Goal: Task Accomplishment & Management: Use online tool/utility

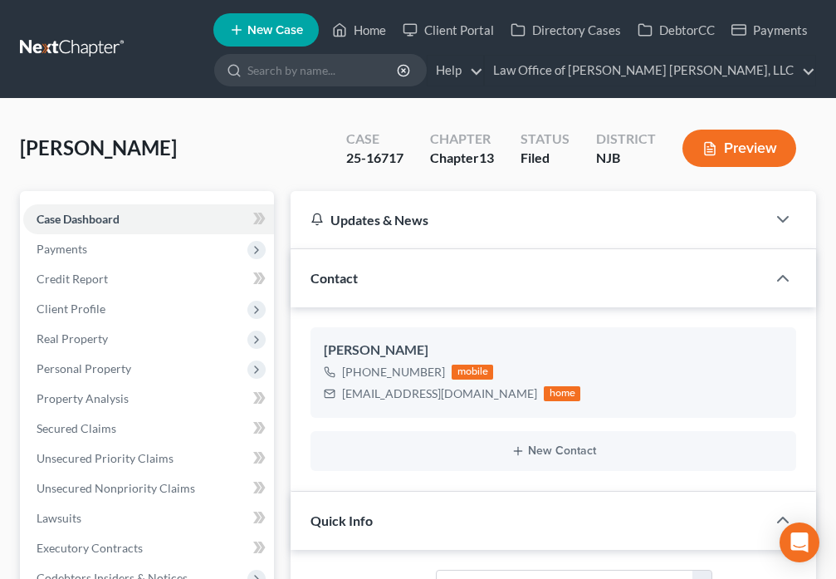
select select "10"
select select "0"
click at [347, 31] on icon at bounding box center [339, 30] width 15 height 20
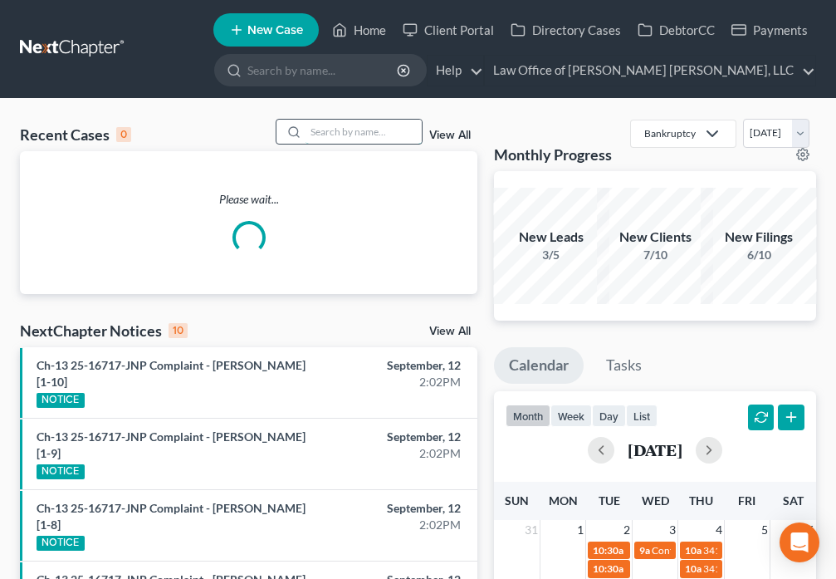
click at [325, 138] on input "search" at bounding box center [364, 132] width 116 height 24
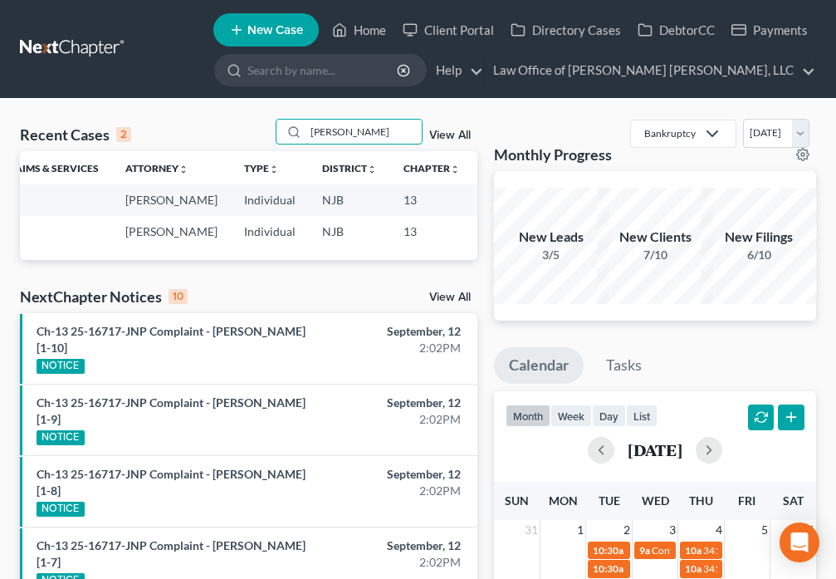
scroll to position [0, 254]
click at [404, 325] on div "Recent Cases 2 [PERSON_NAME] View All Name unfold_more expand_more expand_less …" at bounding box center [249, 586] width 474 height 934
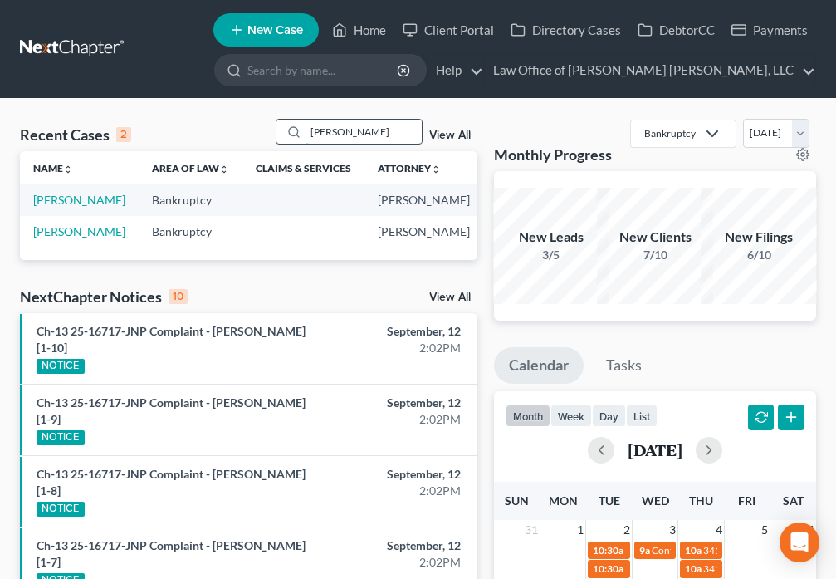
click at [360, 129] on input "[PERSON_NAME]" at bounding box center [364, 132] width 116 height 24
type input "R"
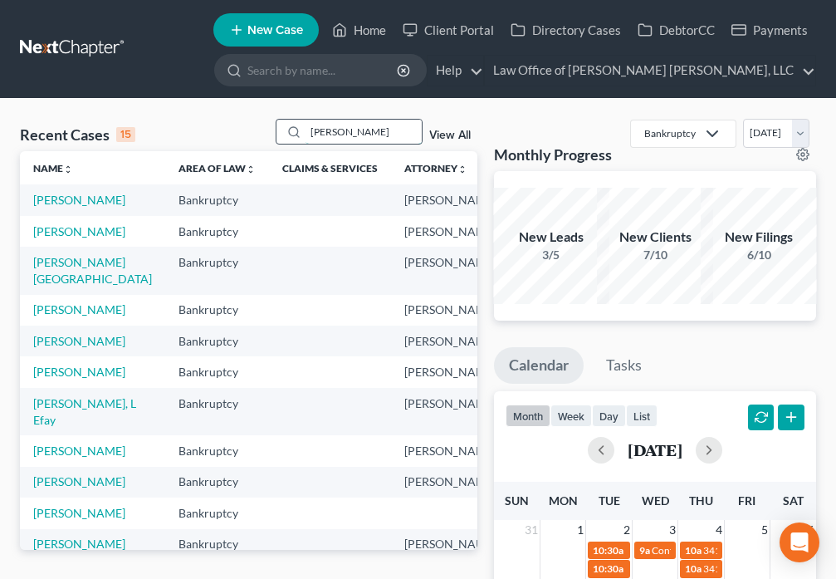
type input "[PERSON_NAME]"
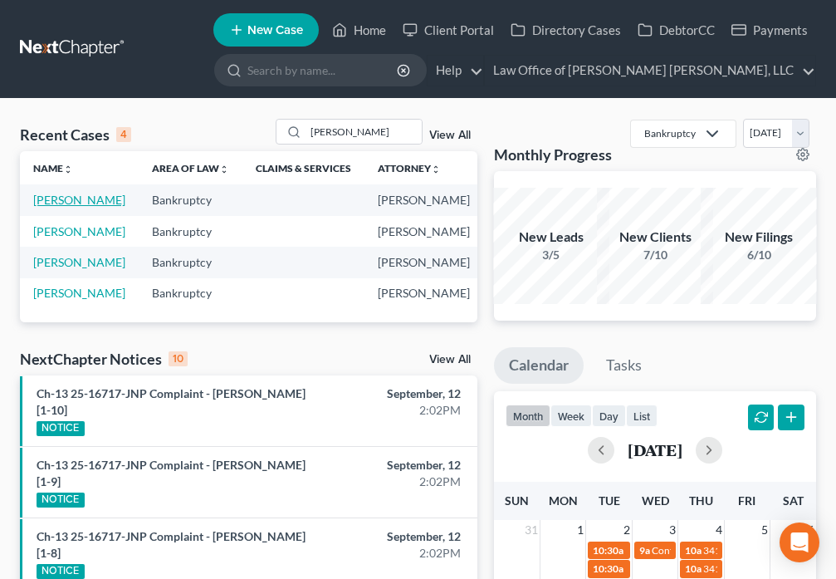
click at [47, 207] on link "[PERSON_NAME]" at bounding box center [79, 200] width 92 height 14
select select "6"
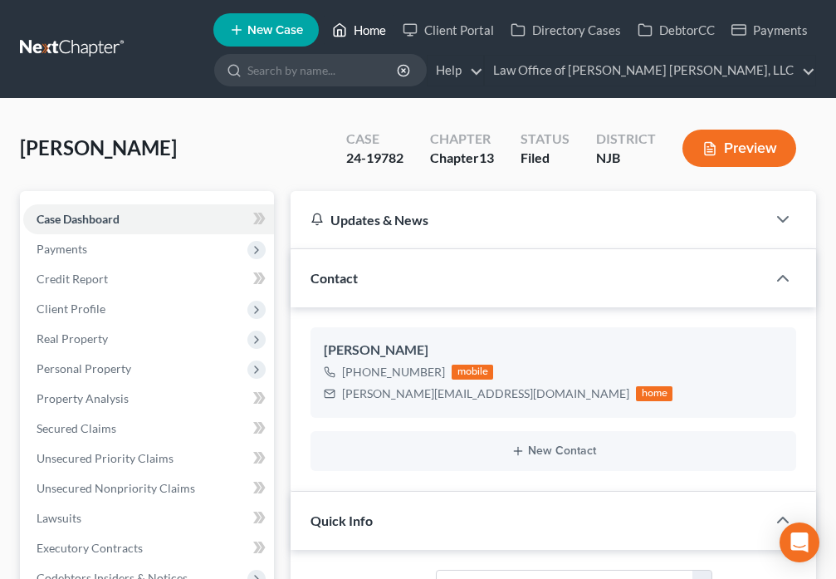
click at [351, 36] on link "Home" at bounding box center [359, 30] width 71 height 30
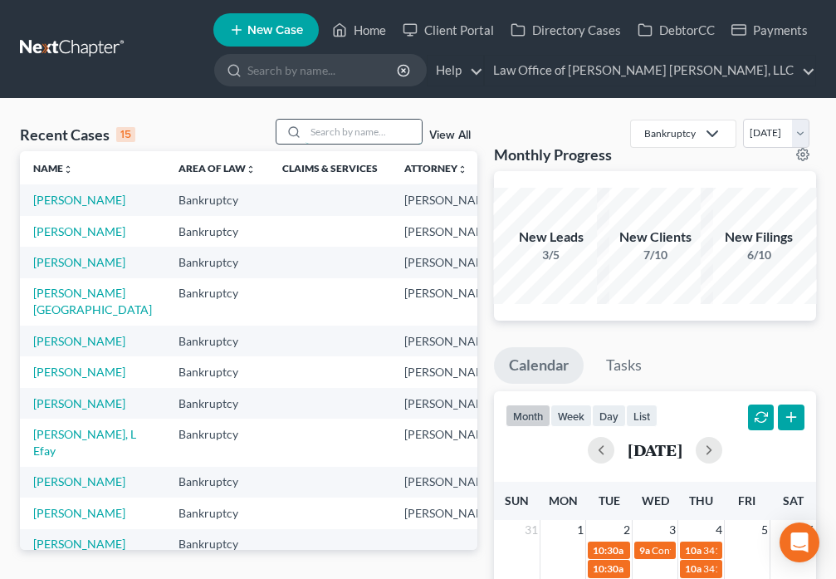
click at [328, 131] on input "search" at bounding box center [364, 132] width 116 height 24
type input "[PERSON_NAME]"
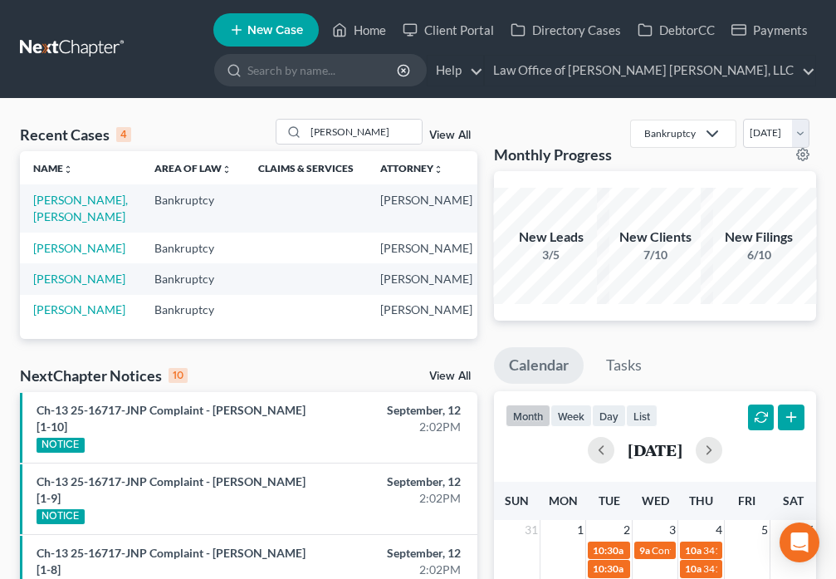
click at [47, 208] on td "[PERSON_NAME], [PERSON_NAME]" at bounding box center [80, 207] width 121 height 47
click at [45, 211] on link "[PERSON_NAME], [PERSON_NAME]" at bounding box center [80, 208] width 95 height 31
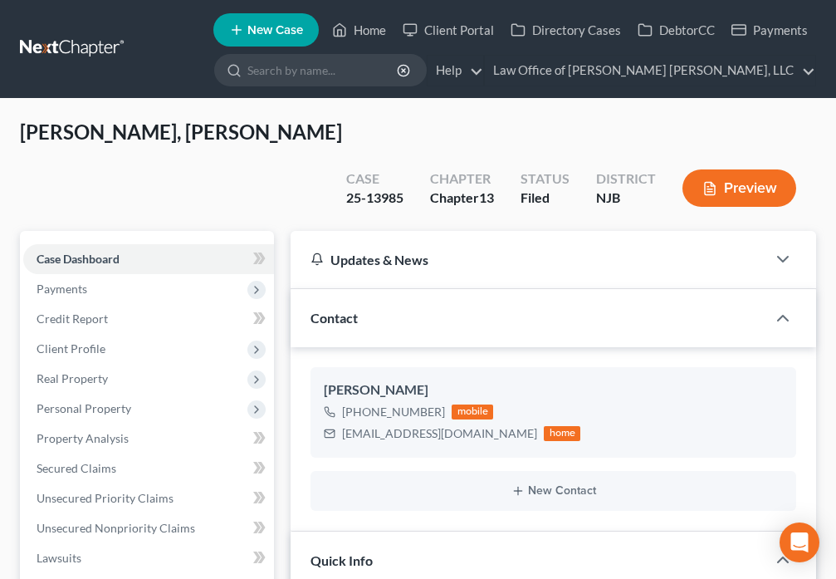
scroll to position [1794, 0]
click at [341, 28] on icon at bounding box center [339, 30] width 15 height 20
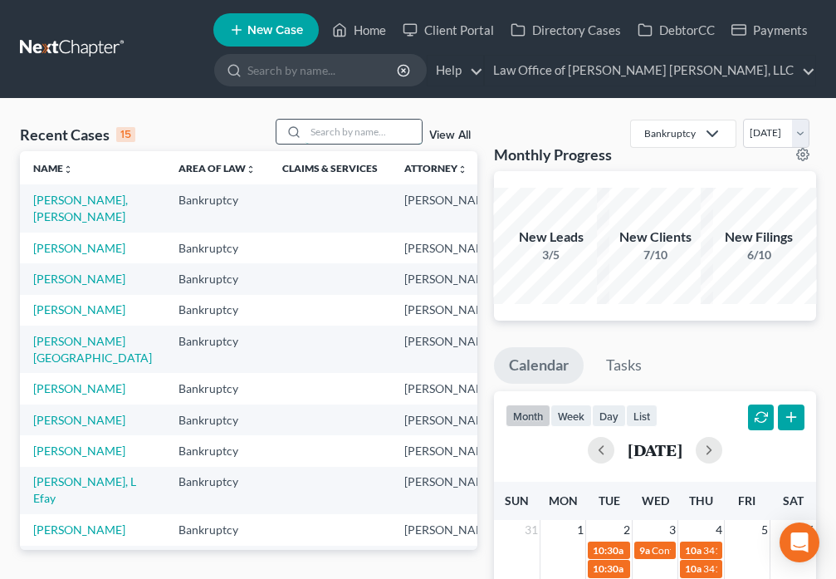
click at [342, 132] on input "search" at bounding box center [364, 132] width 116 height 24
type input "Council"
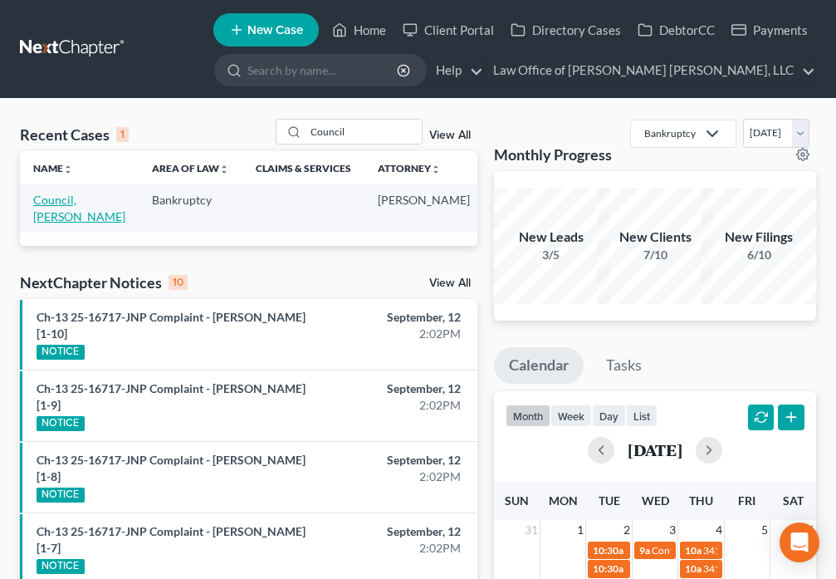
click at [40, 215] on link "Council, [PERSON_NAME]" at bounding box center [79, 208] width 92 height 31
select select "4"
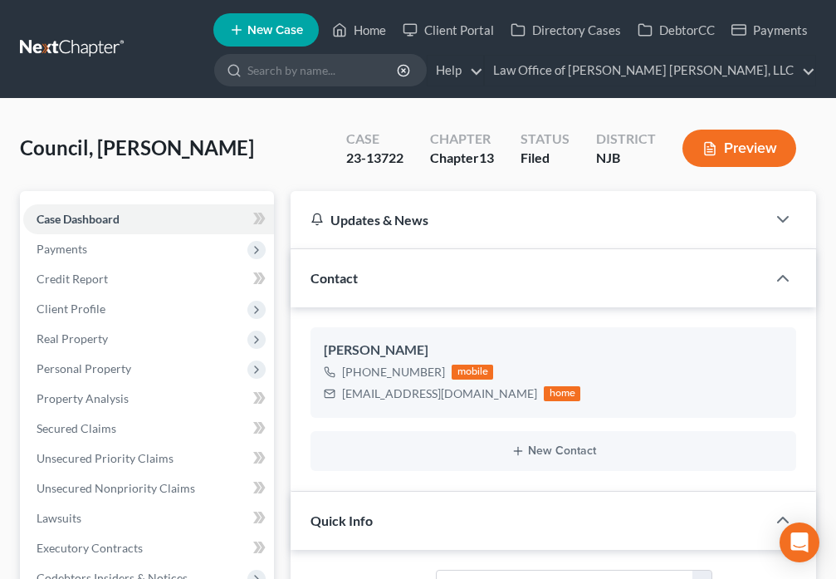
scroll to position [4928, 0]
click at [345, 26] on icon at bounding box center [339, 30] width 15 height 20
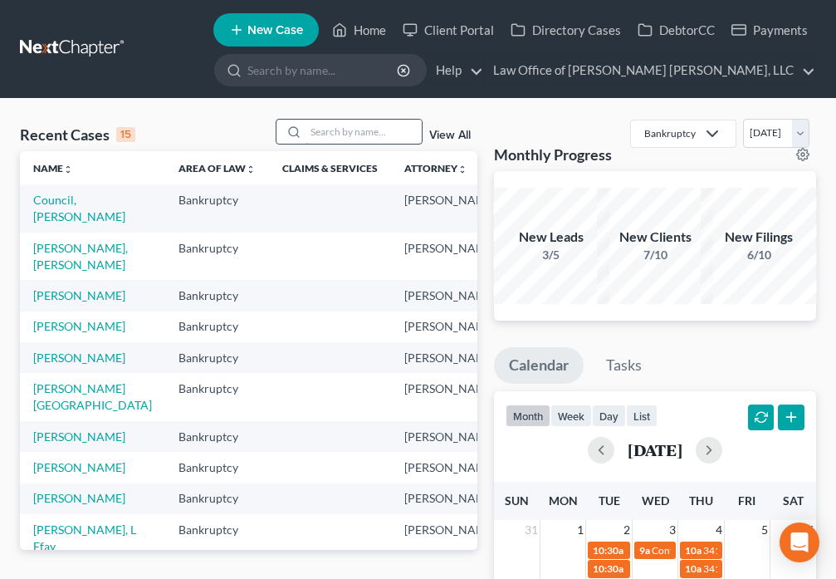
click at [365, 133] on input "search" at bounding box center [364, 132] width 116 height 24
type input "[PERSON_NAME]"
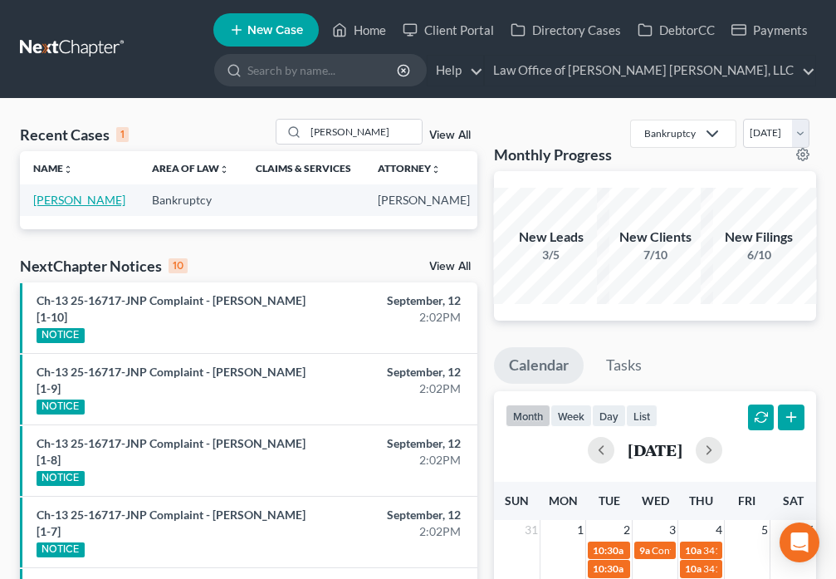
click at [45, 207] on link "[PERSON_NAME]" at bounding box center [79, 200] width 92 height 14
select select "6"
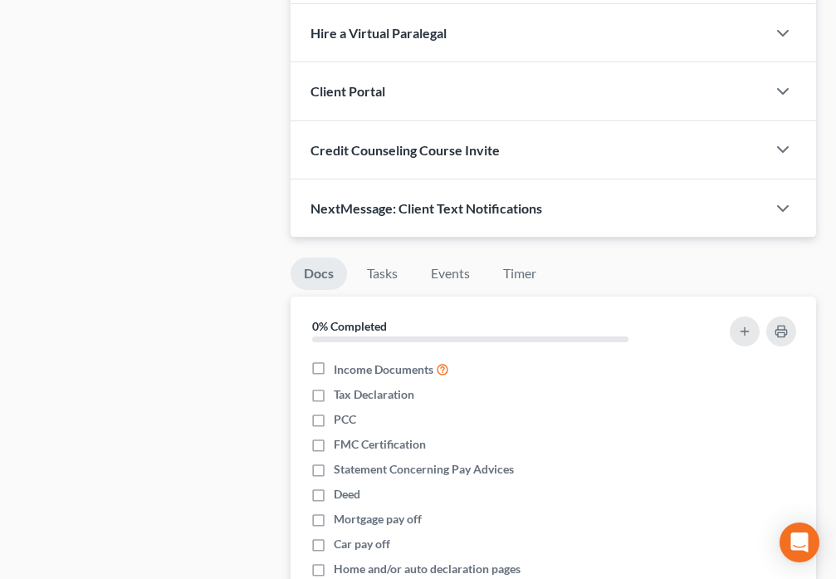
scroll to position [1298, 0]
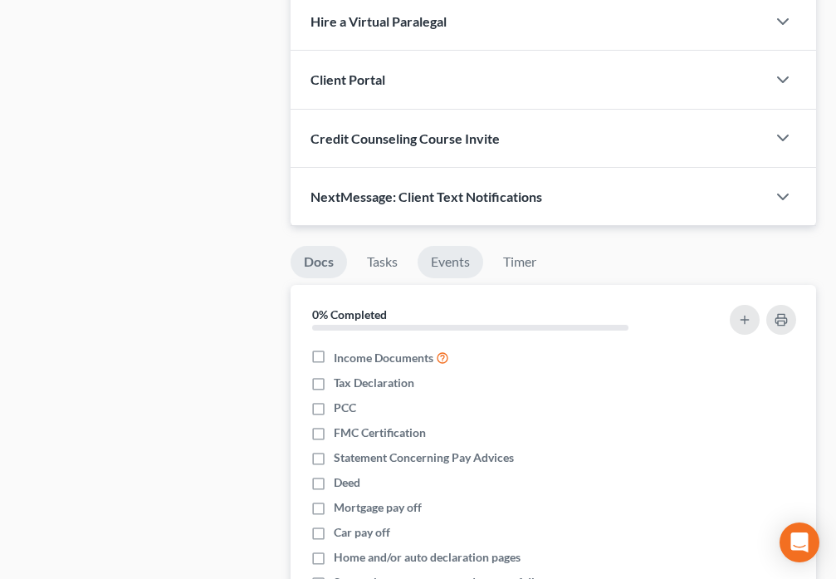
click at [450, 265] on link "Events" at bounding box center [451, 262] width 66 height 32
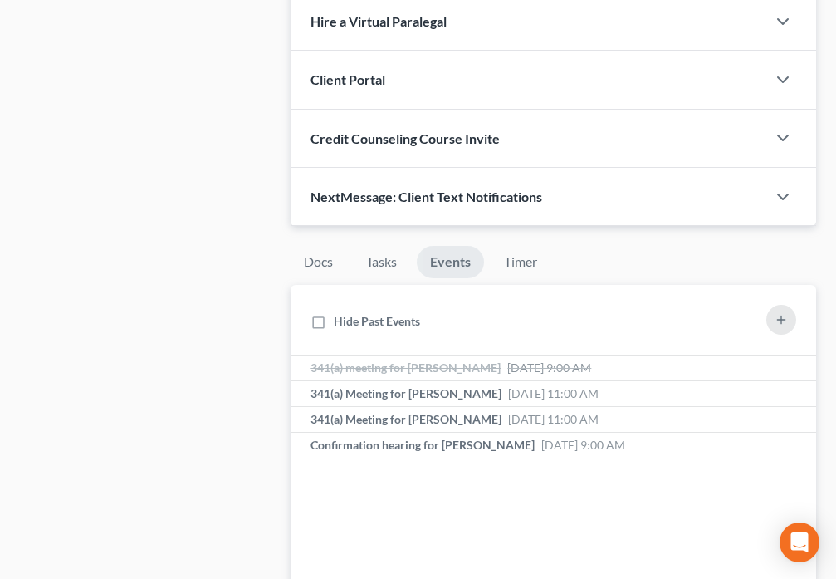
scroll to position [0, 0]
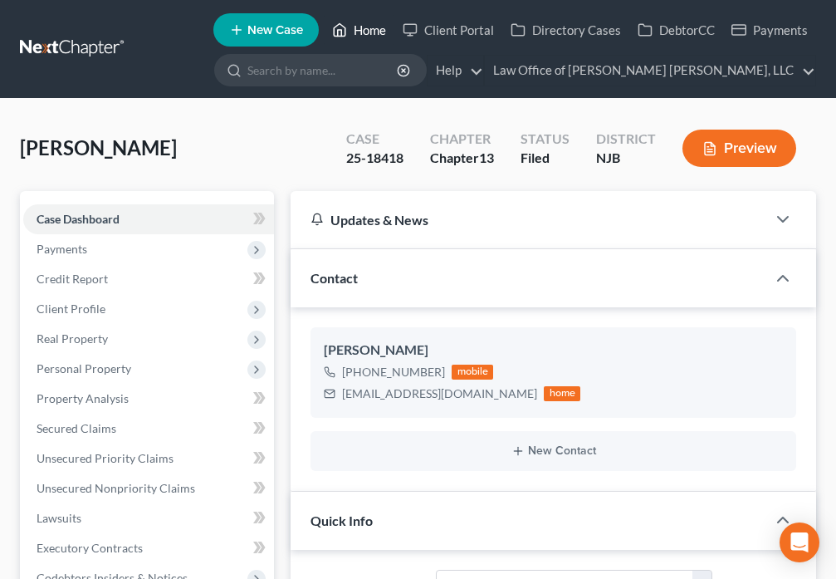
click at [355, 28] on link "Home" at bounding box center [359, 30] width 71 height 30
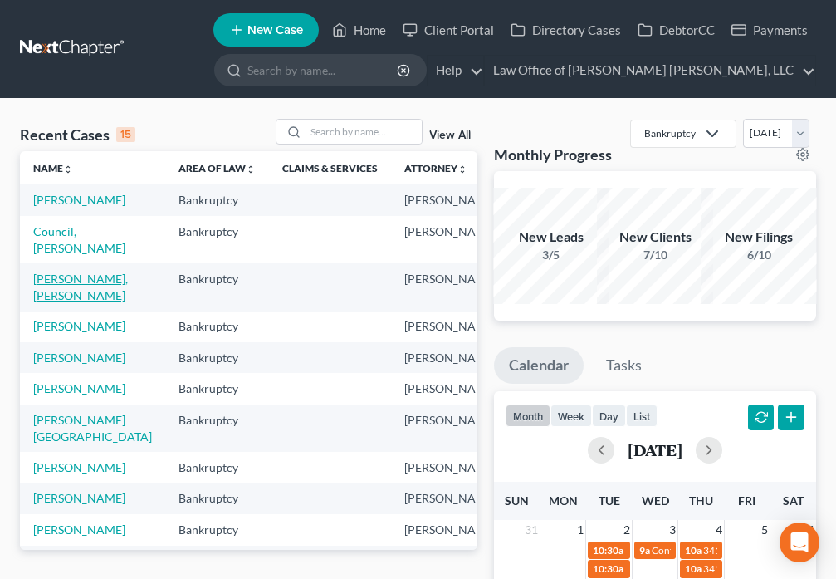
click at [50, 299] on link "[PERSON_NAME], [PERSON_NAME]" at bounding box center [80, 287] width 95 height 31
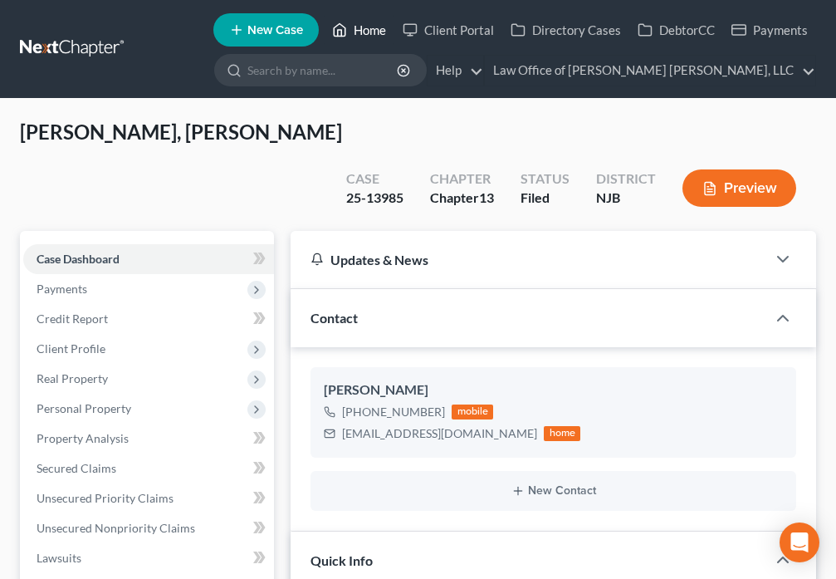
click at [345, 36] on icon at bounding box center [340, 30] width 12 height 12
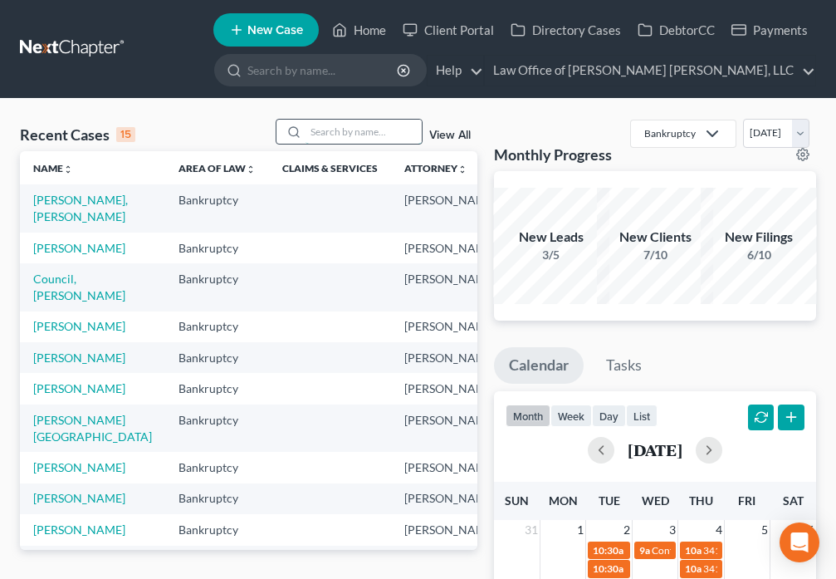
click at [321, 135] on input "search" at bounding box center [364, 132] width 116 height 24
type input "[PERSON_NAME]"
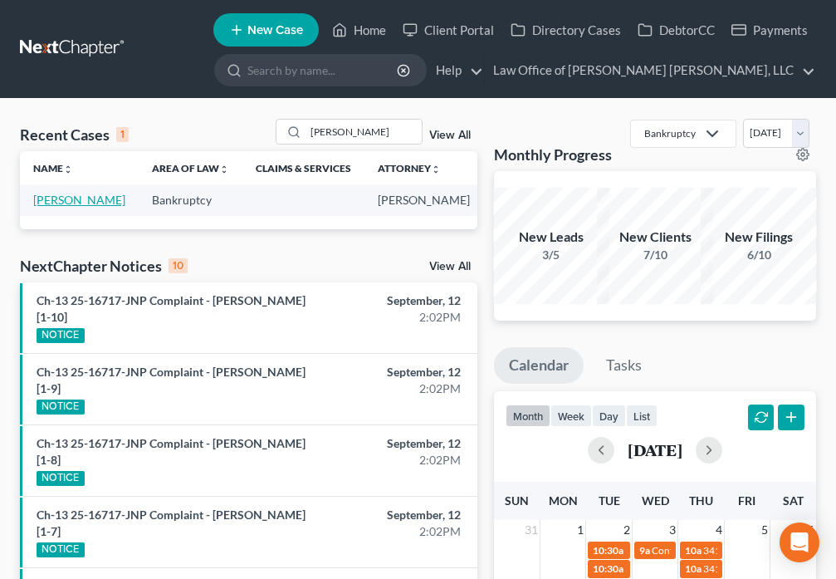
click at [51, 207] on link "[PERSON_NAME]" at bounding box center [79, 200] width 92 height 14
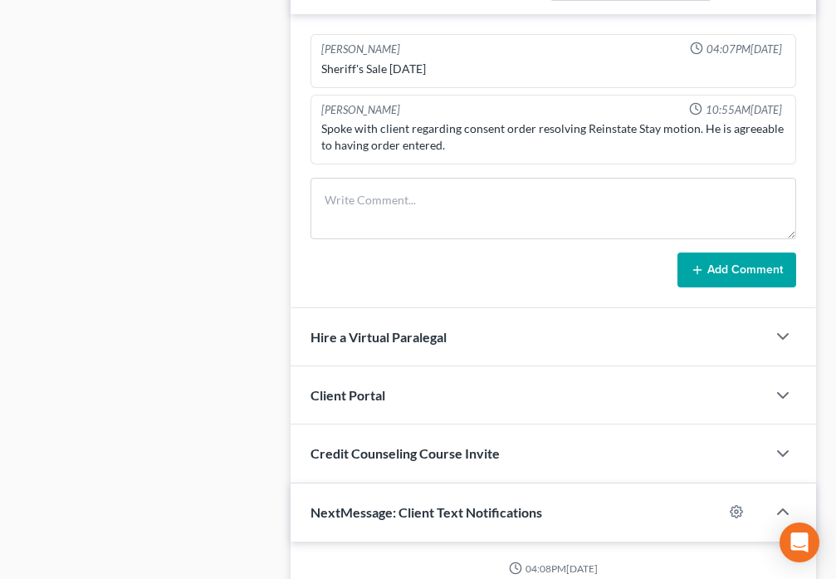
scroll to position [4776, 0]
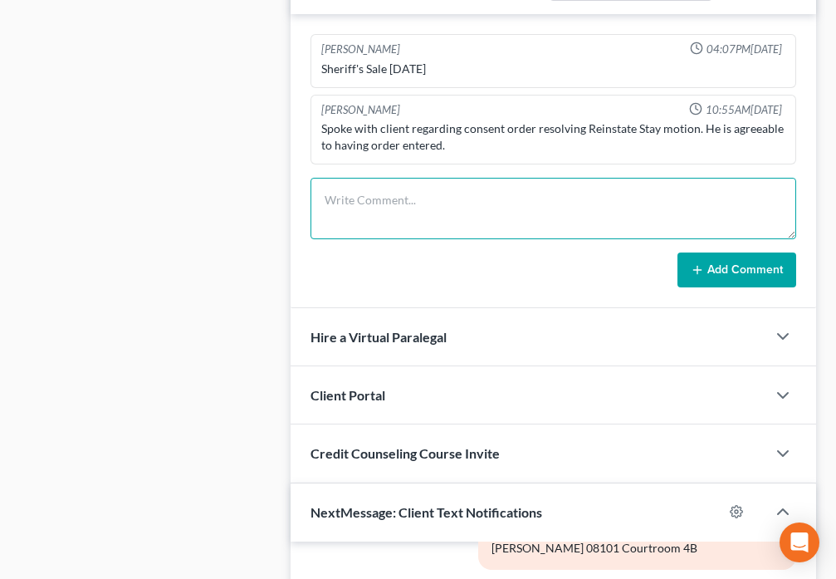
click at [394, 217] on textarea at bounding box center [554, 208] width 486 height 61
type textarea "[DATE] - Mtn Reinstate Stay [PERSON_NAME] - Granted OTBS"
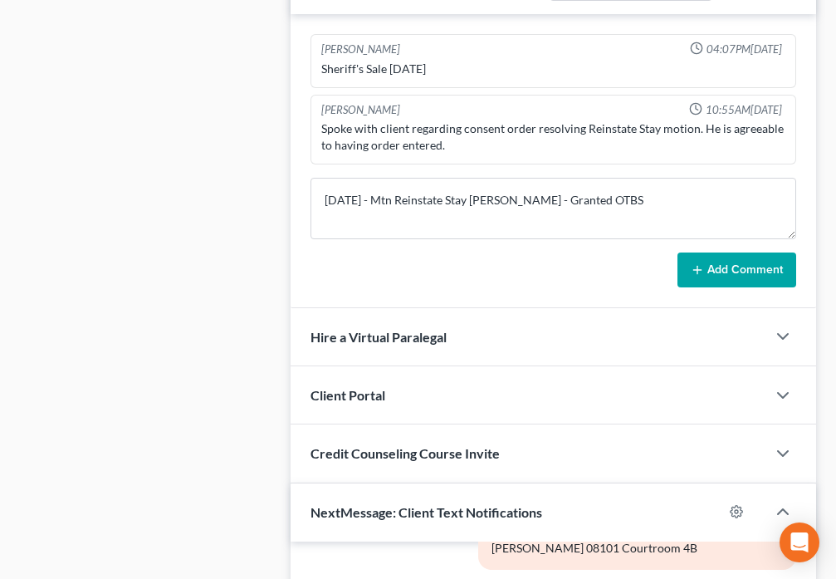
click at [722, 275] on button "Add Comment" at bounding box center [737, 269] width 119 height 35
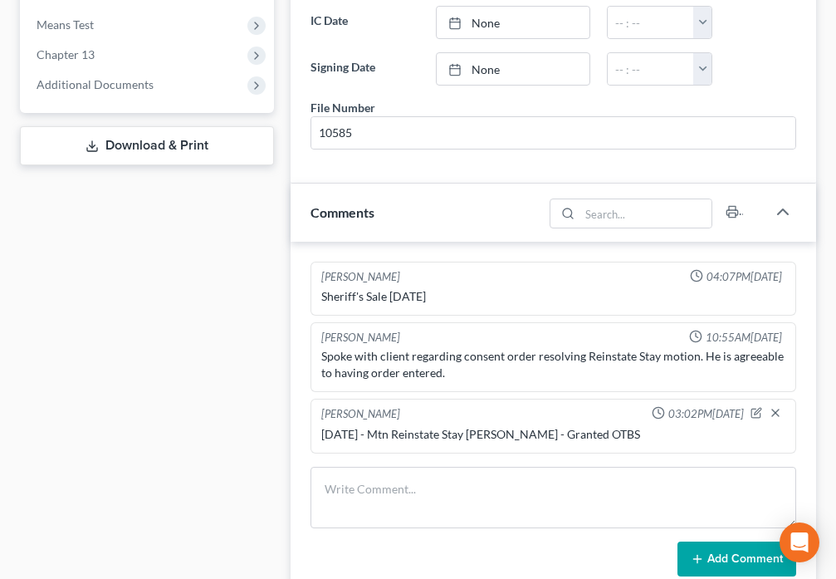
scroll to position [678, 0]
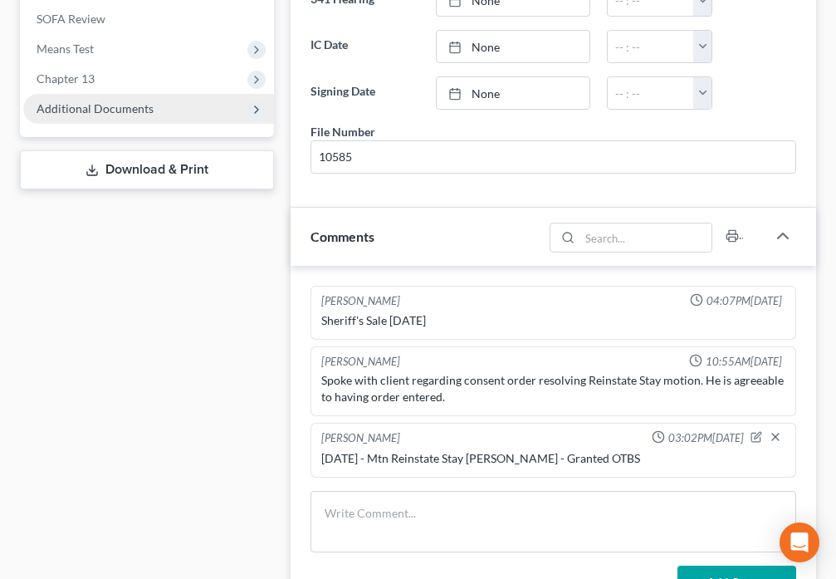
click at [149, 110] on span "Additional Documents" at bounding box center [95, 108] width 117 height 14
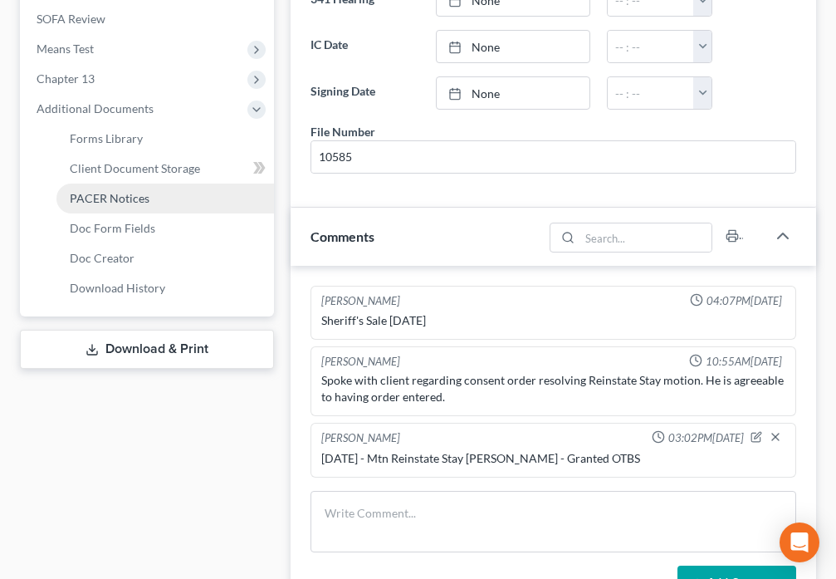
click at [123, 207] on link "PACER Notices" at bounding box center [165, 199] width 218 height 30
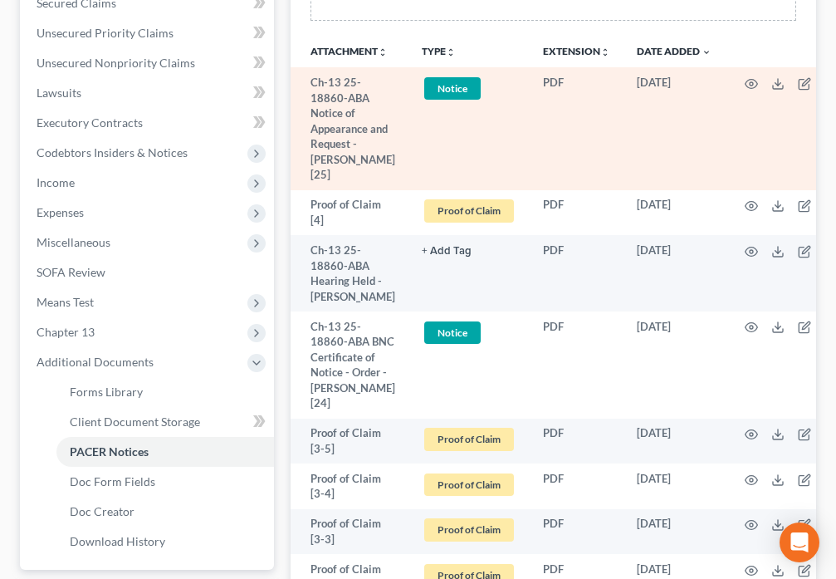
scroll to position [446, 0]
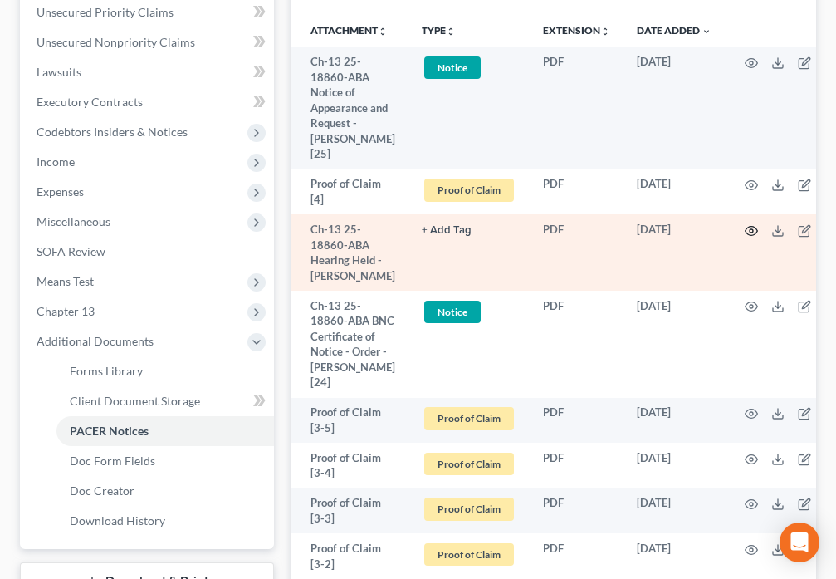
click at [745, 233] on icon "button" at bounding box center [751, 230] width 13 height 13
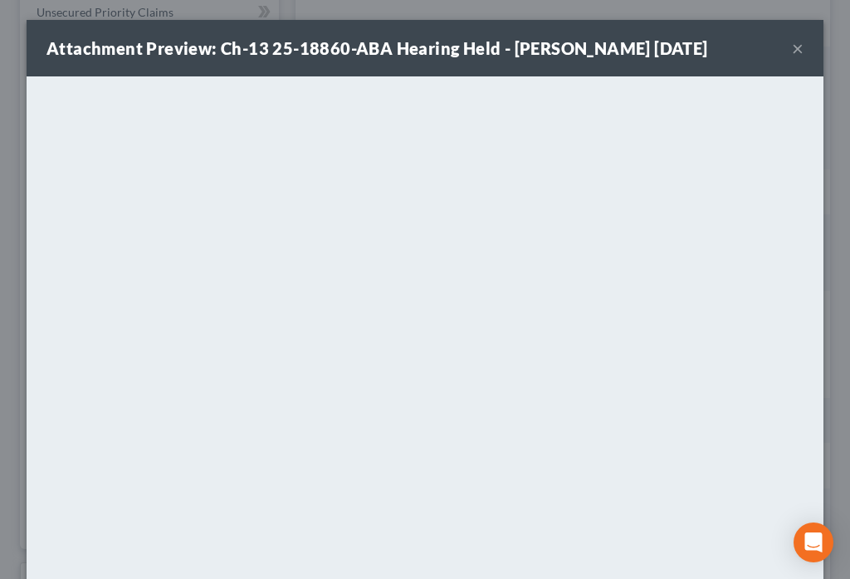
click at [795, 51] on button "×" at bounding box center [798, 48] width 12 height 20
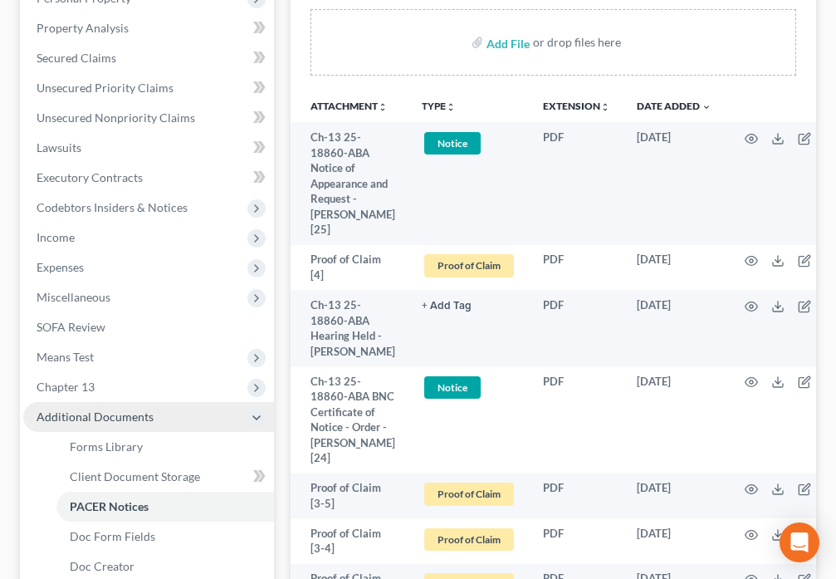
scroll to position [465, 0]
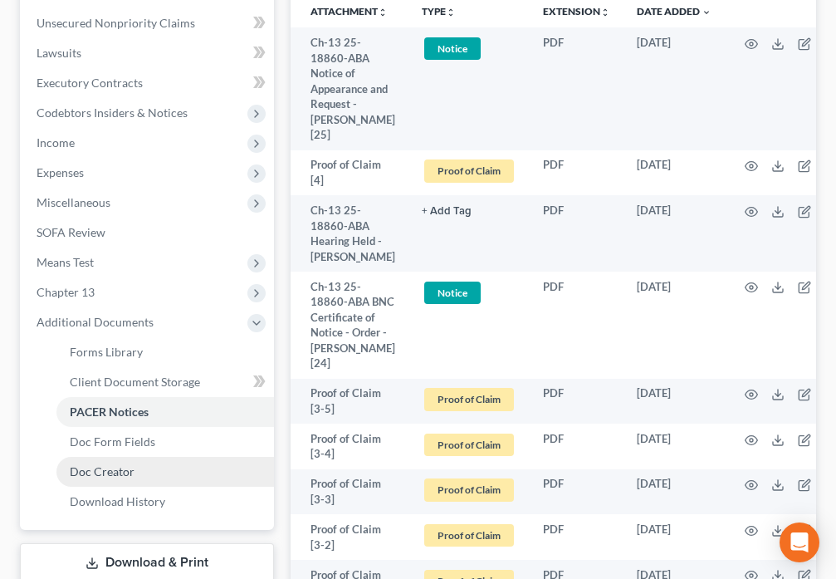
click at [115, 469] on span "Doc Creator" at bounding box center [102, 471] width 65 height 14
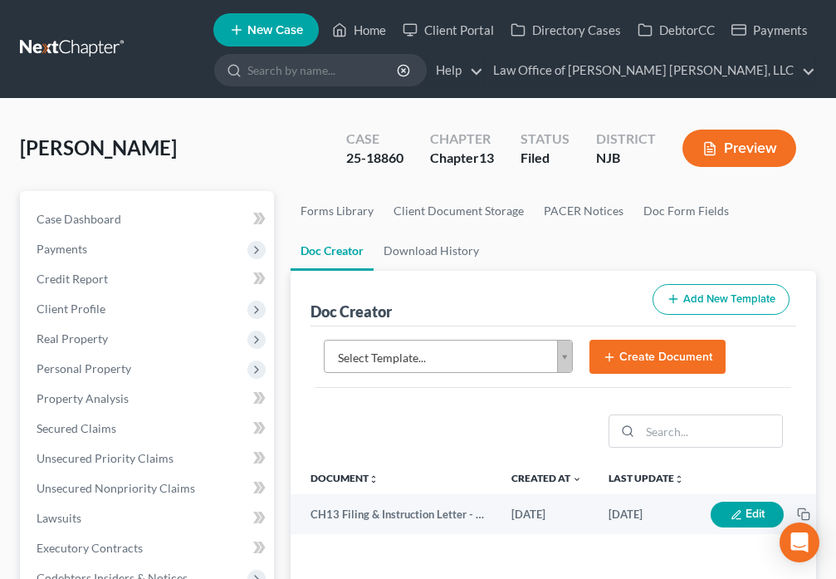
click at [560, 358] on body "Home New Case Client Portal Directory Cases DebtorCC Payments Law Office of [PE…" at bounding box center [418, 555] width 836 height 1110
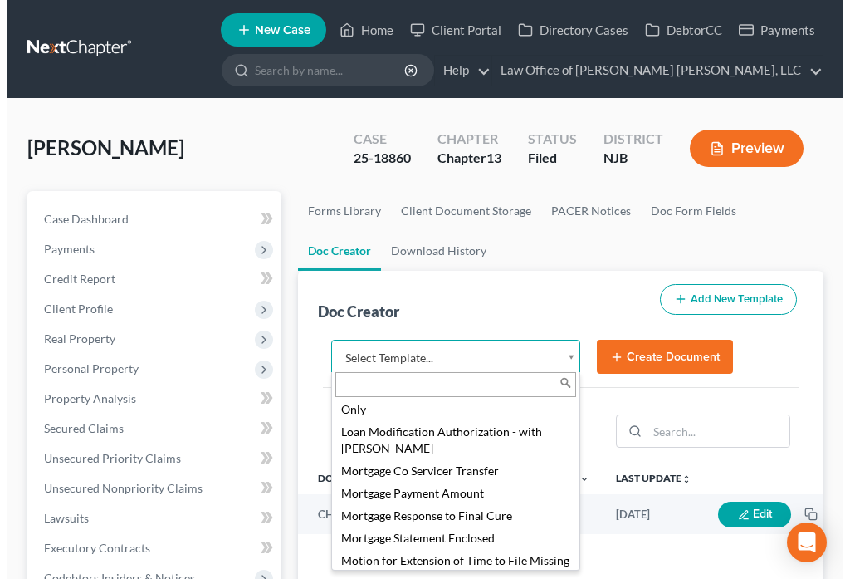
scroll to position [1569, 0]
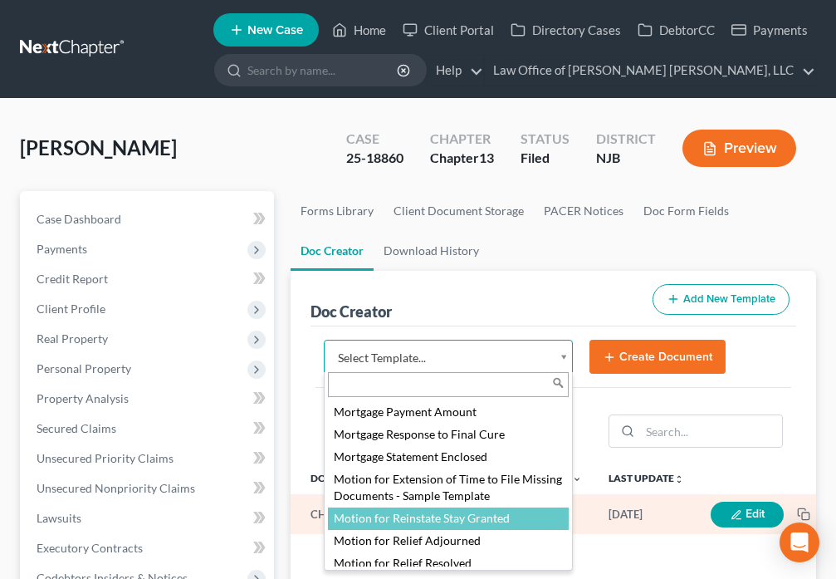
select select "88887"
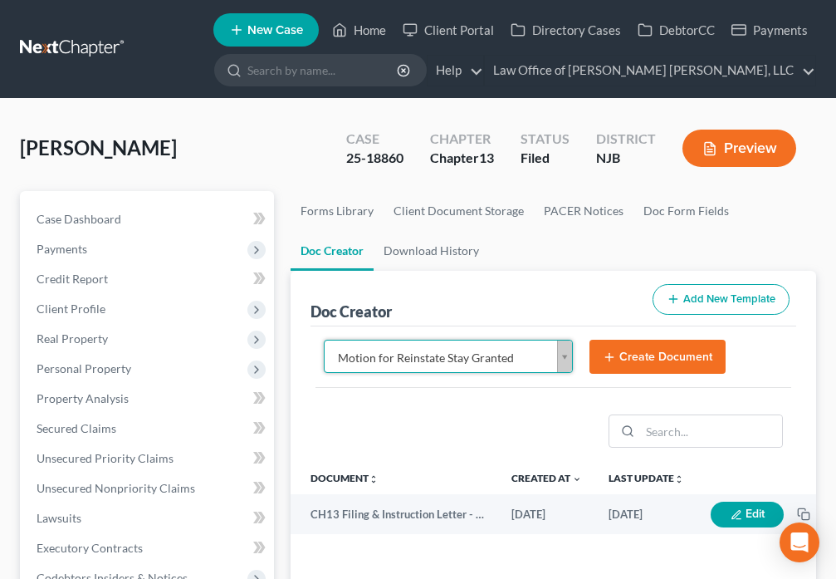
click at [657, 363] on button "Create Document" at bounding box center [658, 357] width 136 height 35
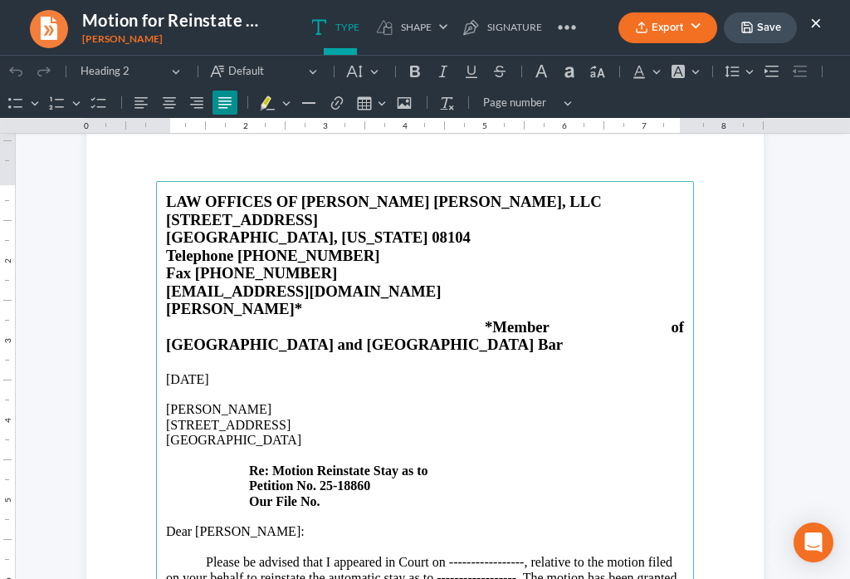
scroll to position [77, 0]
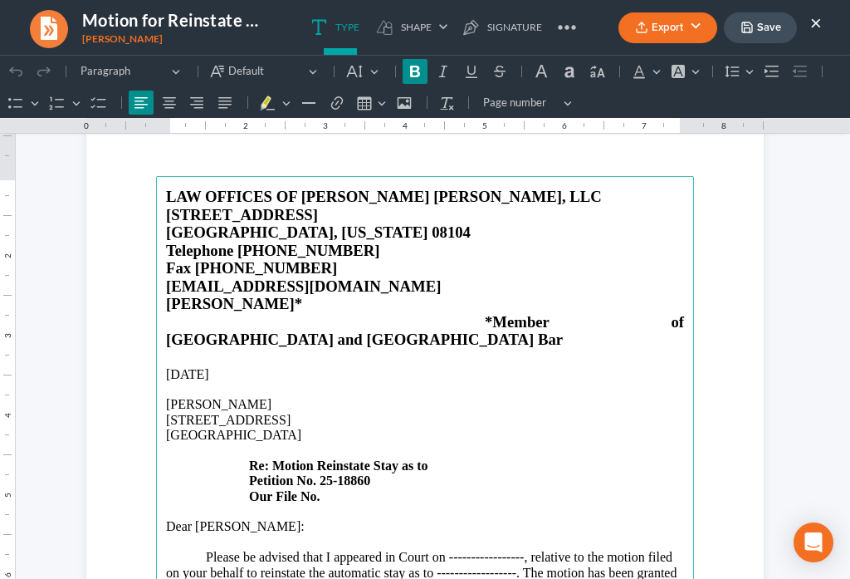
drag, startPoint x: 430, startPoint y: 431, endPoint x: 428, endPoint y: 420, distance: 11.1
click at [430, 430] on p "[STREET_ADDRESS] Re: Motion Reinstate Stay as to Petition No. 25-18860 Our File…" at bounding box center [425, 458] width 518 height 91
click at [344, 462] on p "[STREET_ADDRESS] Re: Motion Reinstate Stay as to [PERSON_NAME] Petition No. 25-…" at bounding box center [425, 458] width 518 height 91
click at [515, 550] on p "Please be advised that I appeared in Court on -----------------, relative to th…" at bounding box center [425, 580] width 518 height 61
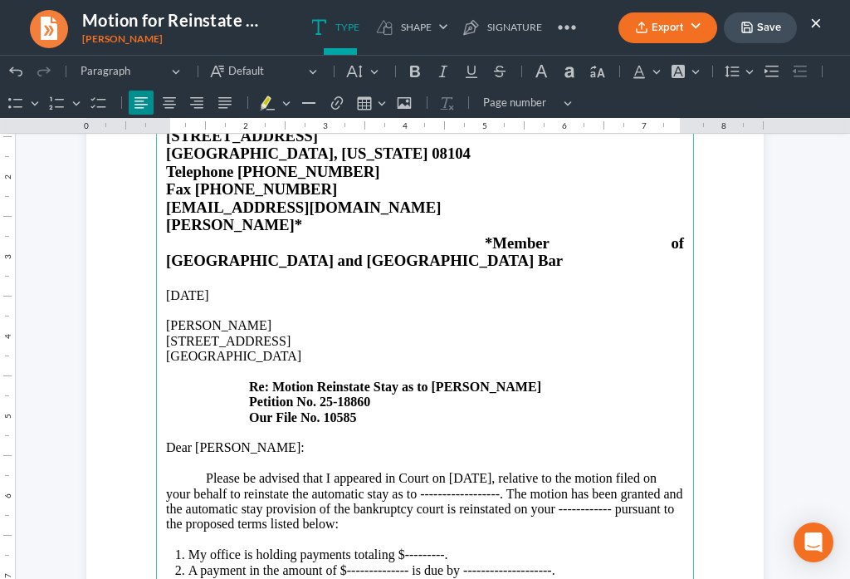
scroll to position [174, 0]
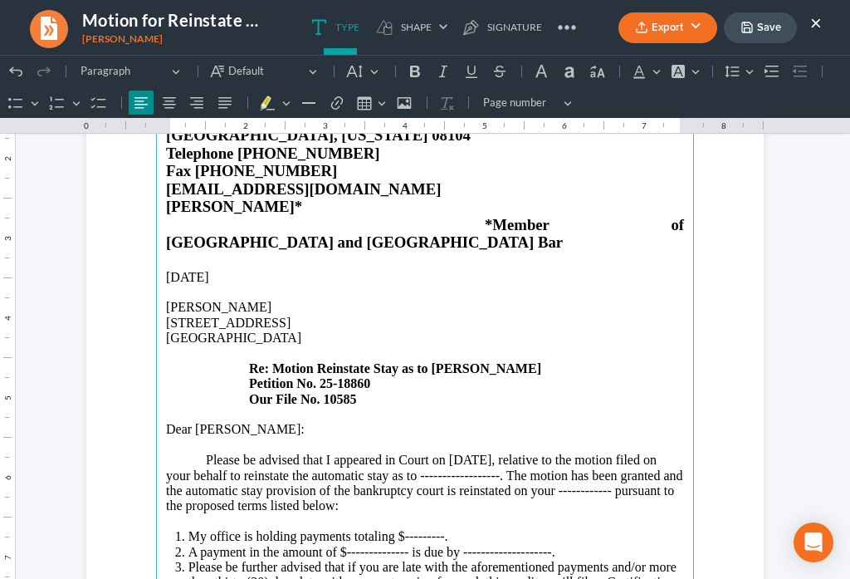
click at [537, 453] on p "Please be advised that I appeared in Court on [DATE], relative to the motion fi…" at bounding box center [425, 483] width 518 height 61
click at [668, 455] on p "Please be advised that I appeared in Court on [DATE], relative to the motion fi…" at bounding box center [425, 483] width 518 height 61
click at [441, 471] on p "Please be advised that I appeared in Court on [DATE], relative to the motion fi…" at bounding box center [425, 483] width 518 height 61
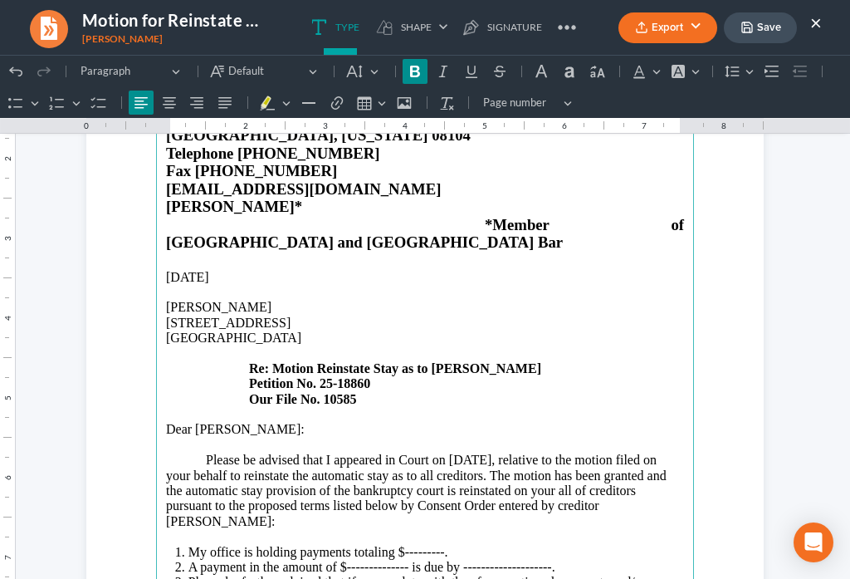
click at [502, 361] on strong "Re: Motion Reinstate Stay as to [PERSON_NAME]" at bounding box center [395, 368] width 292 height 14
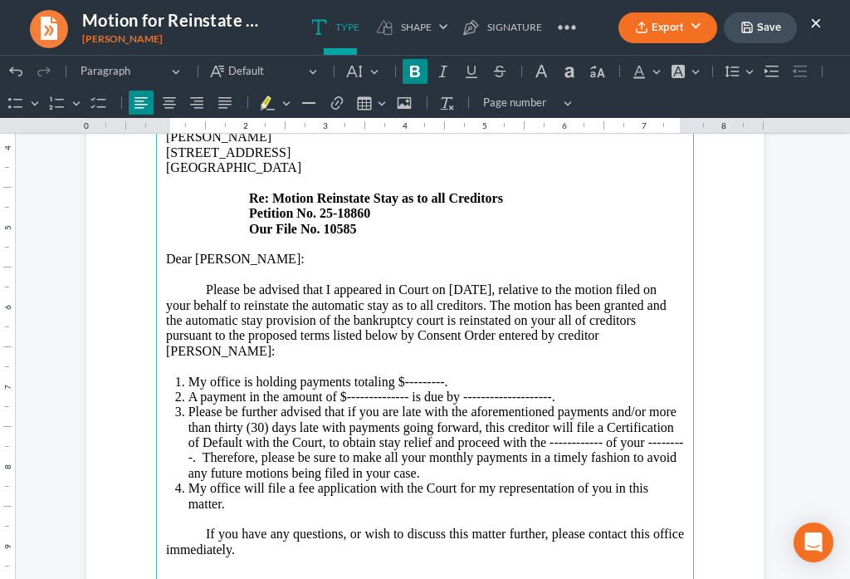
scroll to position [349, 0]
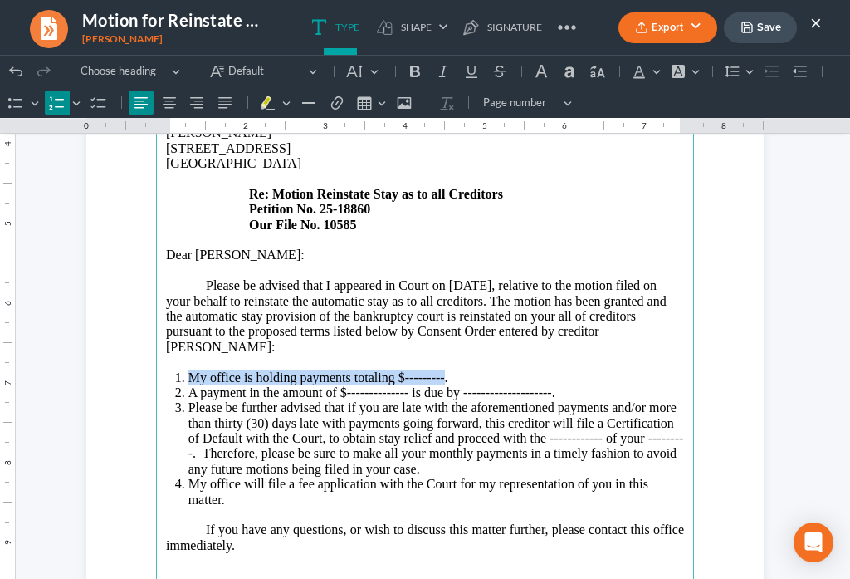
drag, startPoint x: 182, startPoint y: 340, endPoint x: 438, endPoint y: 342, distance: 256.6
click at [438, 370] on li "My office is holding payments totaling $---------." at bounding box center [437, 377] width 496 height 15
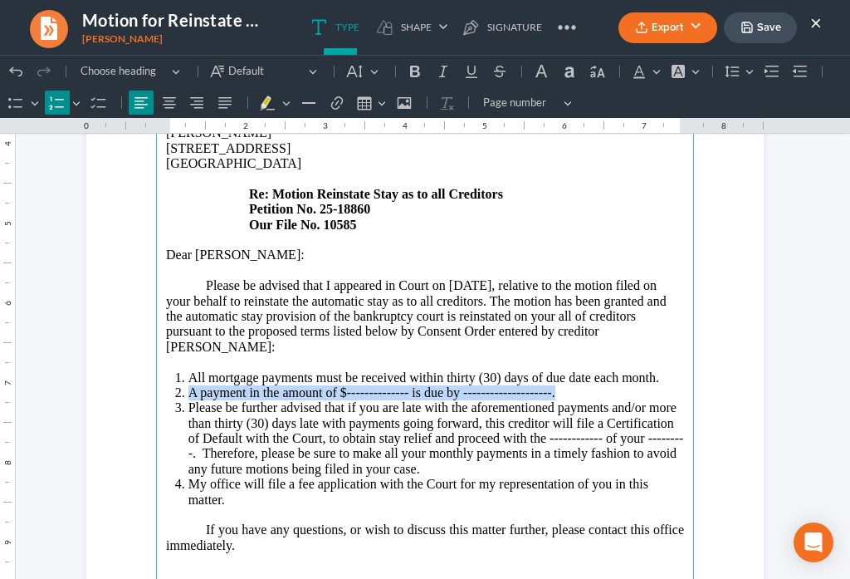
drag, startPoint x: 182, startPoint y: 351, endPoint x: 553, endPoint y: 360, distance: 371.3
click at [553, 385] on li "A payment in the amount of $-------------- is due by --------------------." at bounding box center [437, 392] width 496 height 15
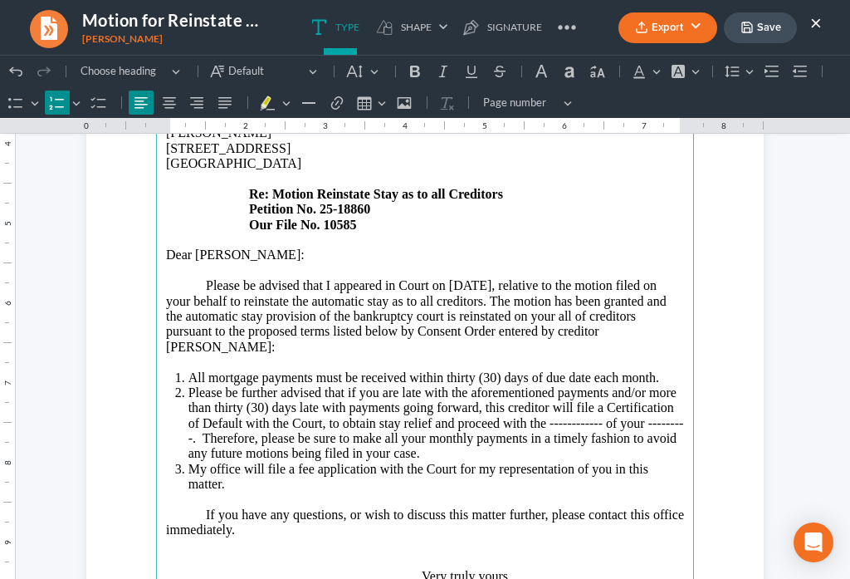
click at [323, 389] on li "Please be further advised that if you are late with the aforementioned payments…" at bounding box center [437, 423] width 496 height 76
click at [372, 388] on li "Please be further advised that if you are late with the aforementioned payments…" at bounding box center [437, 423] width 496 height 76
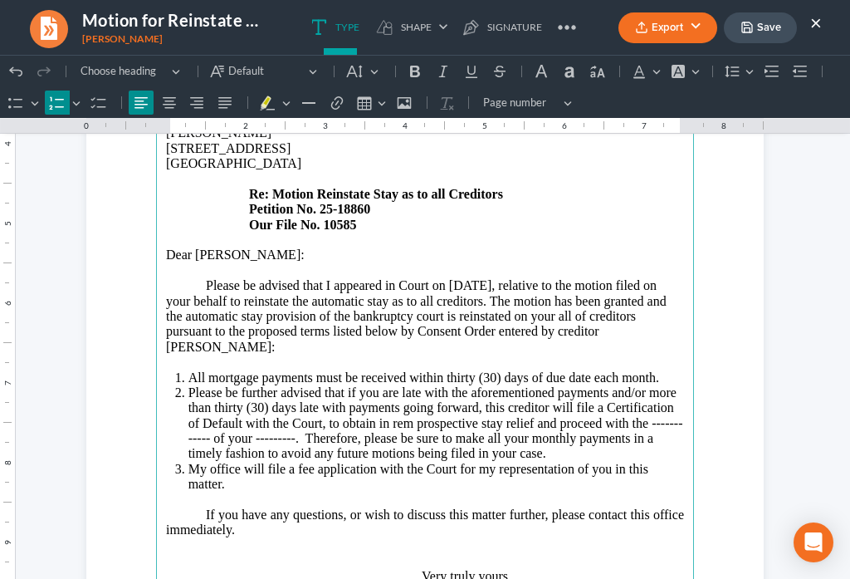
click at [201, 404] on li "Please be further advised that if you are late with the aforementioned payments…" at bounding box center [437, 423] width 496 height 76
drag, startPoint x: 331, startPoint y: 403, endPoint x: 477, endPoint y: 395, distance: 146.3
click at [342, 402] on li "Please be further advised that if you are late with the aforementioned payments…" at bounding box center [437, 423] width 496 height 76
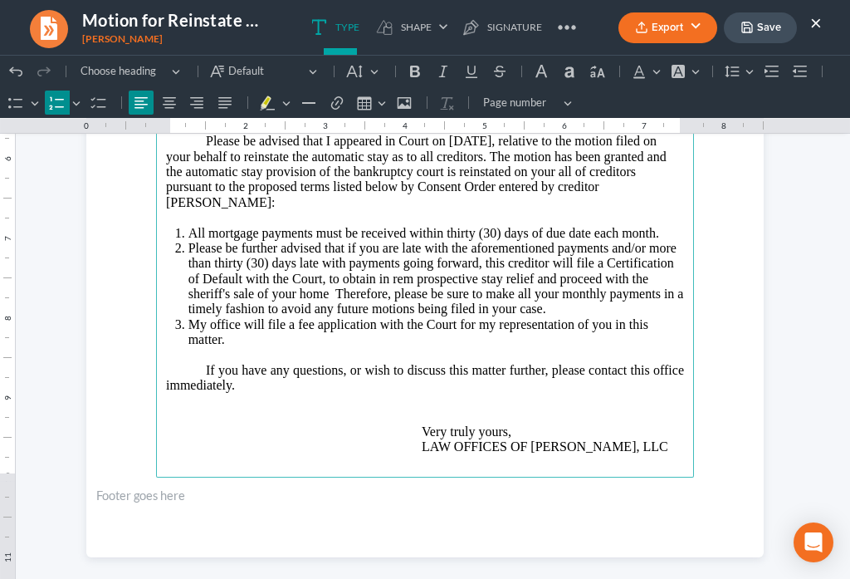
scroll to position [504, 0]
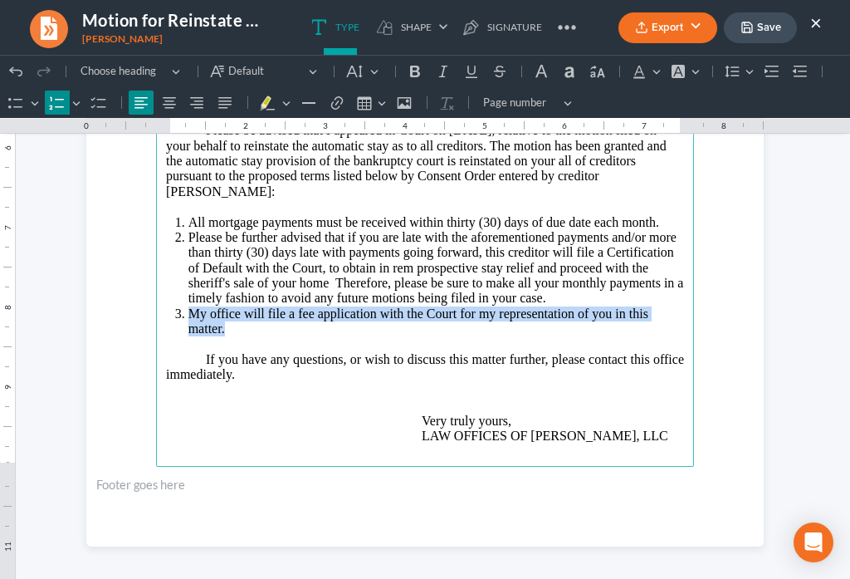
drag, startPoint x: 182, startPoint y: 278, endPoint x: 223, endPoint y: 292, distance: 43.9
click at [223, 306] on li "My office will file a fee application with the Court for my representation of y…" at bounding box center [437, 329] width 496 height 46
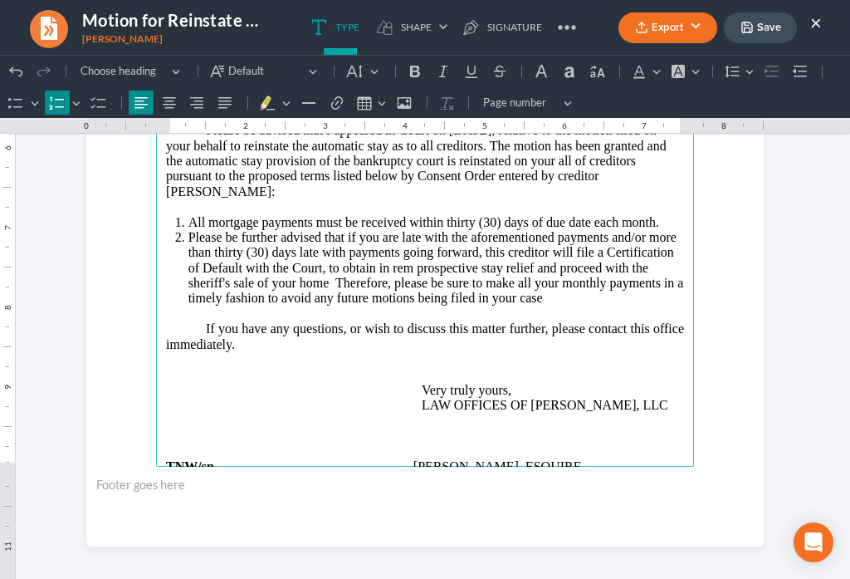
click at [256, 215] on li "All mortgage payments must be received within thirty (30) days of due date each…" at bounding box center [437, 222] width 496 height 15
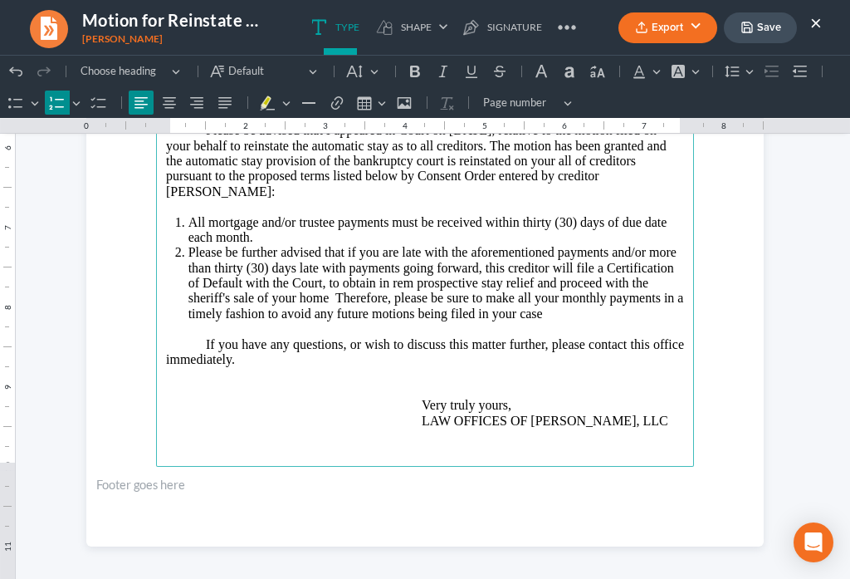
click at [617, 215] on li "All mortgage and/or trustee payments must be received within thirty (30) days o…" at bounding box center [437, 230] width 496 height 31
click at [272, 337] on p "If you have any questions, or wish to discuss this matter further, please conta…" at bounding box center [425, 382] width 518 height 91
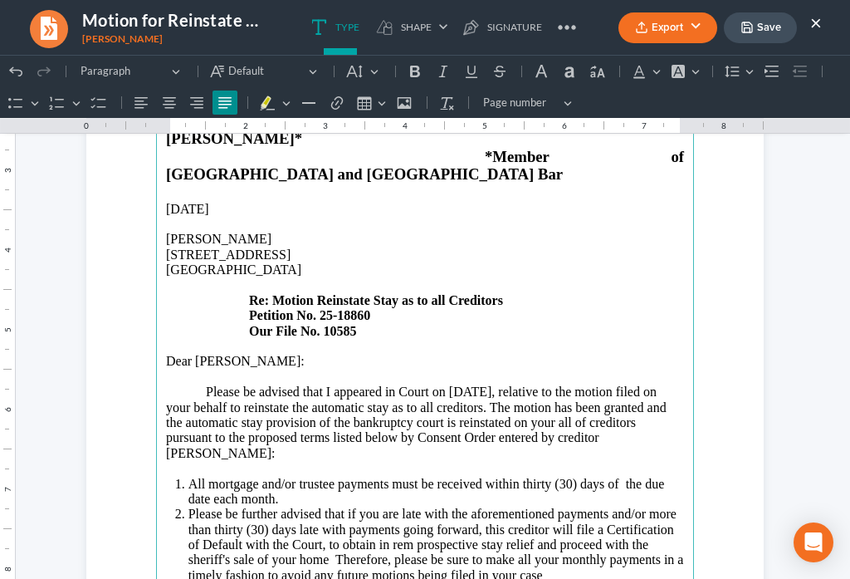
scroll to position [144, 0]
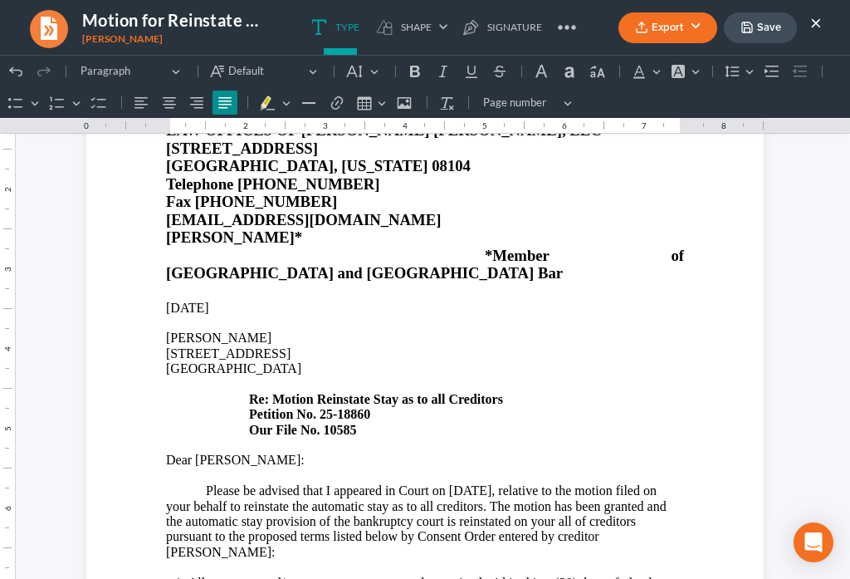
click at [752, 34] on button "Save" at bounding box center [760, 27] width 73 height 31
click at [652, 37] on button "Export" at bounding box center [668, 27] width 99 height 31
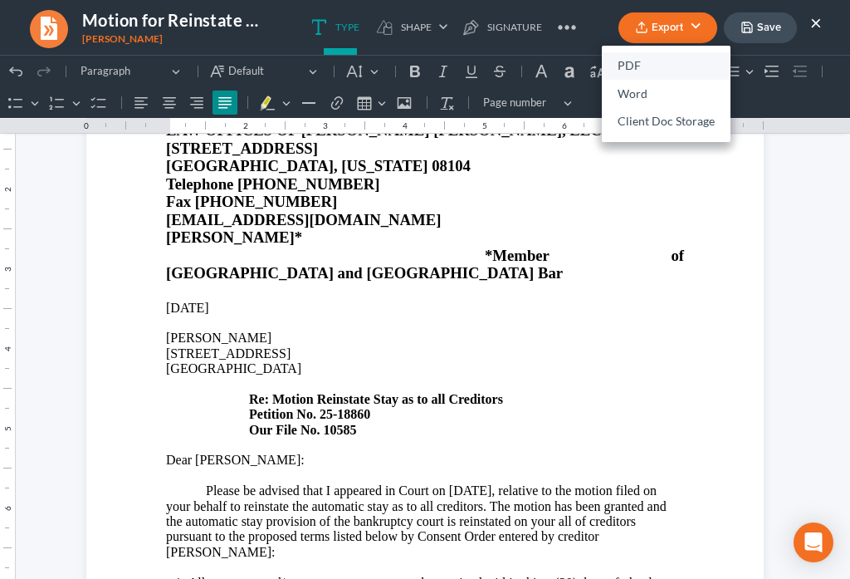
click at [628, 67] on link "PDF" at bounding box center [666, 66] width 129 height 28
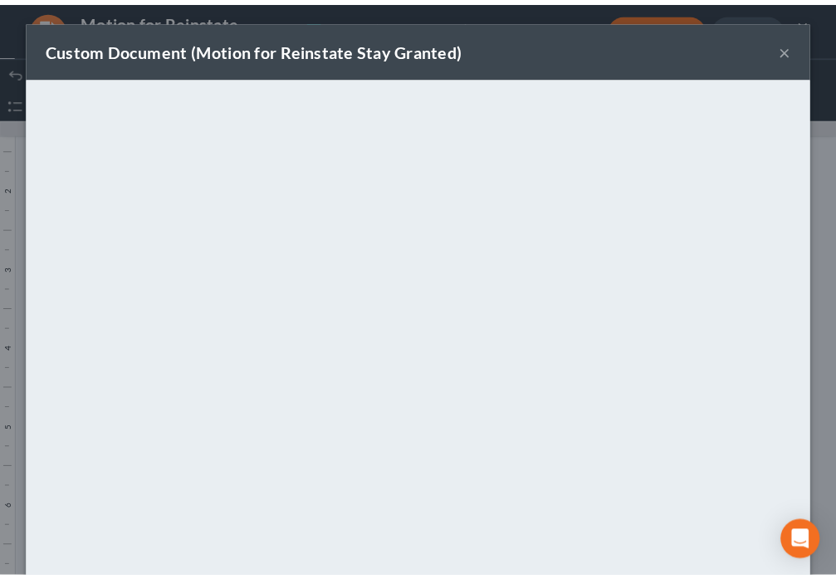
scroll to position [116, 0]
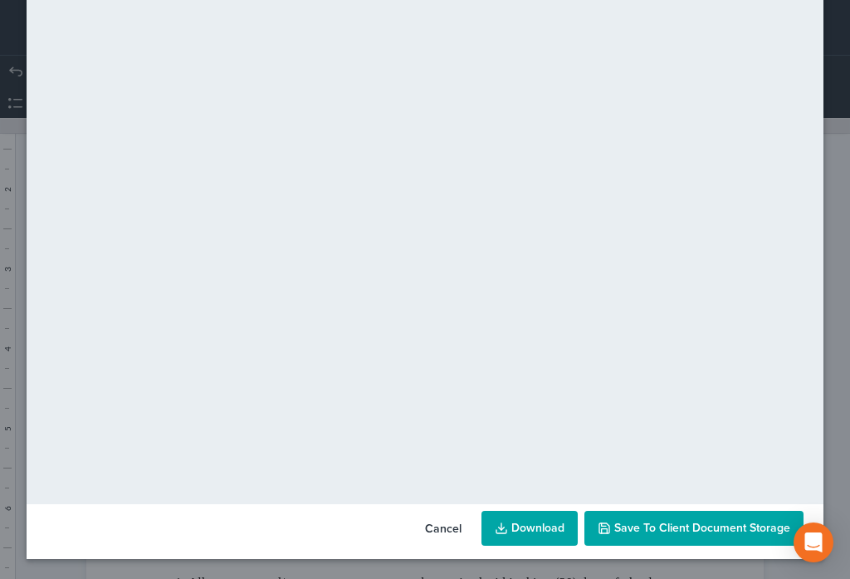
click at [674, 526] on span "Save to Client Document Storage" at bounding box center [702, 528] width 176 height 14
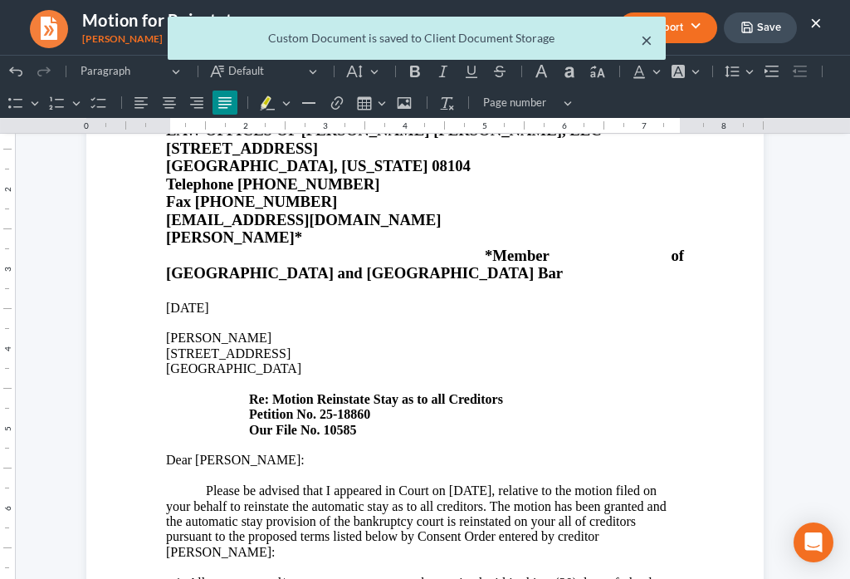
click at [645, 45] on button "×" at bounding box center [647, 40] width 12 height 20
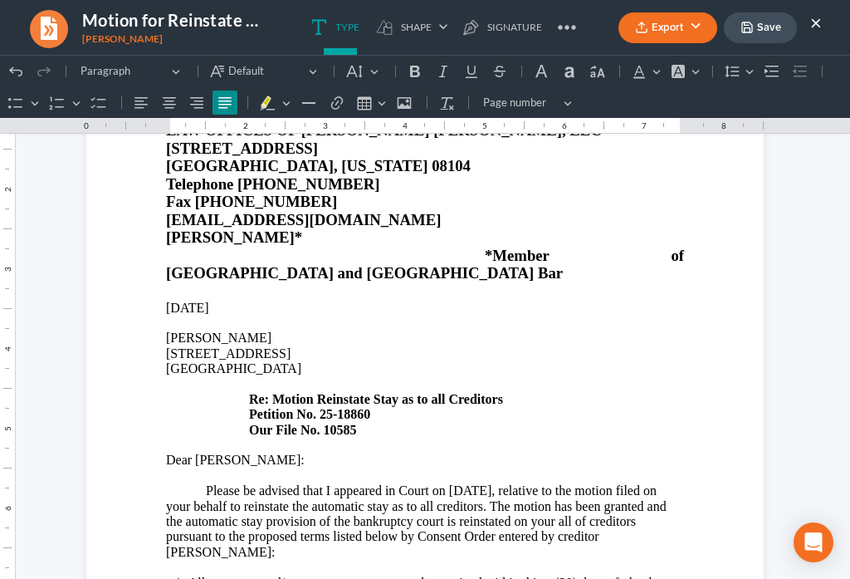
click at [815, 21] on button "×" at bounding box center [816, 22] width 12 height 20
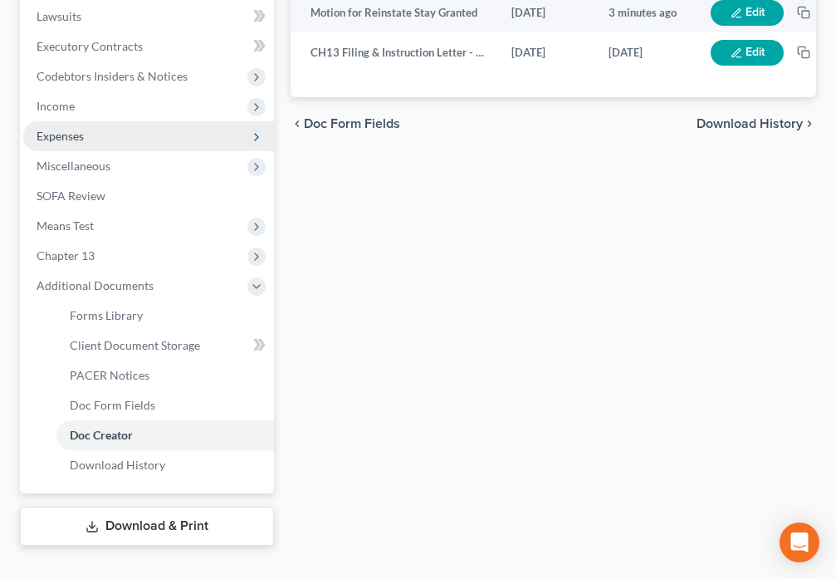
scroll to position [531, 0]
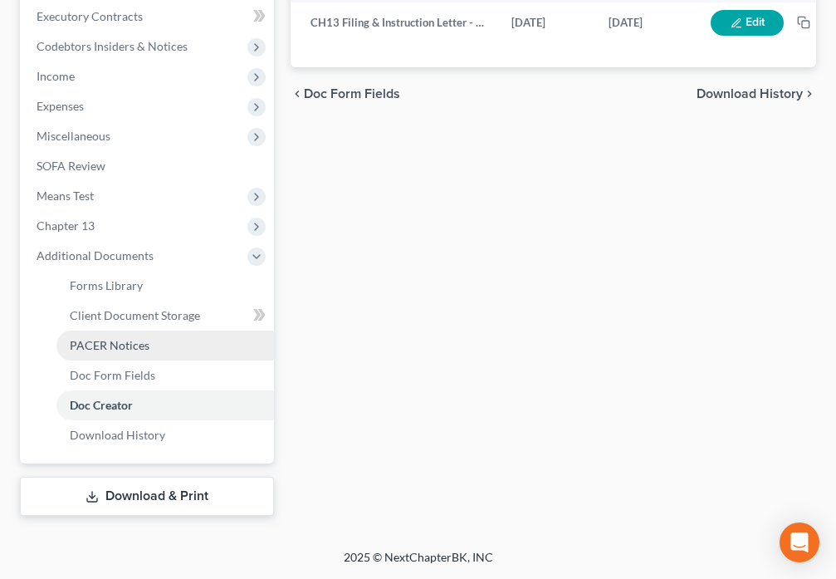
click at [114, 344] on span "PACER Notices" at bounding box center [110, 345] width 80 height 14
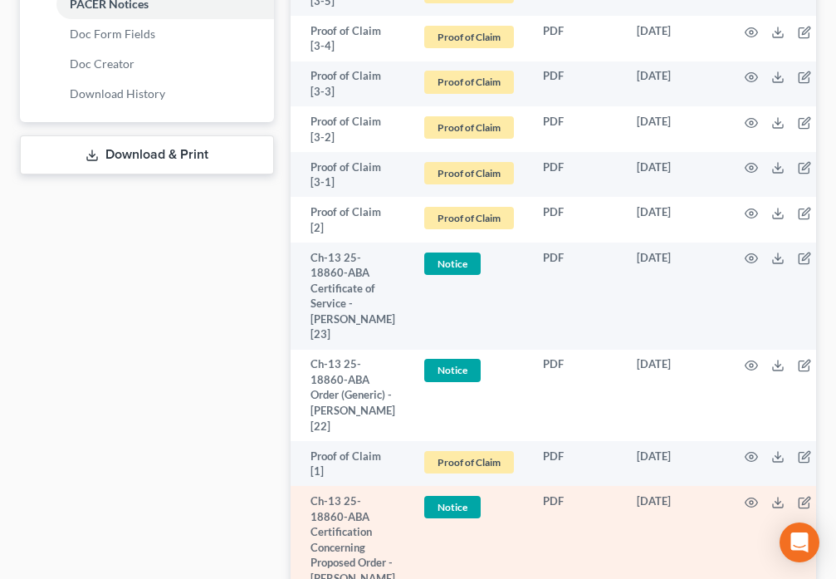
scroll to position [872, 0]
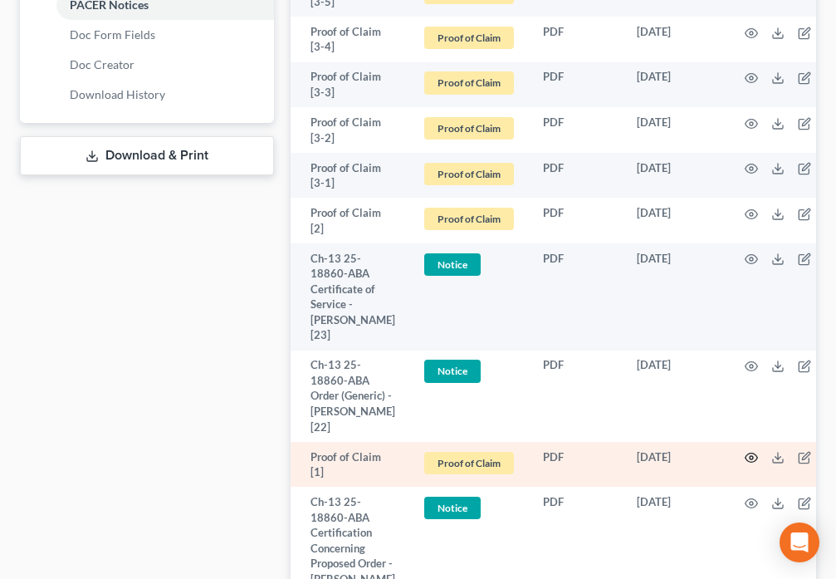
click at [747, 464] on icon "button" at bounding box center [751, 457] width 13 height 13
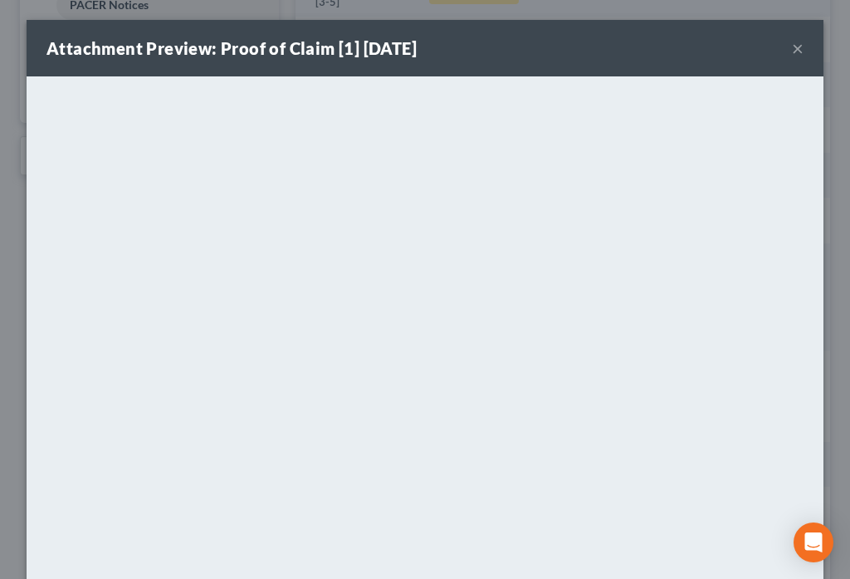
click at [794, 51] on button "×" at bounding box center [798, 48] width 12 height 20
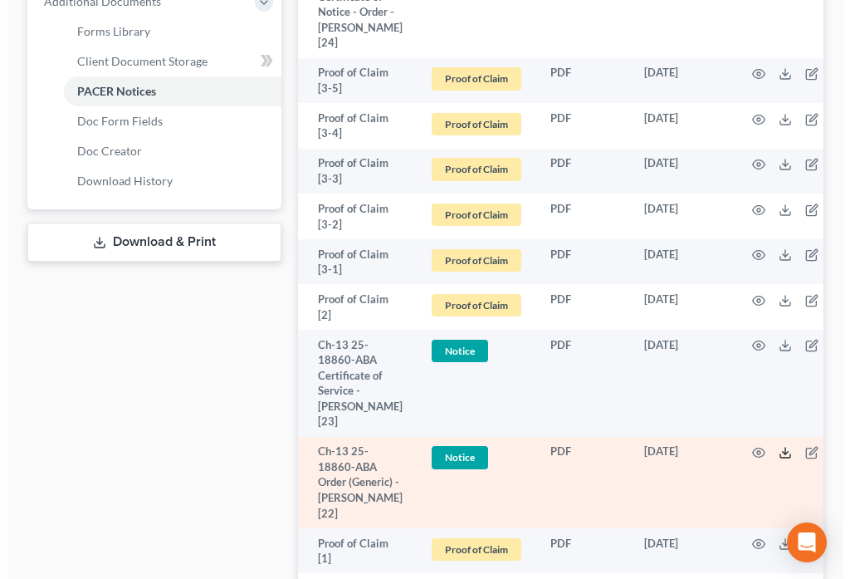
scroll to position [756, 0]
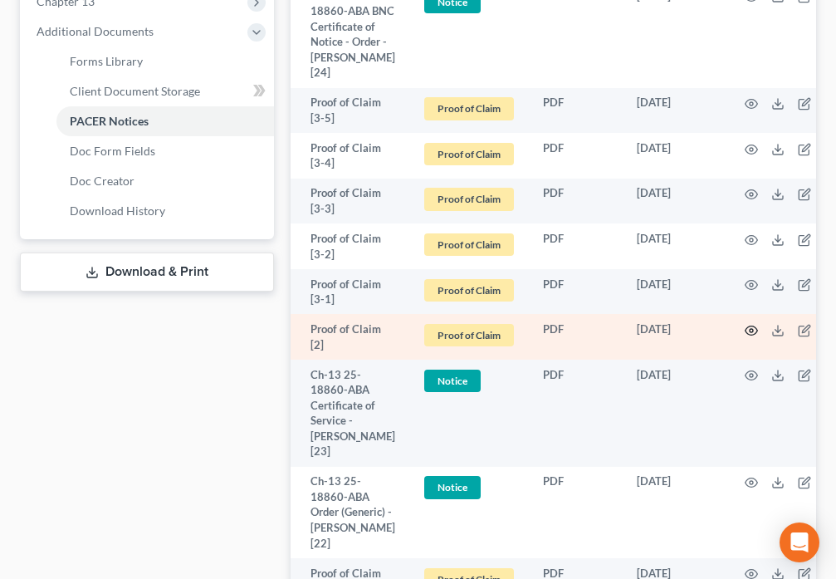
click at [752, 337] on icon "button" at bounding box center [751, 330] width 13 height 13
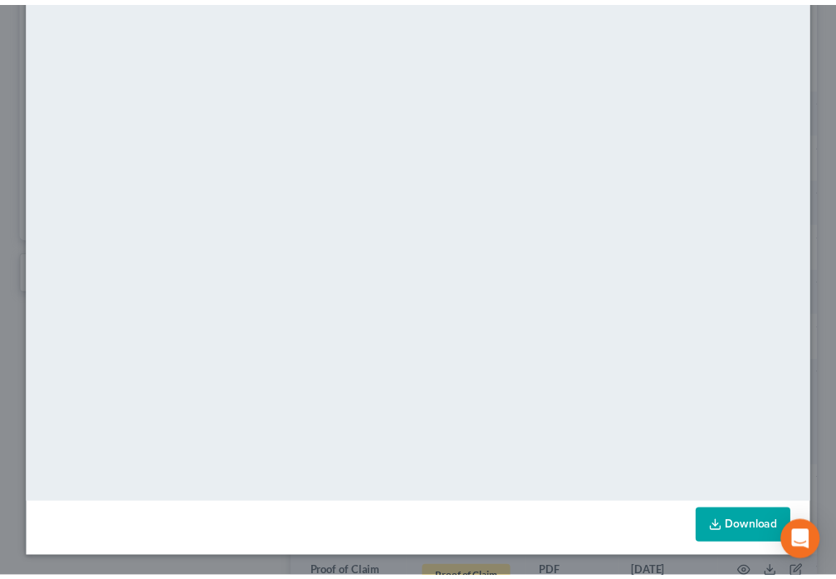
scroll to position [0, 0]
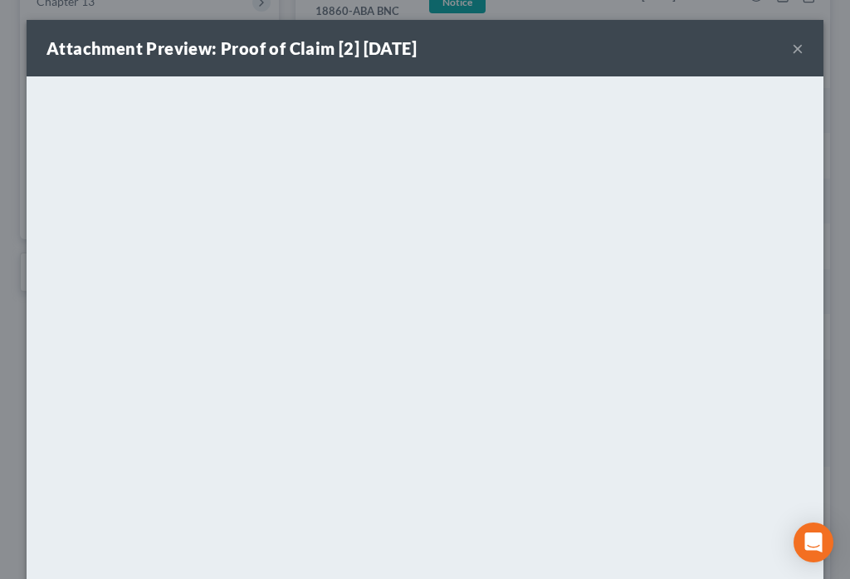
click at [792, 47] on button "×" at bounding box center [798, 48] width 12 height 20
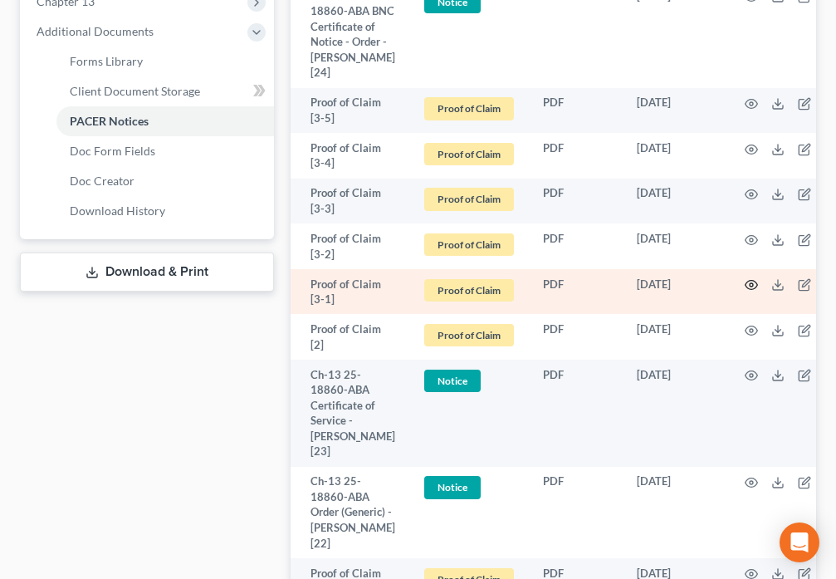
click at [746, 290] on icon "button" at bounding box center [752, 285] width 12 height 9
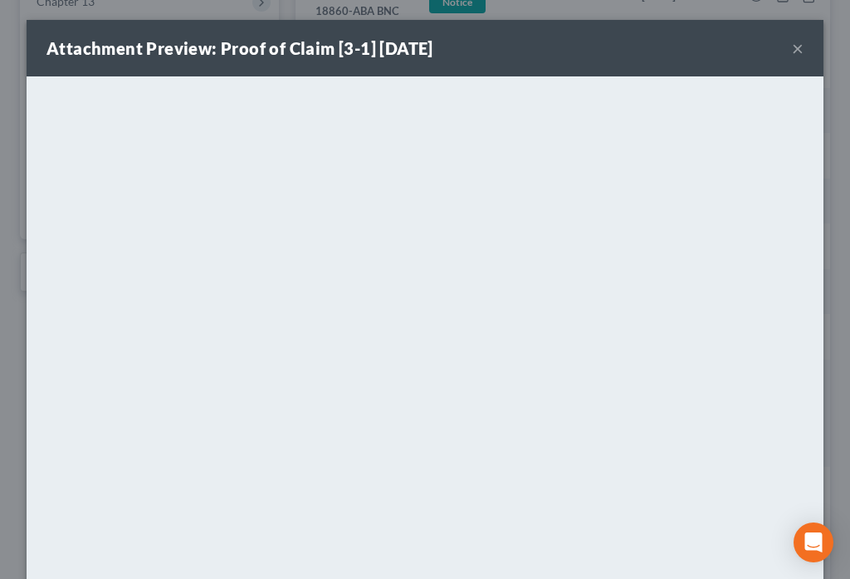
click at [796, 47] on button "×" at bounding box center [798, 48] width 12 height 20
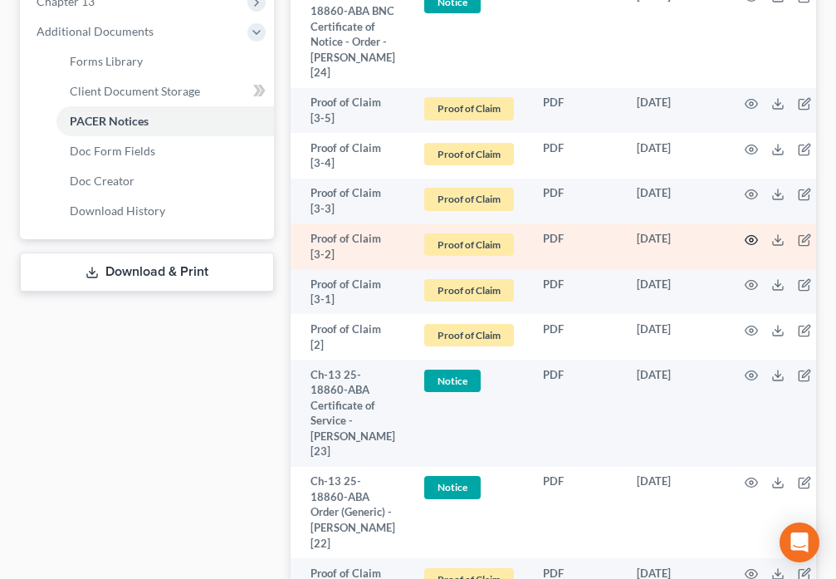
click at [752, 244] on icon "button" at bounding box center [752, 239] width 12 height 9
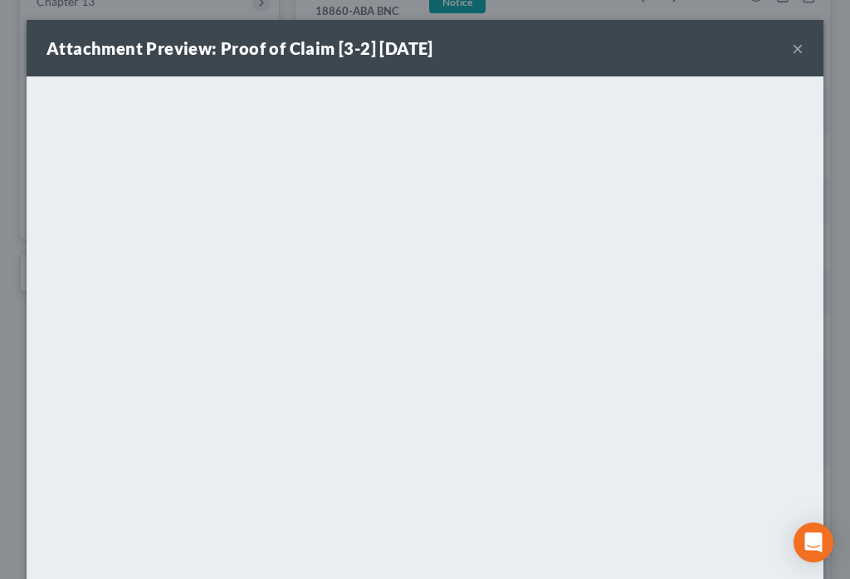
click at [792, 55] on button "×" at bounding box center [798, 48] width 12 height 20
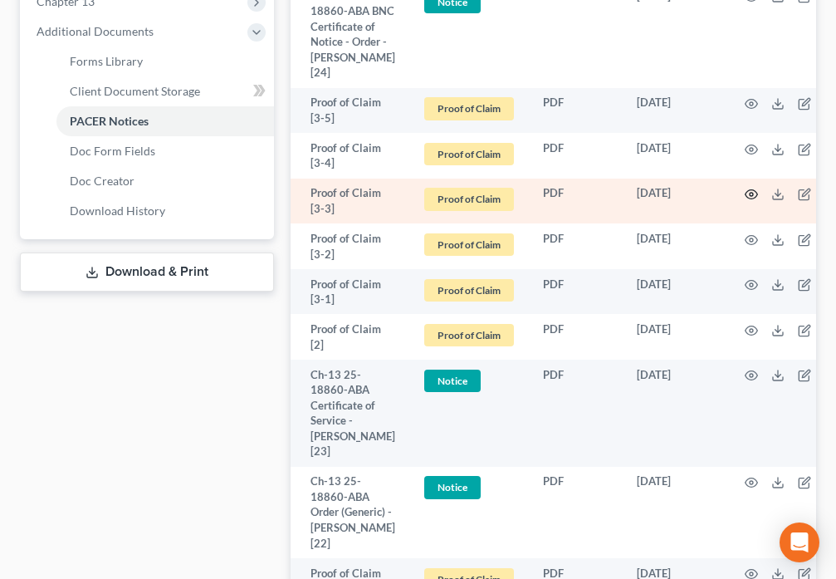
click at [750, 196] on circle "button" at bounding box center [751, 194] width 3 height 3
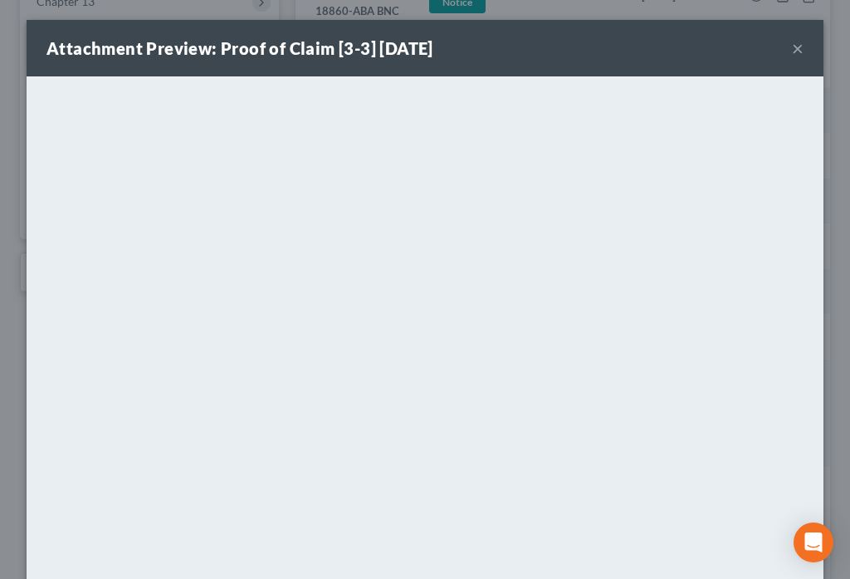
click at [792, 52] on button "×" at bounding box center [798, 48] width 12 height 20
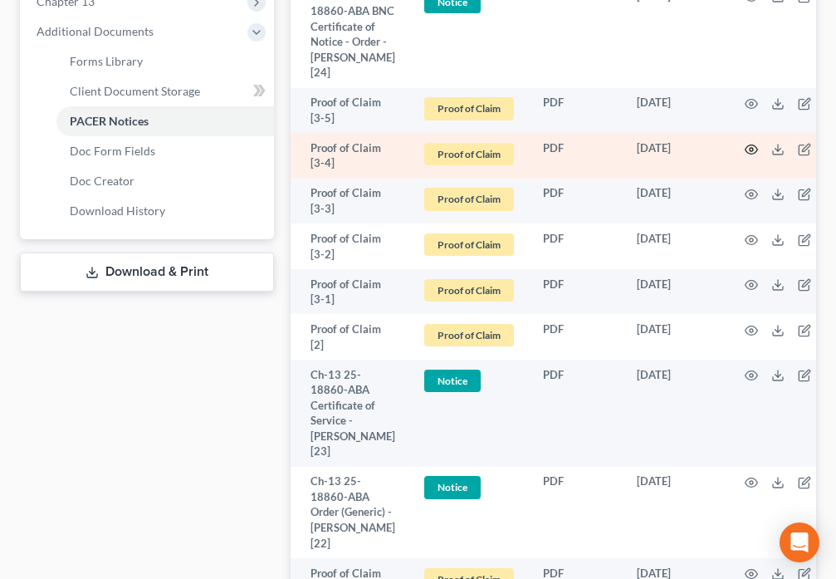
click at [745, 156] on icon "button" at bounding box center [751, 149] width 13 height 13
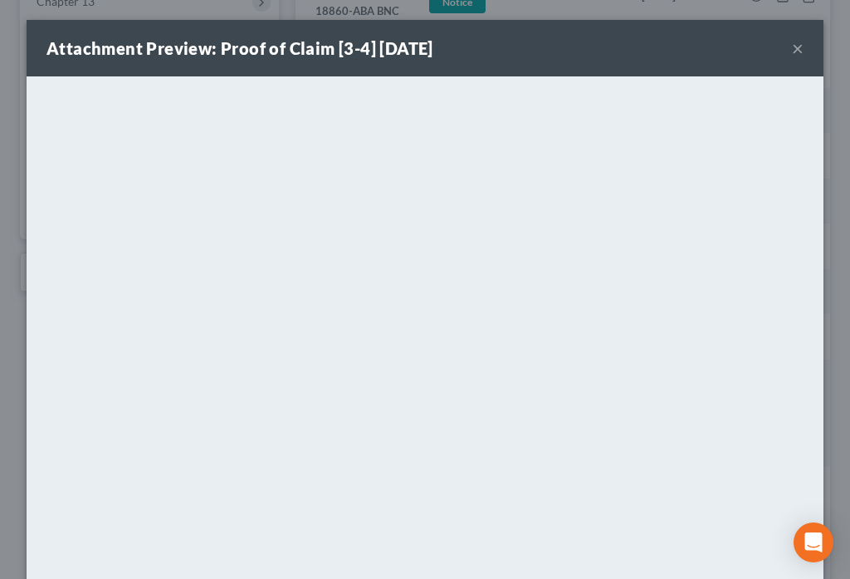
click at [792, 49] on button "×" at bounding box center [798, 48] width 12 height 20
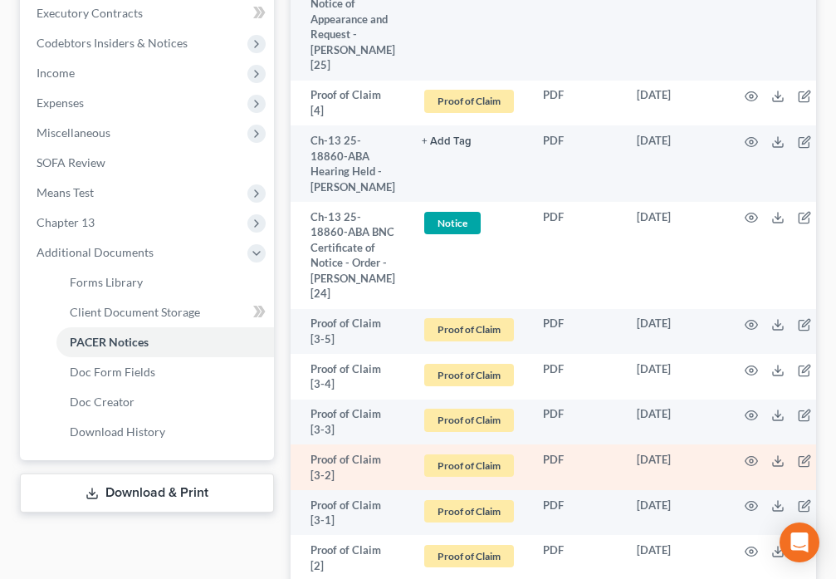
scroll to position [426, 0]
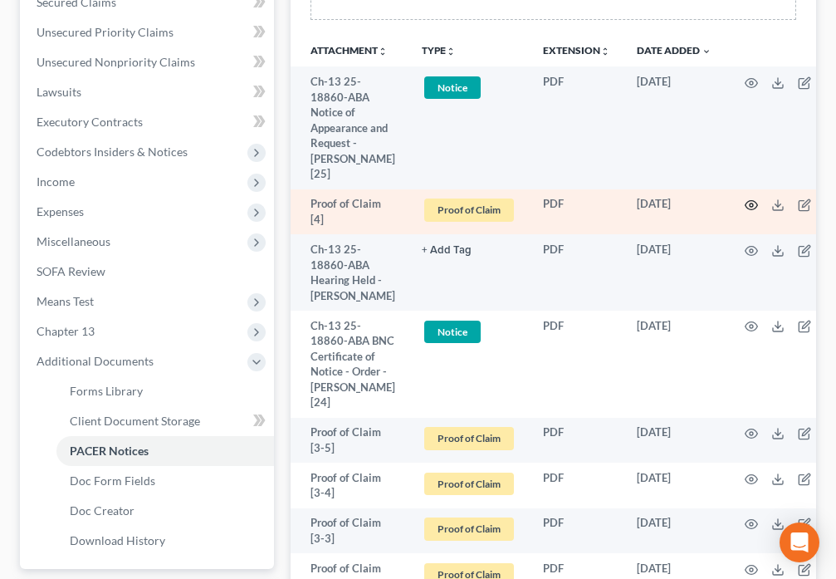
click at [745, 206] on icon "button" at bounding box center [751, 204] width 13 height 13
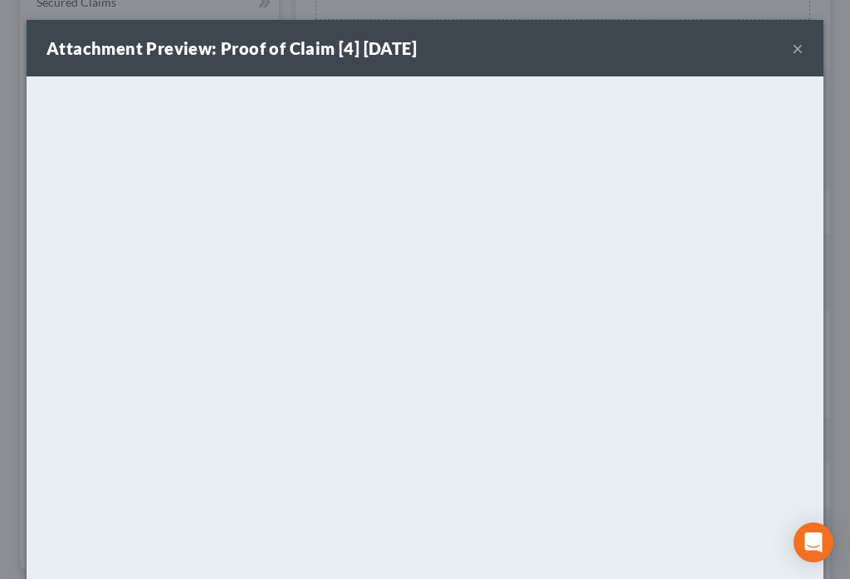
click at [792, 47] on button "×" at bounding box center [798, 48] width 12 height 20
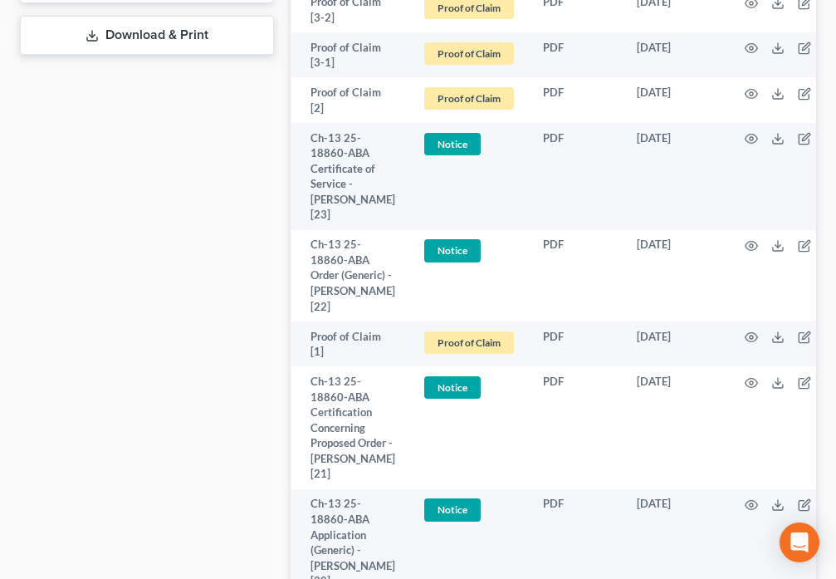
scroll to position [1027, 0]
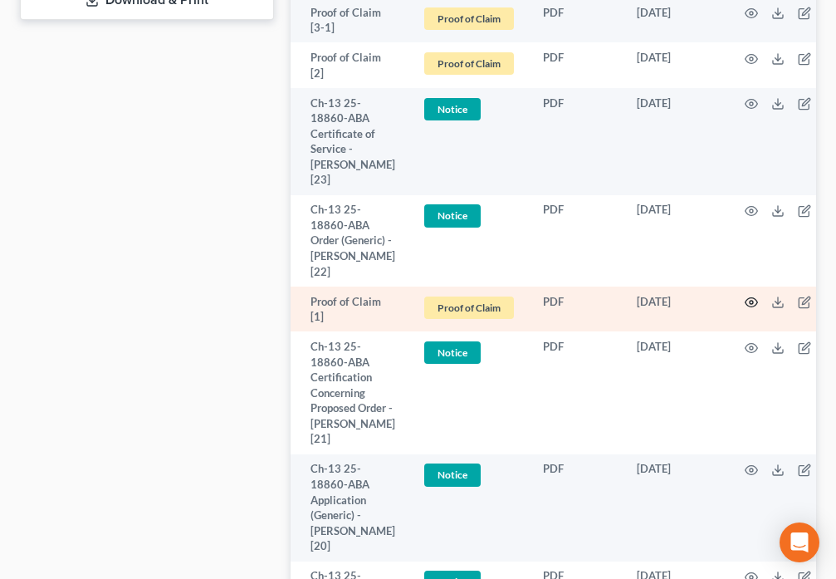
click at [746, 307] on icon "button" at bounding box center [752, 302] width 12 height 9
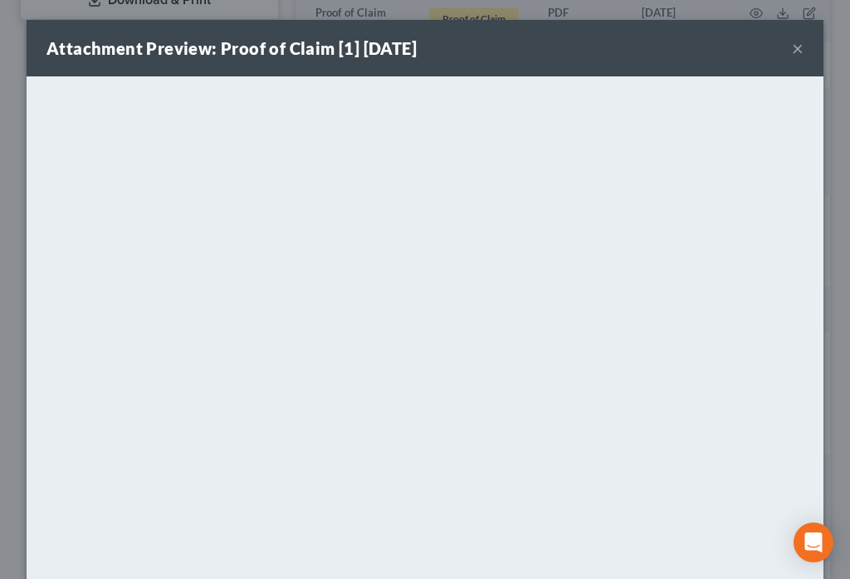
click at [792, 49] on button "×" at bounding box center [798, 48] width 12 height 20
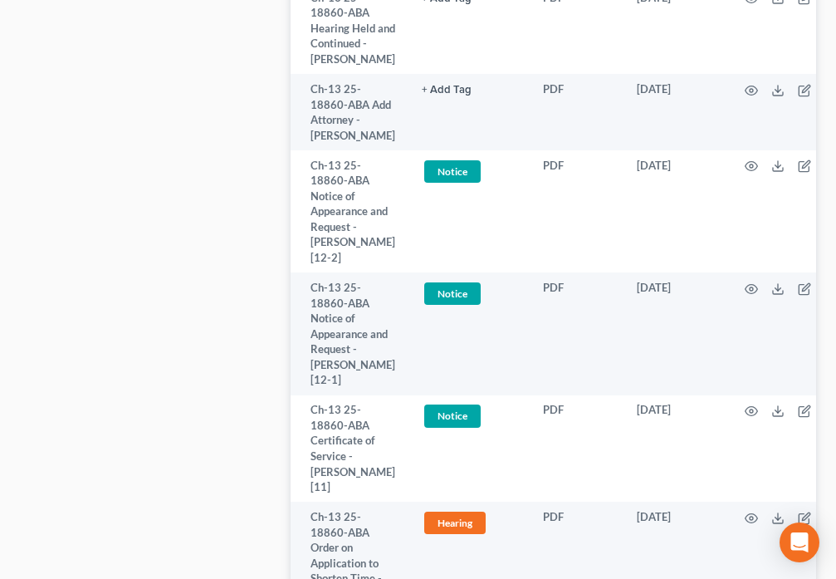
scroll to position [2829, 0]
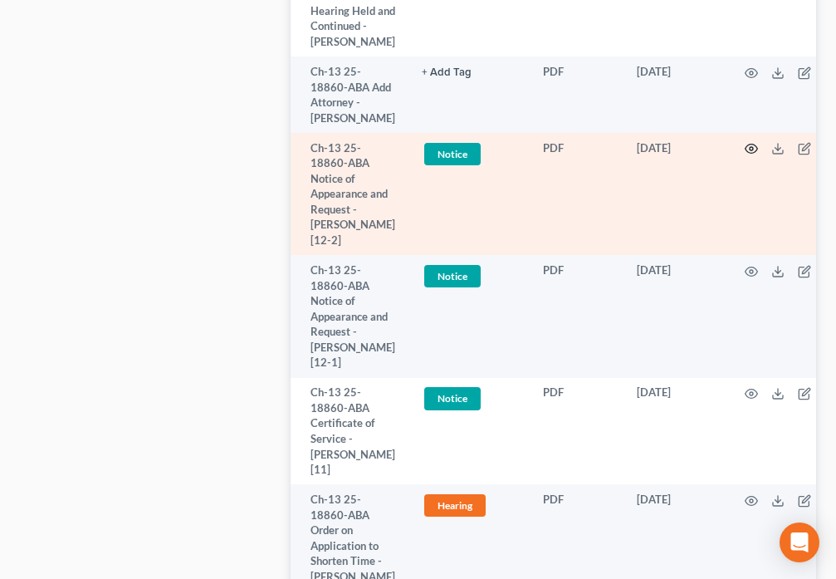
click at [750, 155] on icon "button" at bounding box center [751, 148] width 13 height 13
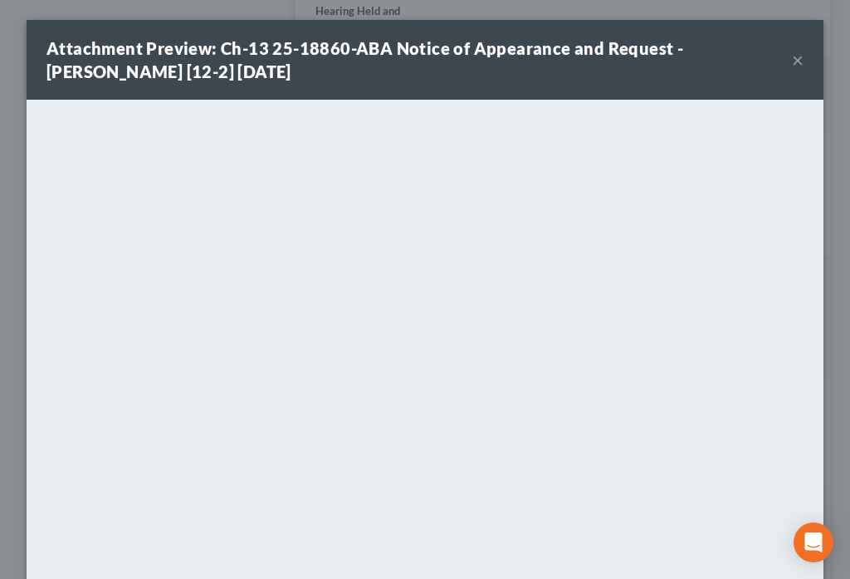
click at [792, 54] on button "×" at bounding box center [798, 60] width 12 height 20
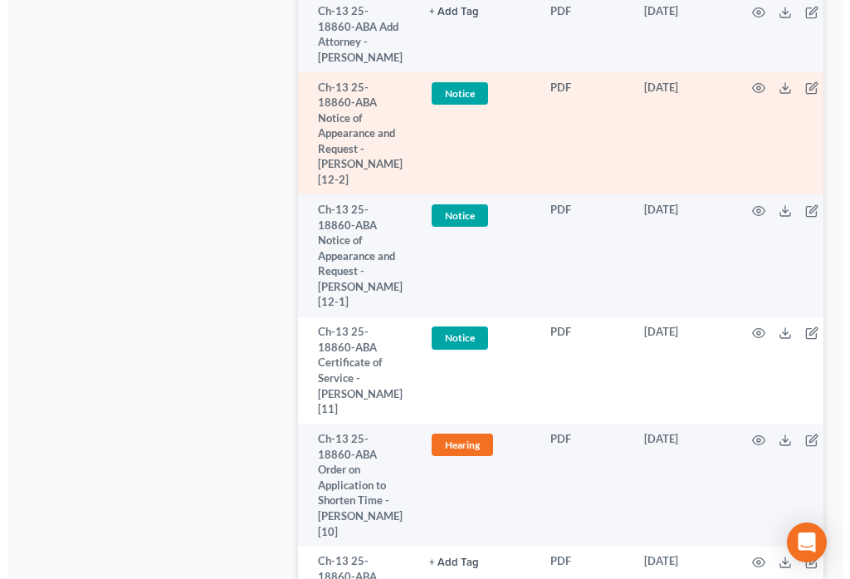
scroll to position [2887, 0]
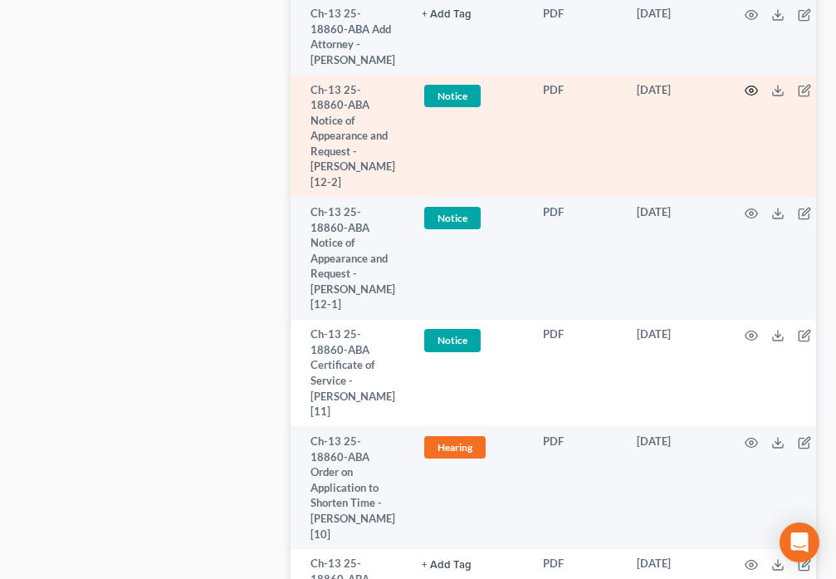
click at [750, 92] on circle "button" at bounding box center [751, 90] width 3 height 3
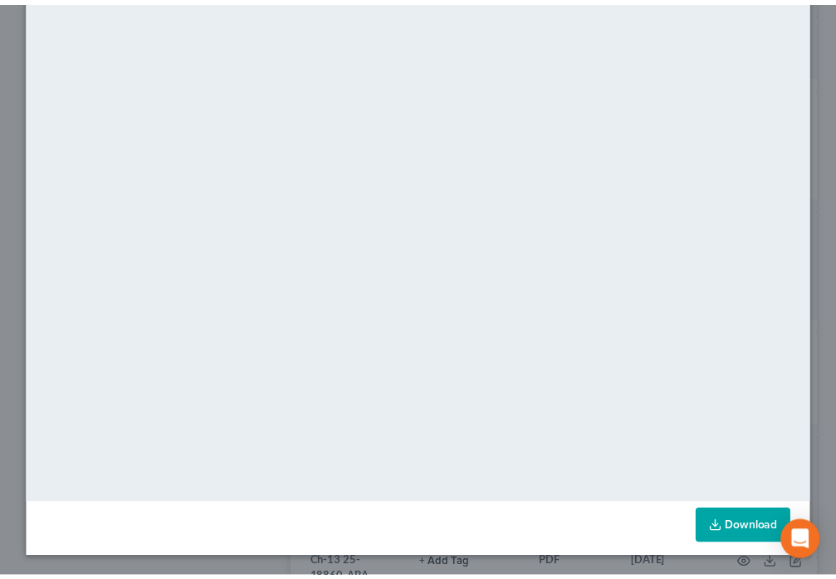
scroll to position [0, 0]
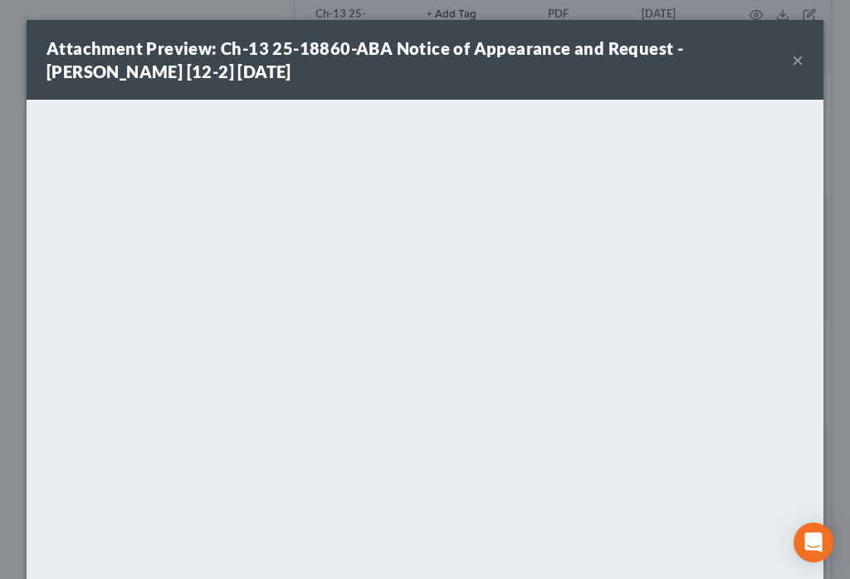
click at [794, 62] on button "×" at bounding box center [798, 60] width 12 height 20
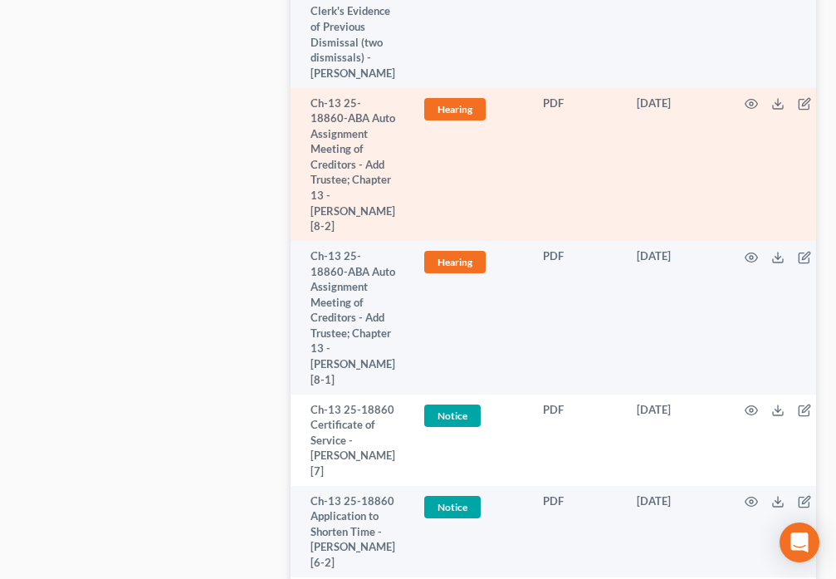
scroll to position [3585, 0]
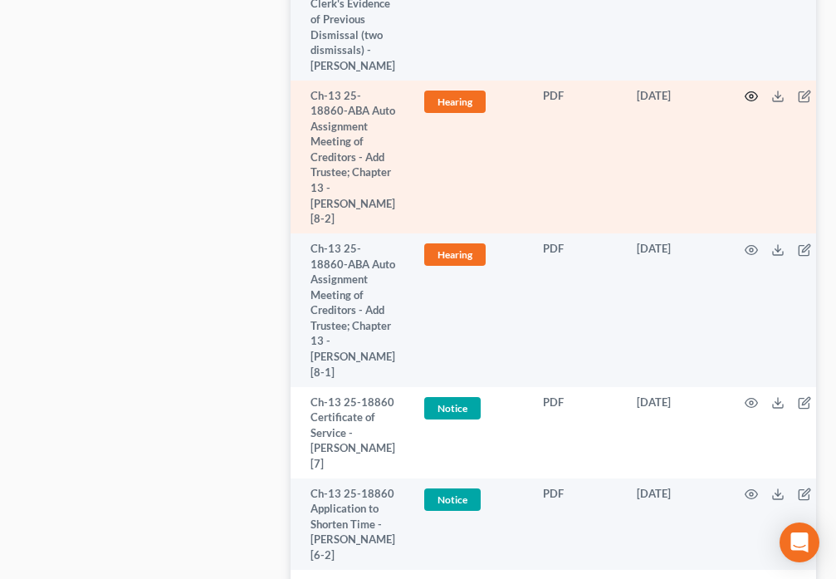
click at [750, 98] on circle "button" at bounding box center [751, 96] width 3 height 3
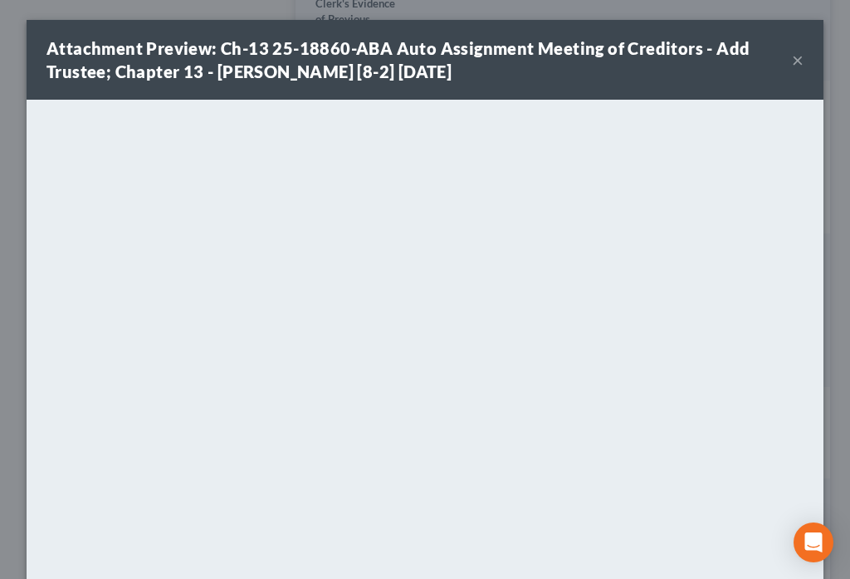
click at [792, 62] on button "×" at bounding box center [798, 60] width 12 height 20
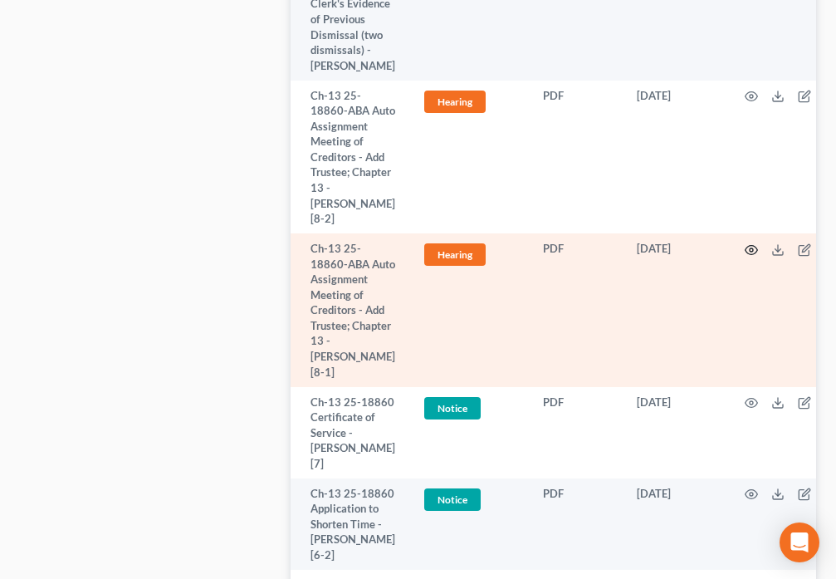
click at [747, 257] on icon "button" at bounding box center [751, 249] width 13 height 13
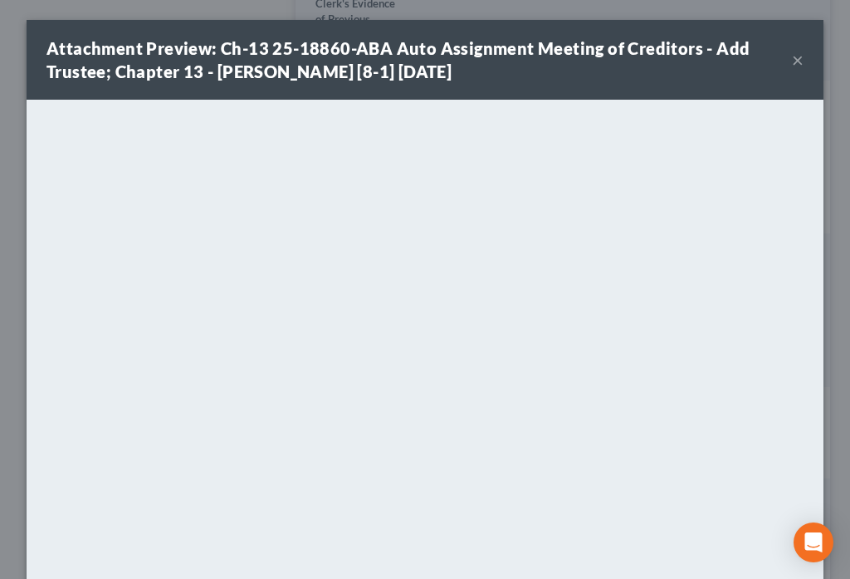
click at [792, 62] on button "×" at bounding box center [798, 60] width 12 height 20
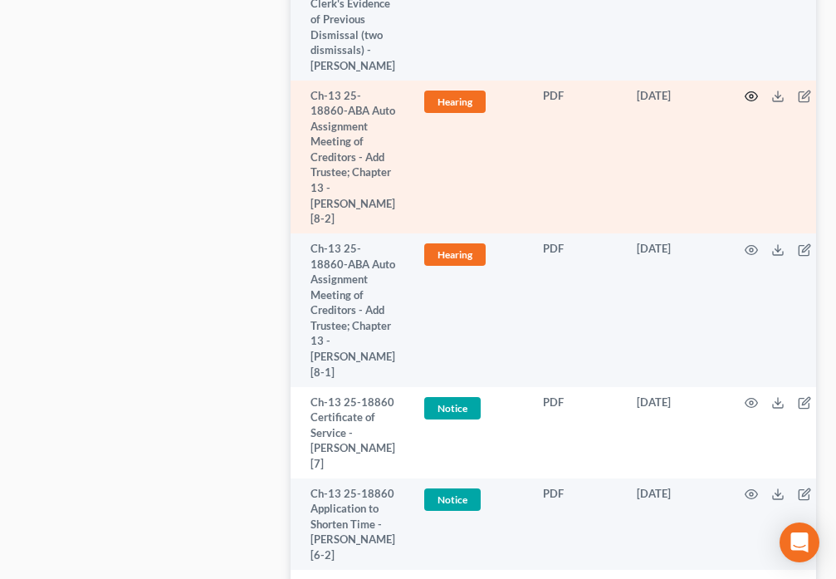
click at [752, 101] on icon "button" at bounding box center [752, 96] width 12 height 9
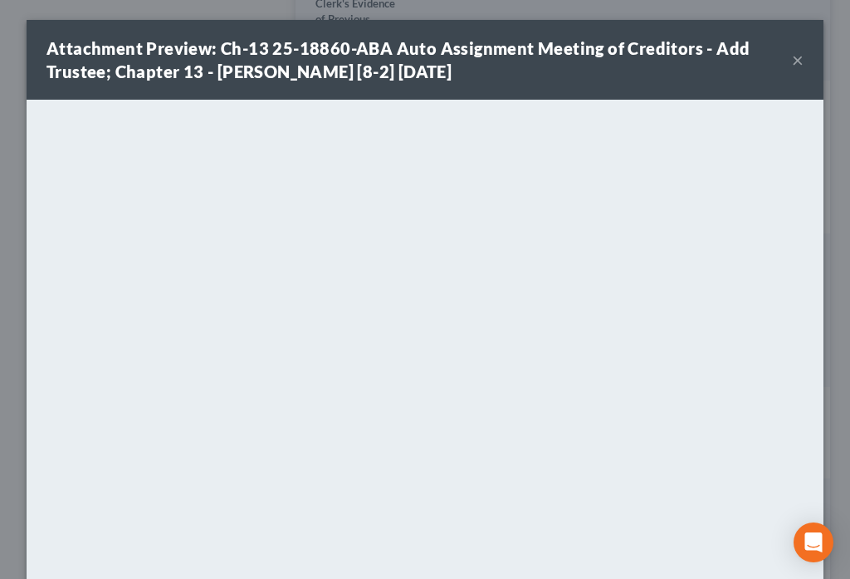
click at [794, 69] on button "×" at bounding box center [798, 60] width 12 height 20
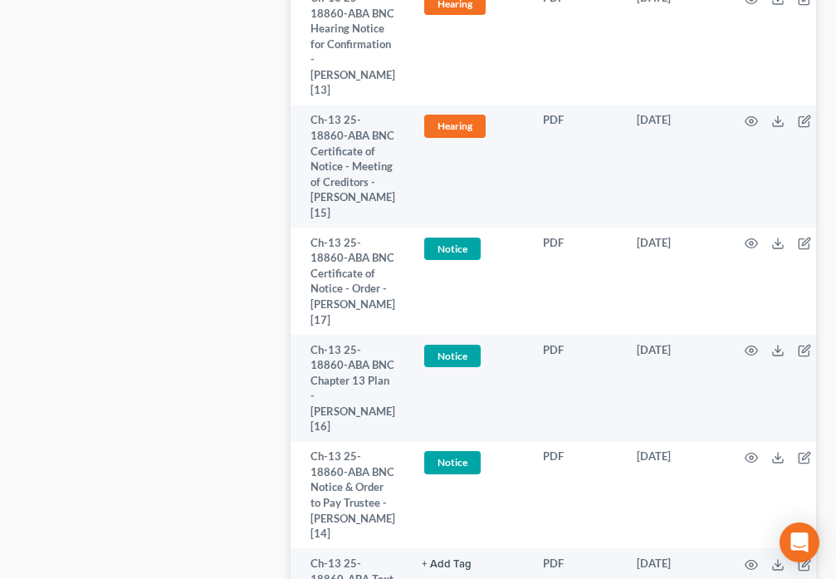
scroll to position [0, 0]
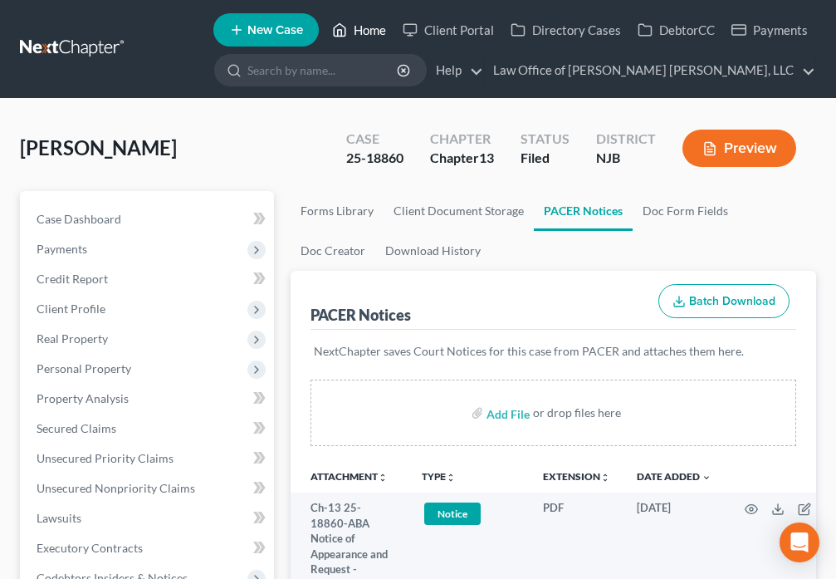
click at [352, 20] on link "Home" at bounding box center [359, 30] width 71 height 30
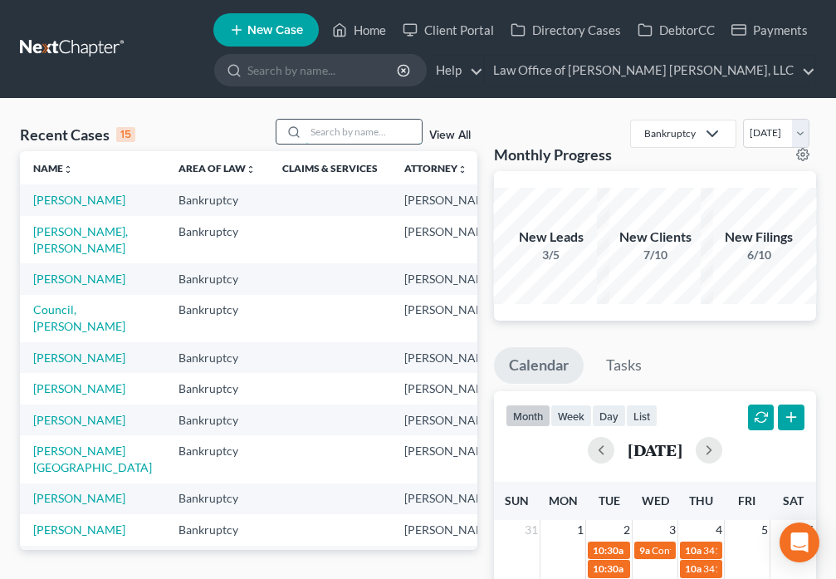
click at [346, 130] on input "search" at bounding box center [364, 132] width 116 height 24
type input "[PERSON_NAME]"
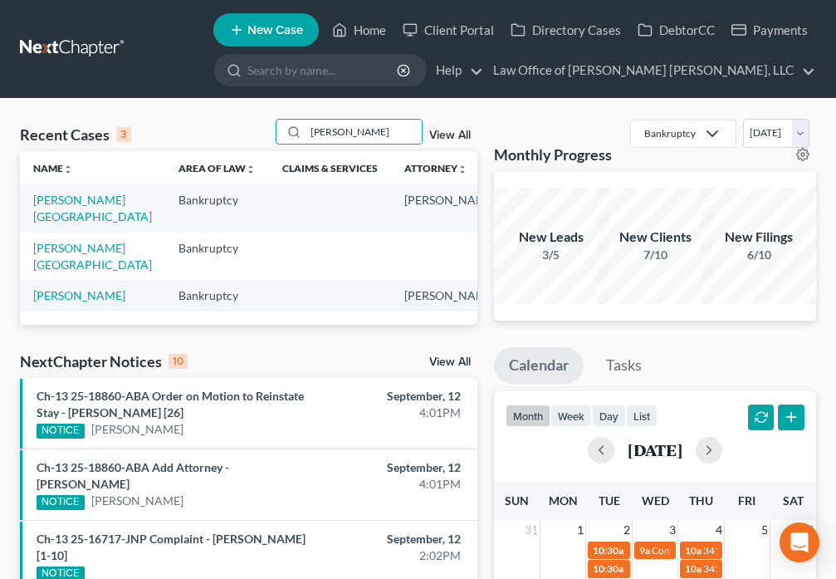
click at [53, 189] on td "[PERSON_NAME][GEOGRAPHIC_DATA]" at bounding box center [92, 207] width 145 height 47
click at [45, 216] on link "[PERSON_NAME][GEOGRAPHIC_DATA]" at bounding box center [92, 208] width 119 height 31
select select "6"
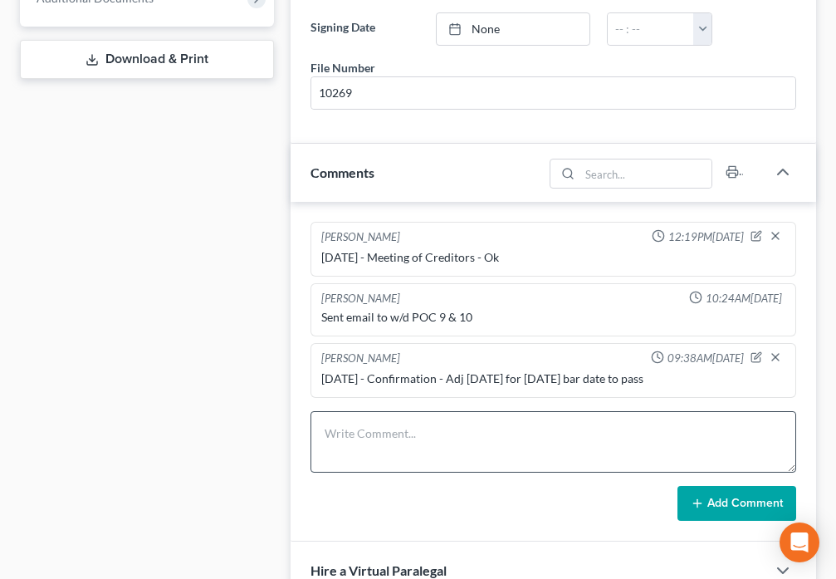
scroll to position [833, 0]
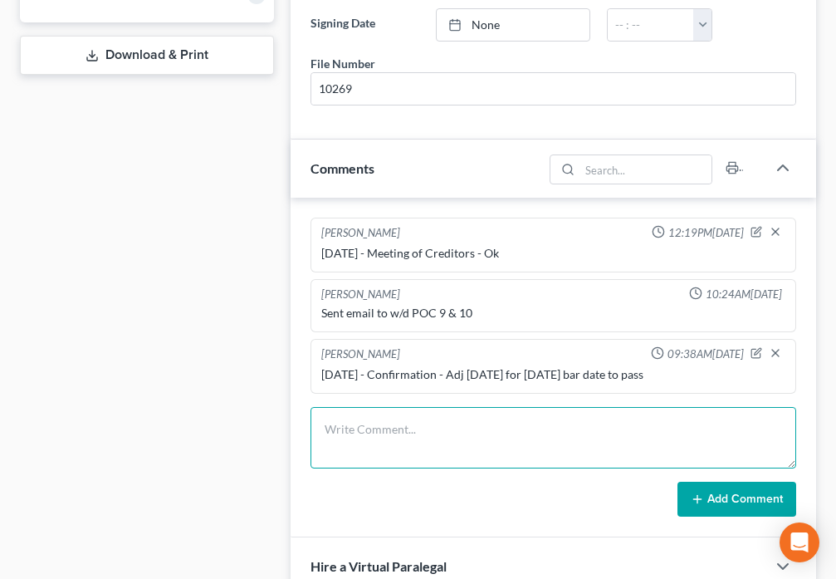
click at [328, 407] on textarea at bounding box center [554, 437] width 486 height 61
type textarea "[DATE] - Confirmation - Confirmed $1288x58"
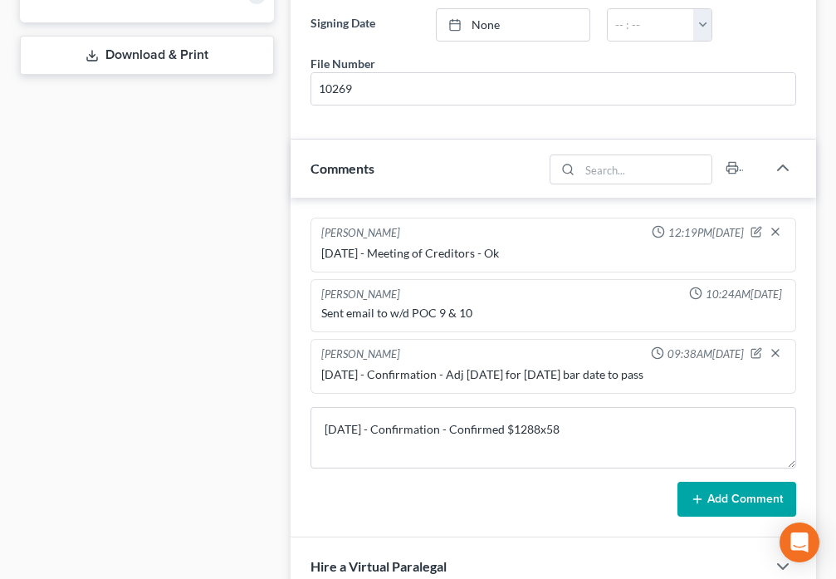
click at [693, 492] on icon at bounding box center [697, 498] width 13 height 13
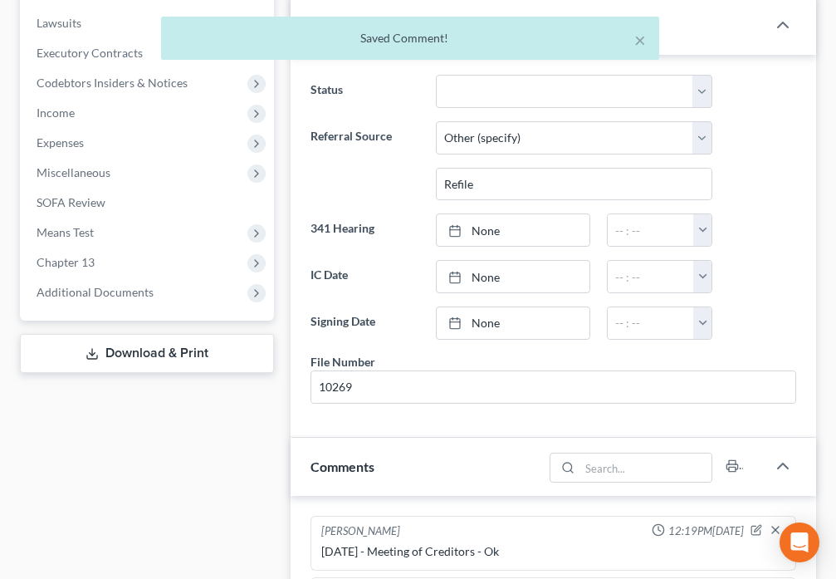
scroll to position [523, 0]
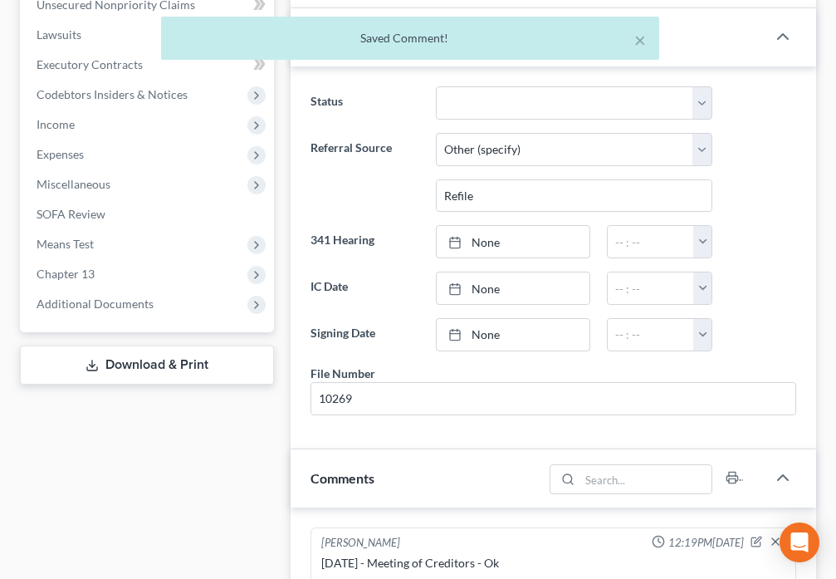
drag, startPoint x: 107, startPoint y: 262, endPoint x: 151, endPoint y: 367, distance: 114.3
click at [107, 296] on span "Additional Documents" at bounding box center [95, 303] width 117 height 14
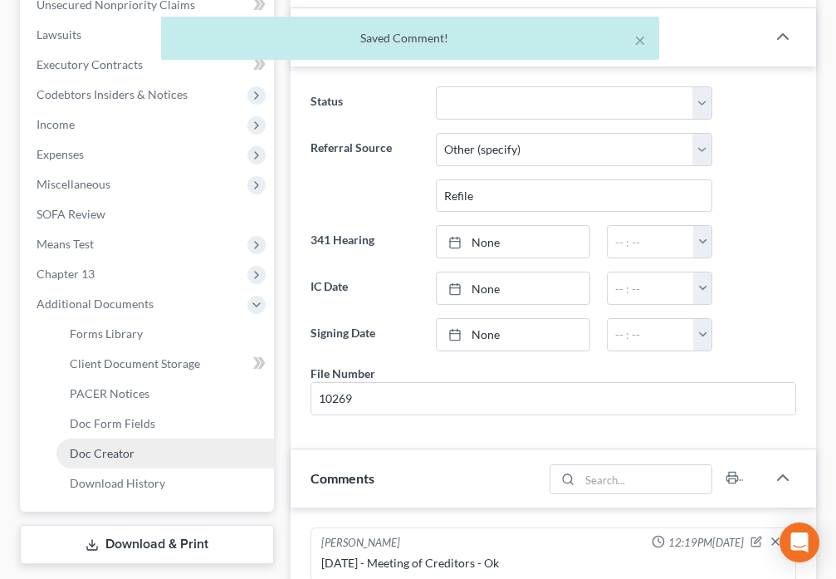
click at [126, 446] on span "Doc Creator" at bounding box center [102, 453] width 65 height 14
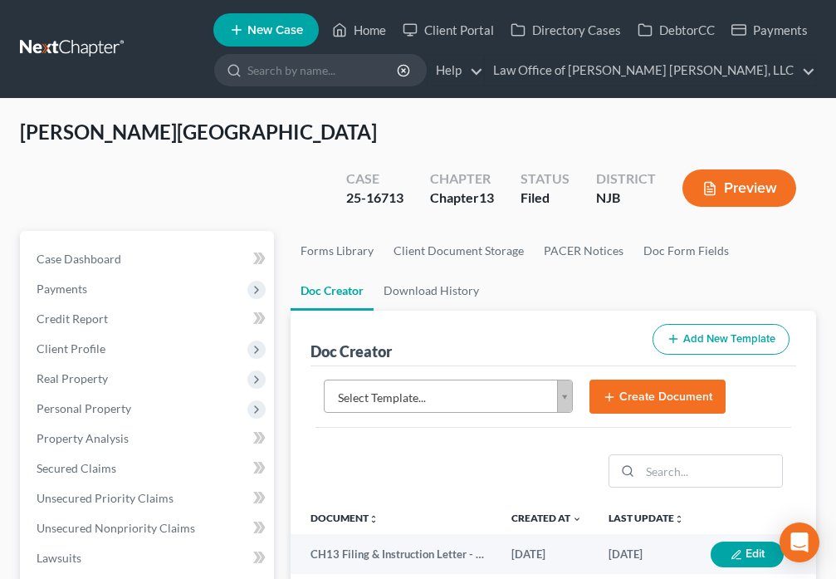
click at [562, 368] on body "Home New Case Client Portal Directory Cases DebtorCC Payments Law Office of [PE…" at bounding box center [418, 575] width 836 height 1150
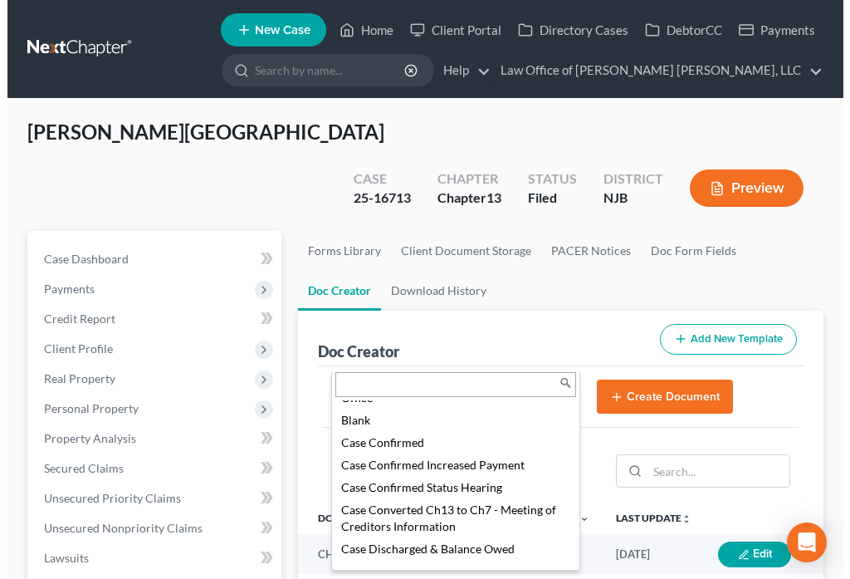
scroll to position [155, 0]
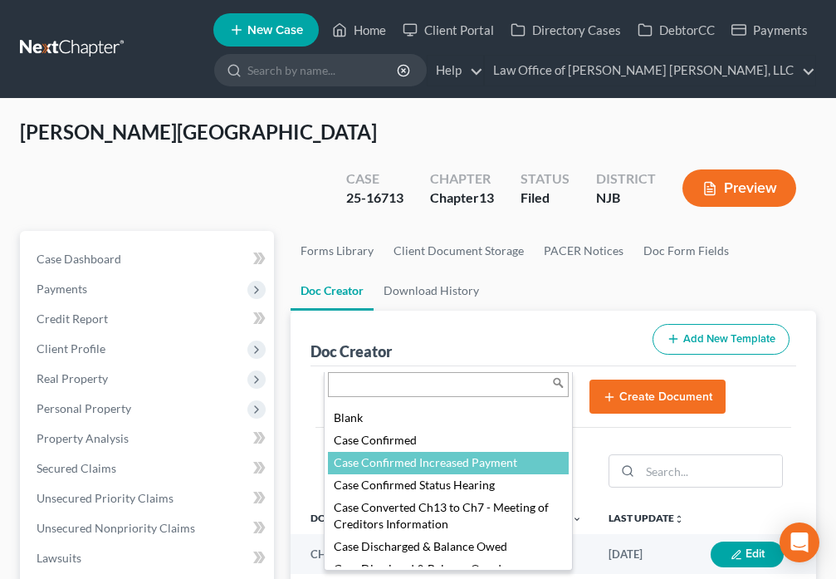
select select "88836"
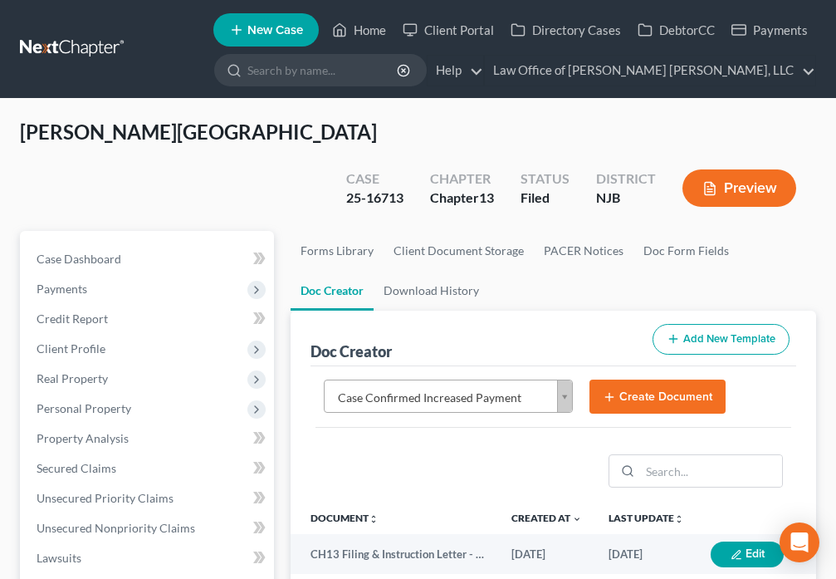
click at [636, 379] on button "Create Document" at bounding box center [658, 396] width 136 height 35
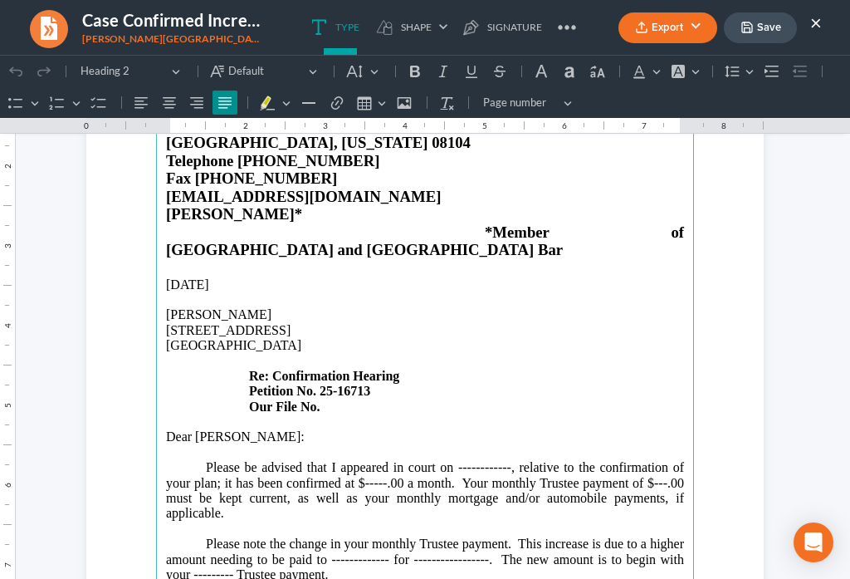
scroll to position [174, 0]
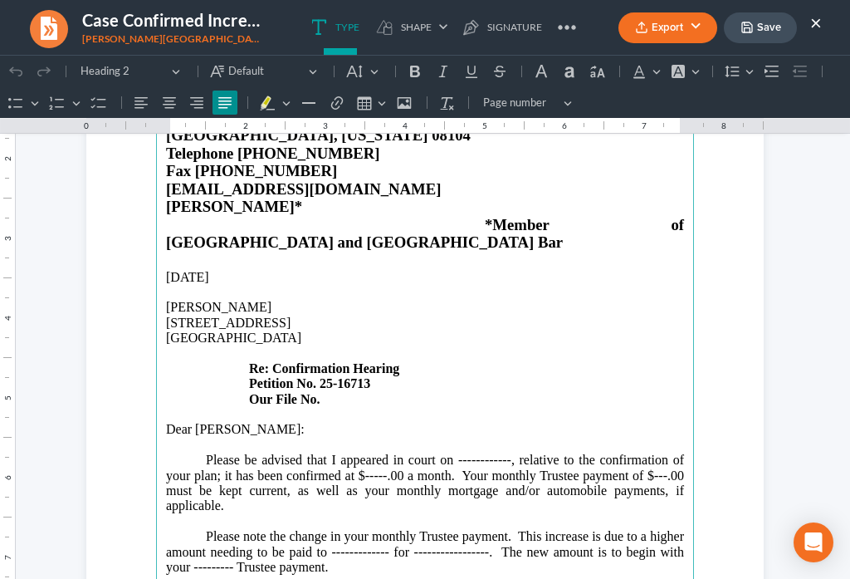
click at [336, 360] on p "[STREET_ADDRESS] Re: Confirmation Hearing Petition No. 25-16713 Our File No." at bounding box center [425, 361] width 518 height 91
click at [504, 453] on p "Please be advised that I appeared in court on ------------, relative to the con…" at bounding box center [425, 483] width 518 height 61
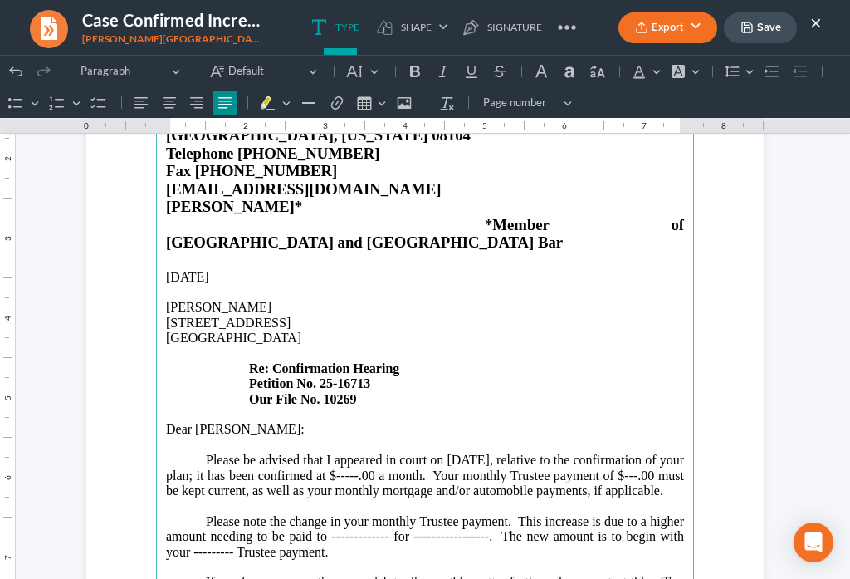
click at [477, 453] on p "Please be advised that I appeared in court on [DATE], relative to the confirmat…" at bounding box center [425, 476] width 518 height 46
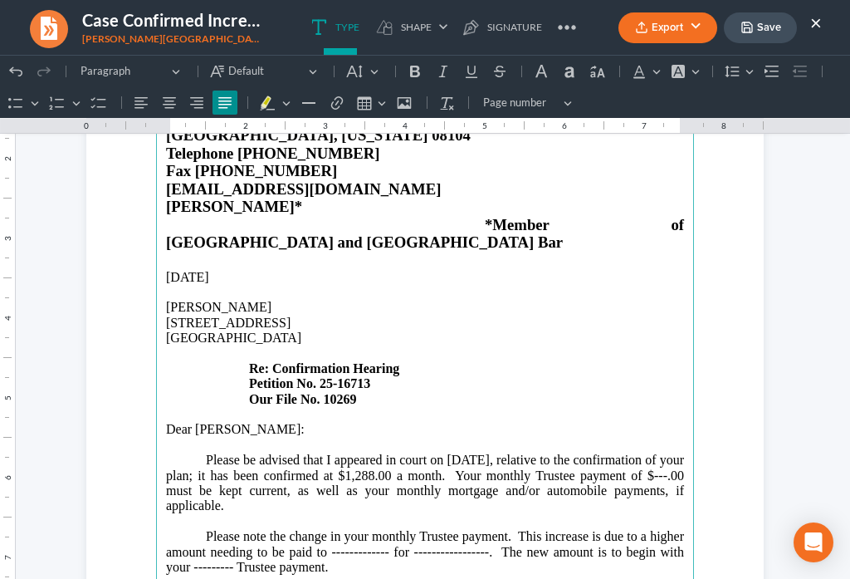
click at [244, 453] on p "Please be advised that I appeared in court on [DATE], relative to the confirmat…" at bounding box center [425, 483] width 518 height 61
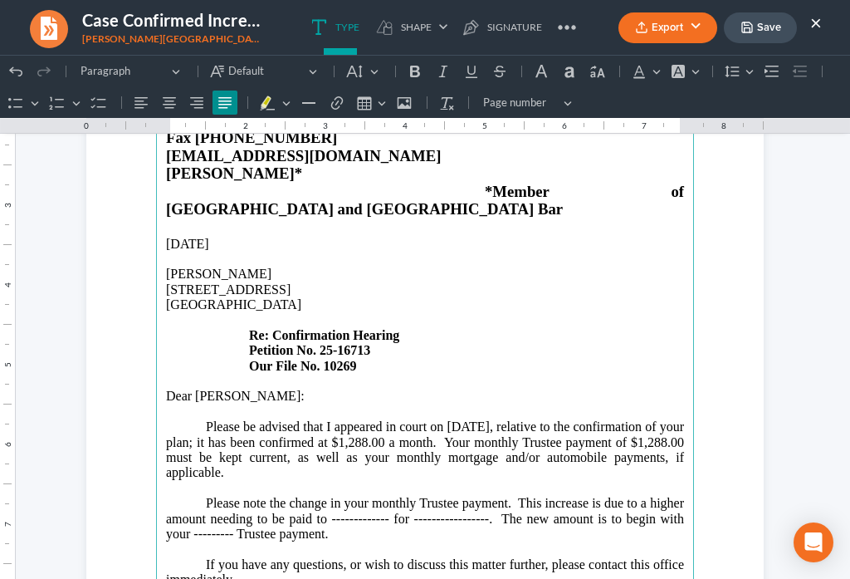
scroll to position [193, 0]
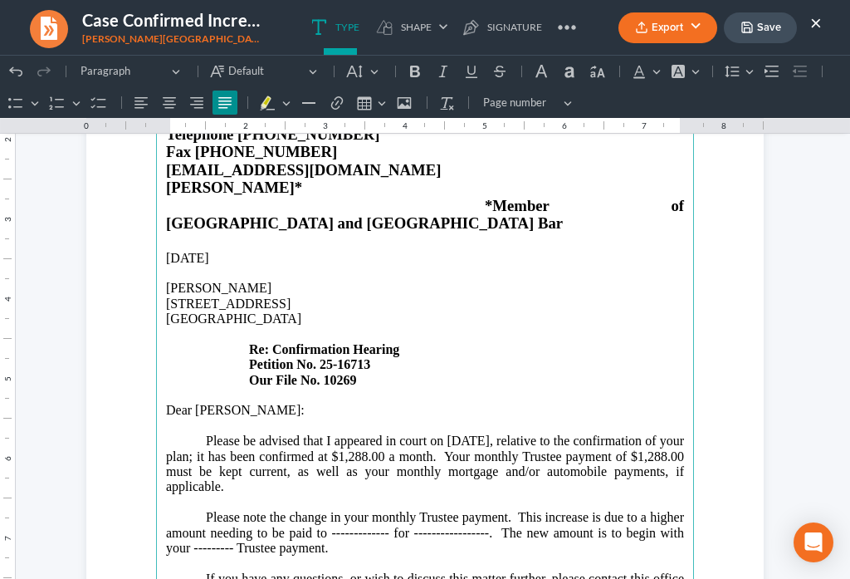
click at [382, 510] on p "Please note the change in your monthly Trustee payment. This increase is due to…" at bounding box center [425, 533] width 518 height 46
click at [224, 512] on p "Please note the change in your monthly Trustee payment. This increase is due to…" at bounding box center [425, 533] width 518 height 46
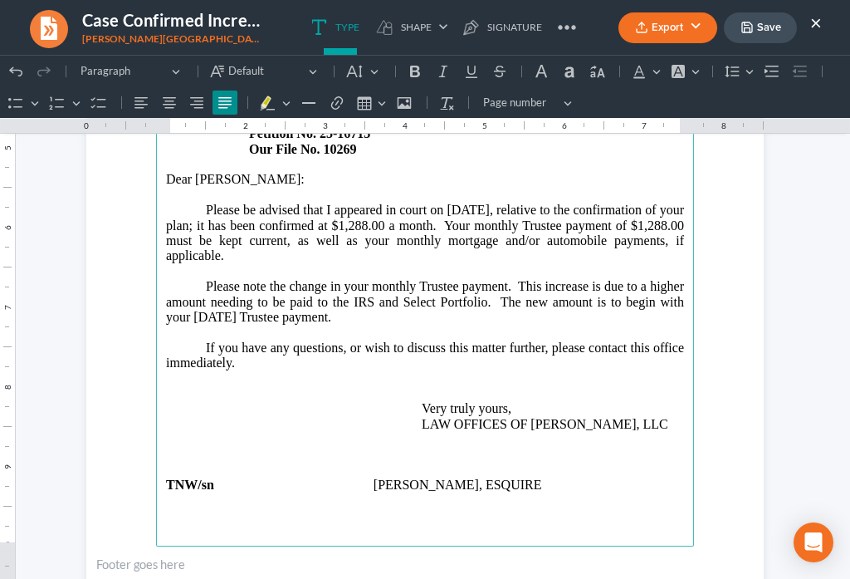
scroll to position [426, 0]
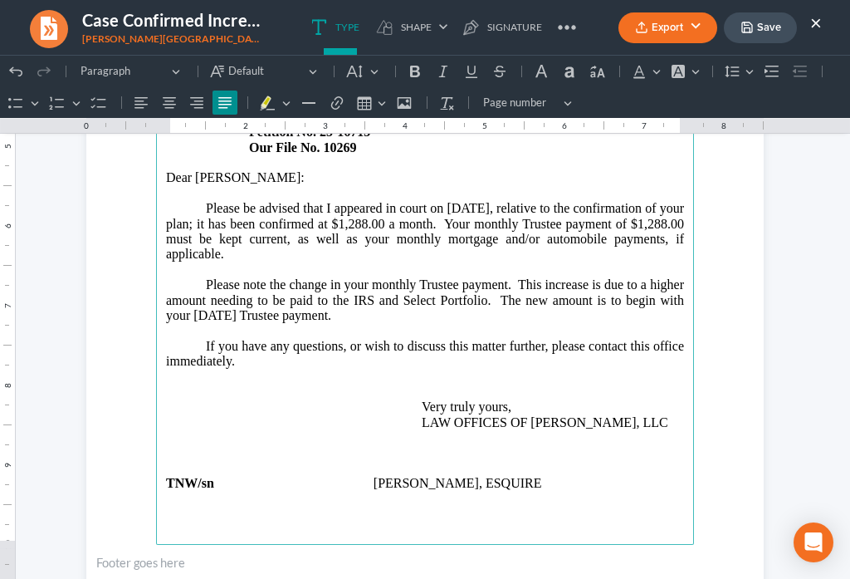
click at [243, 339] on p "If you have any questions, or wish to discuss this matter further, please conta…" at bounding box center [425, 384] width 518 height 91
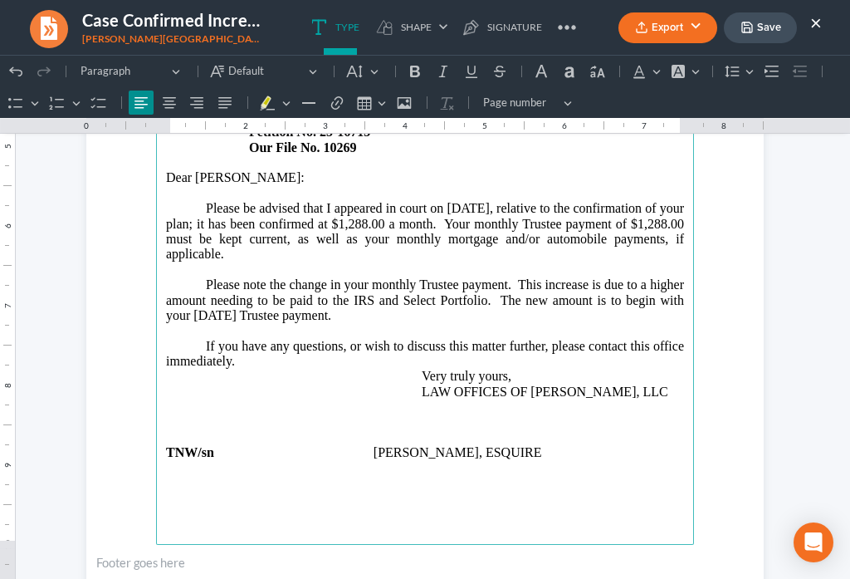
click at [330, 399] on p "Rich Text Editor, page-0-main" at bounding box center [425, 406] width 518 height 15
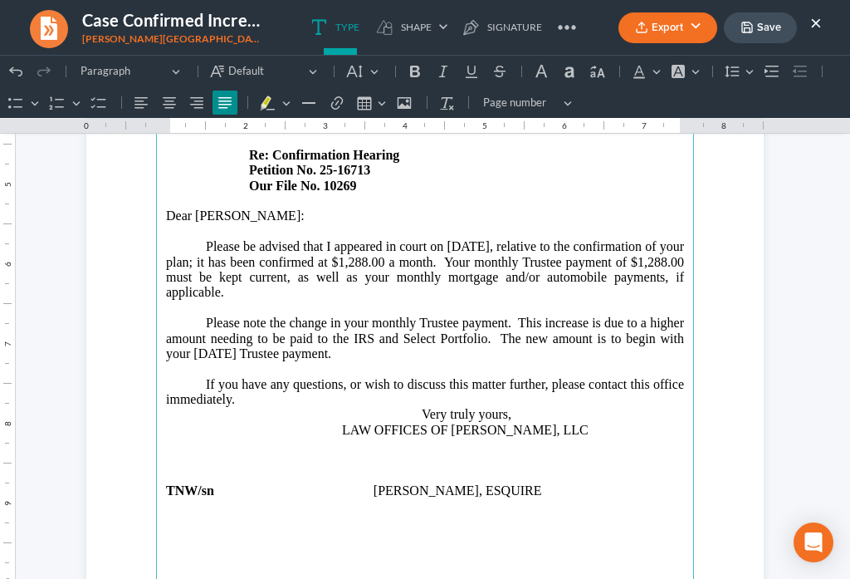
scroll to position [512, 0]
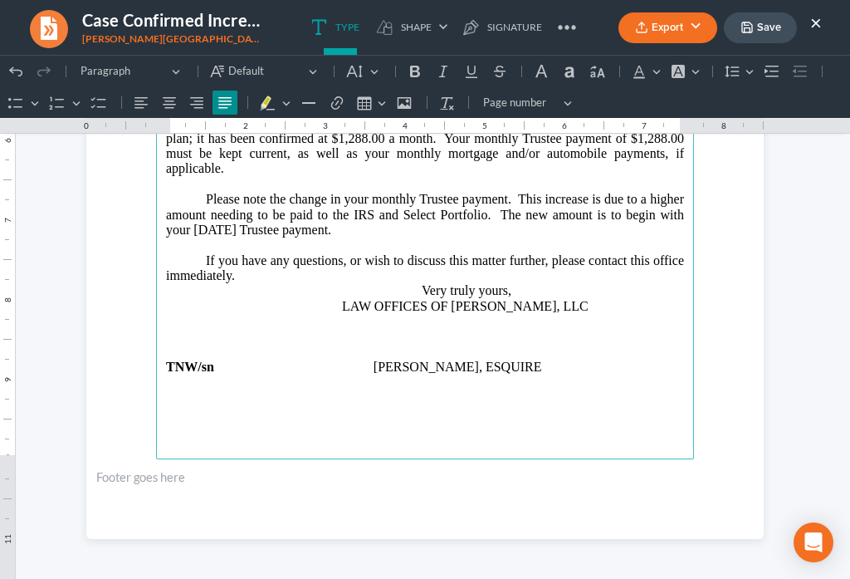
click at [752, 34] on button "Save" at bounding box center [760, 27] width 73 height 31
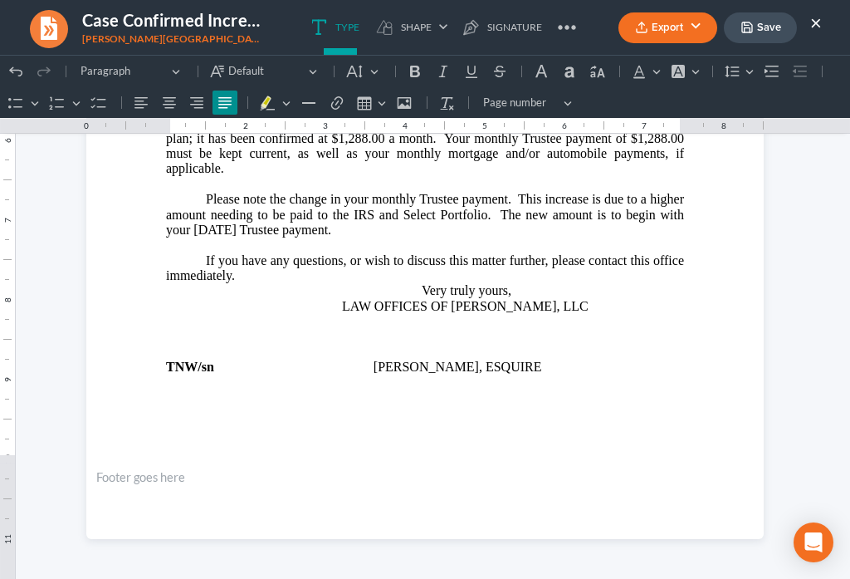
click at [656, 27] on button "Export" at bounding box center [668, 27] width 99 height 31
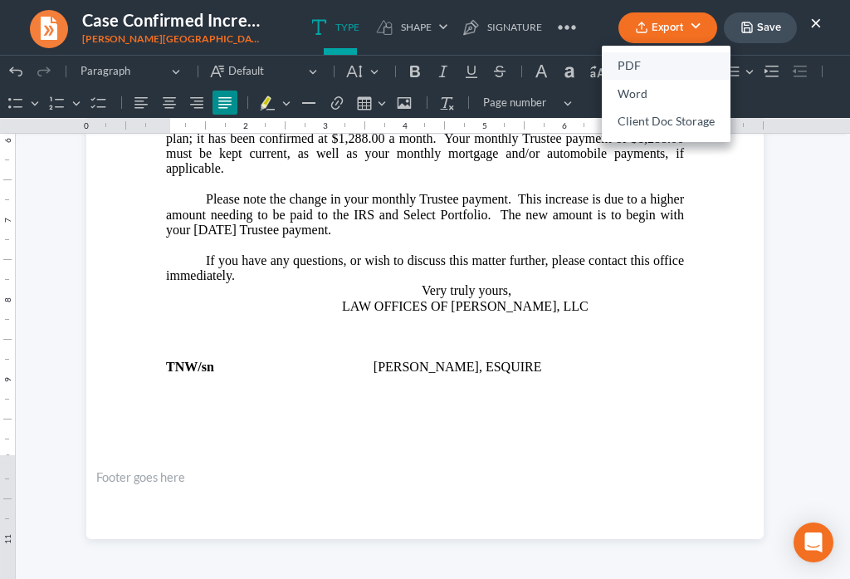
click at [636, 65] on link "PDF" at bounding box center [666, 66] width 129 height 28
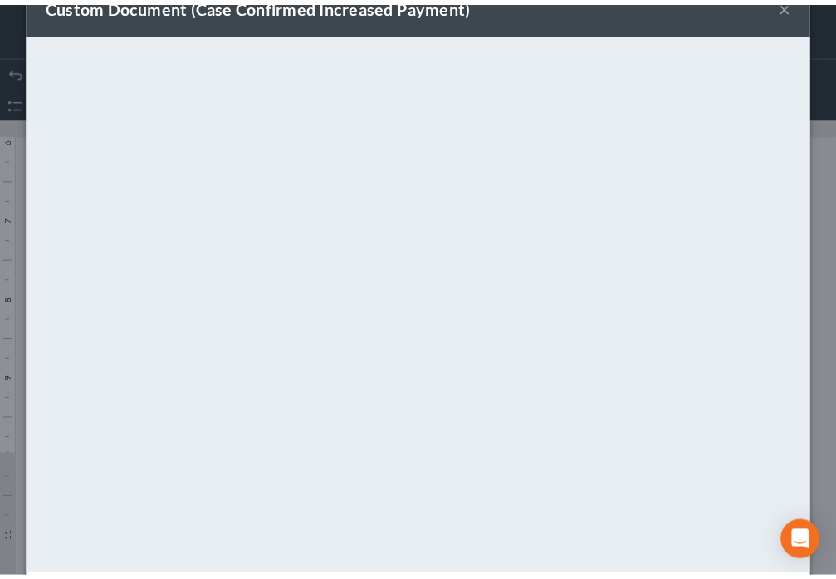
scroll to position [116, 0]
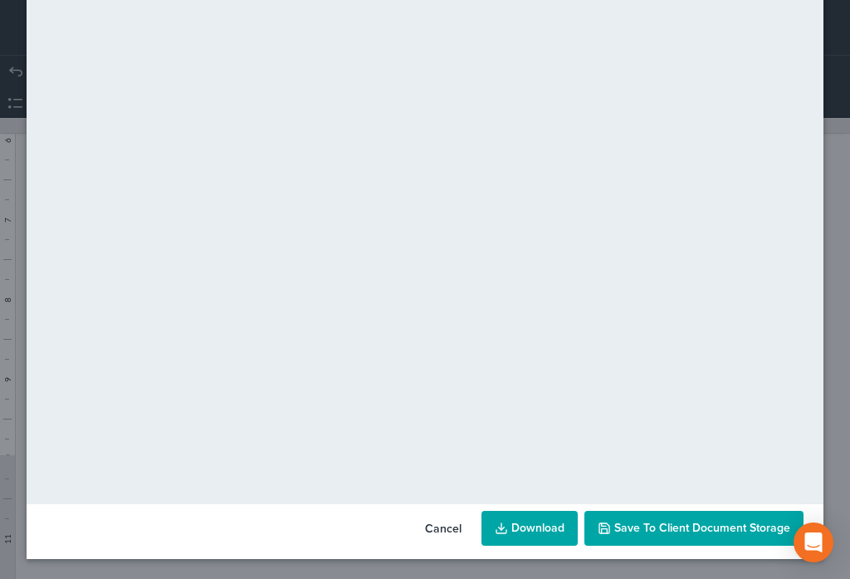
click at [647, 531] on span "Save to Client Document Storage" at bounding box center [702, 528] width 176 height 14
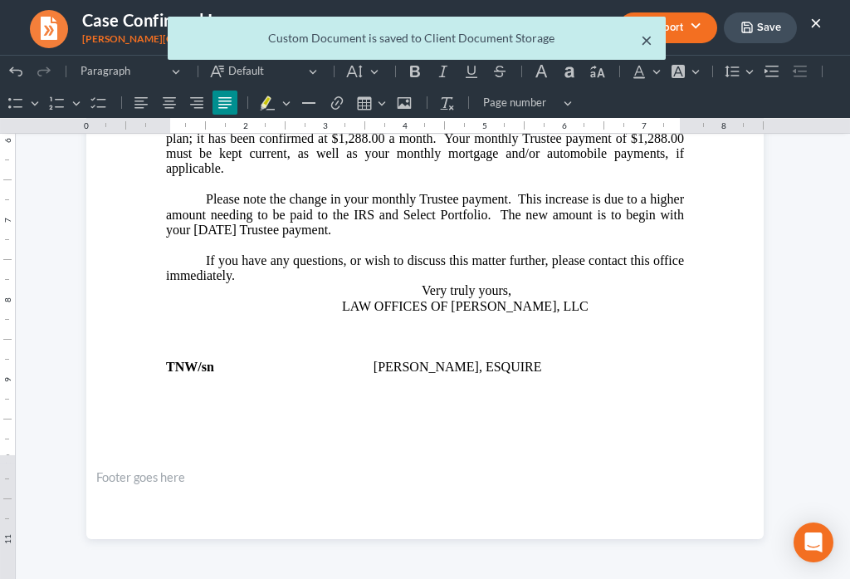
click at [646, 44] on button "×" at bounding box center [647, 40] width 12 height 20
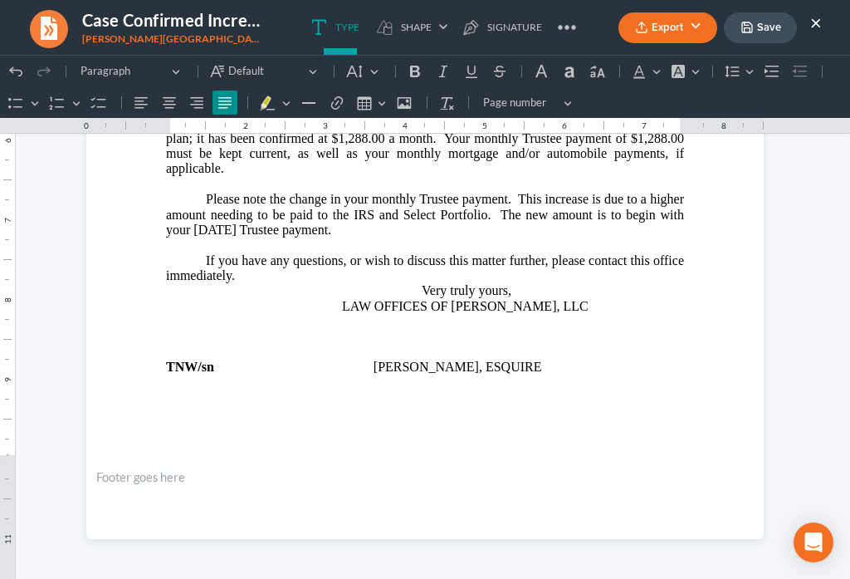
click at [816, 24] on button "×" at bounding box center [816, 22] width 12 height 20
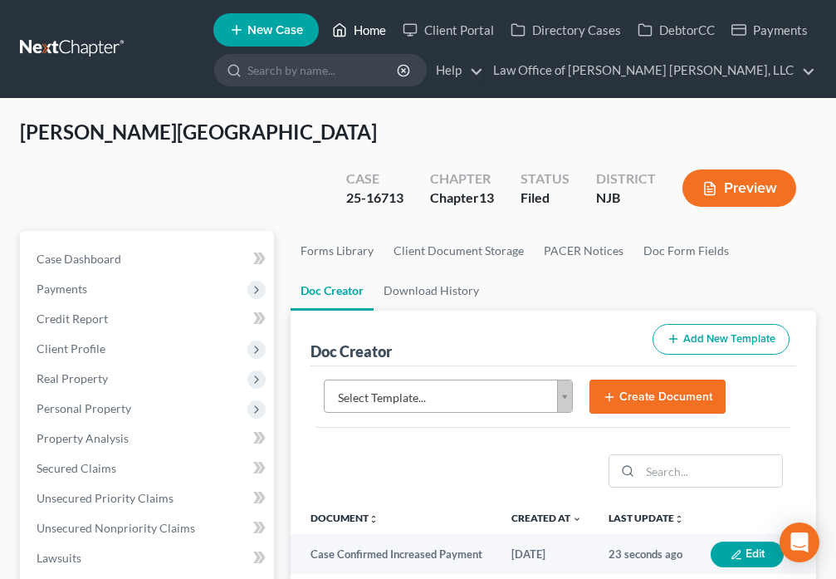
click at [340, 32] on polyline at bounding box center [340, 33] width 4 height 7
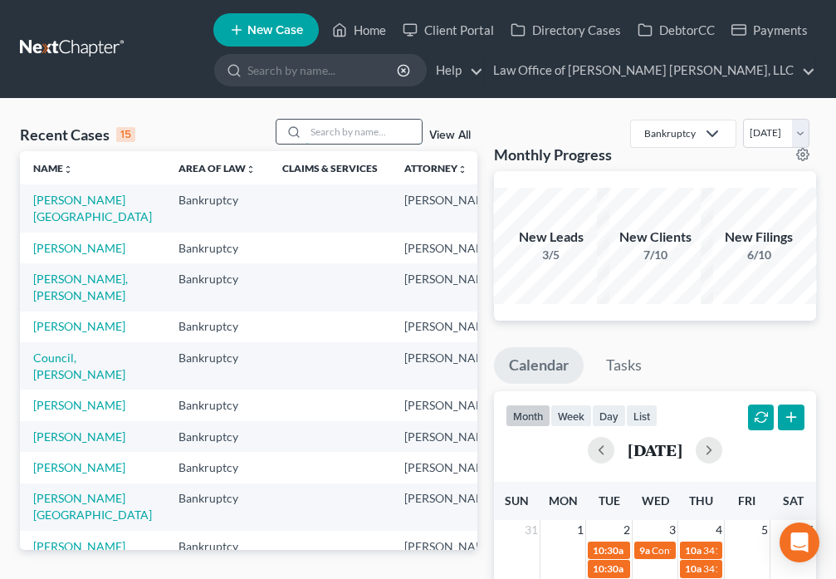
click at [353, 131] on input "search" at bounding box center [364, 132] width 116 height 24
type input "[PERSON_NAME]"
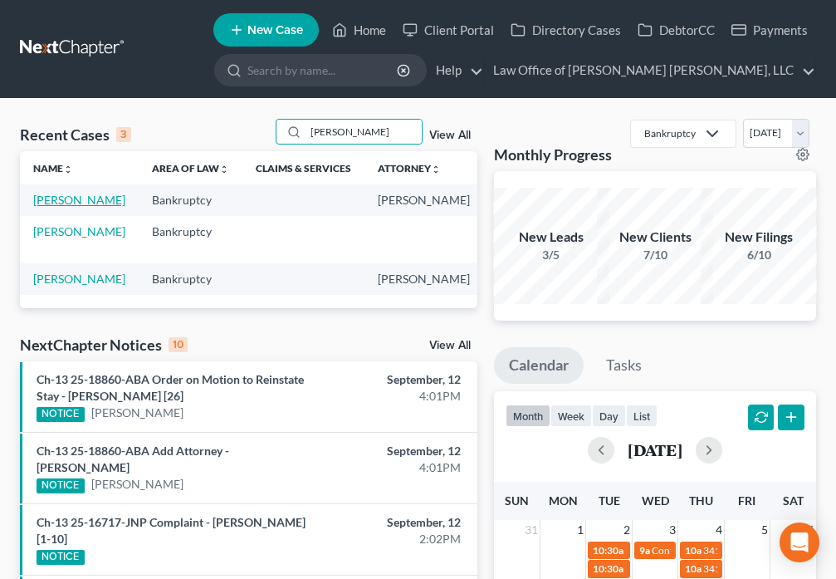
click at [52, 203] on link "[PERSON_NAME]" at bounding box center [79, 200] width 92 height 14
select select "6"
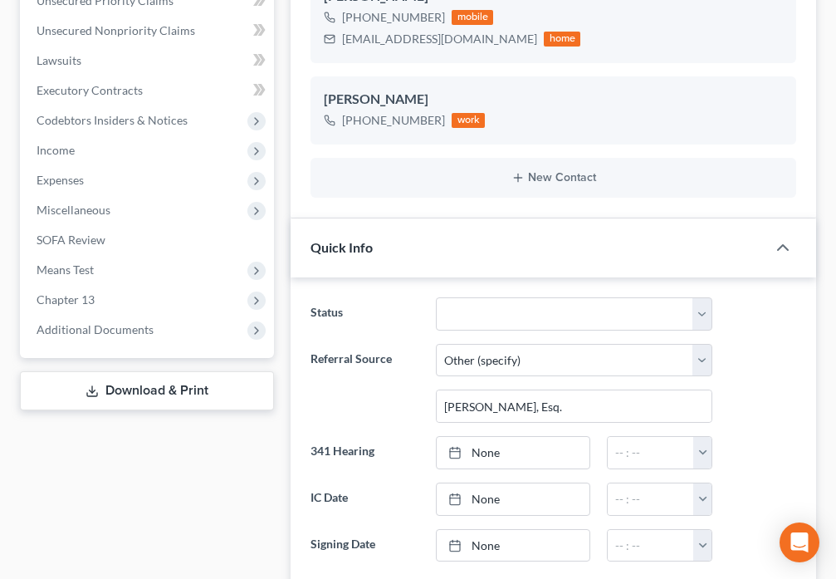
scroll to position [562, 0]
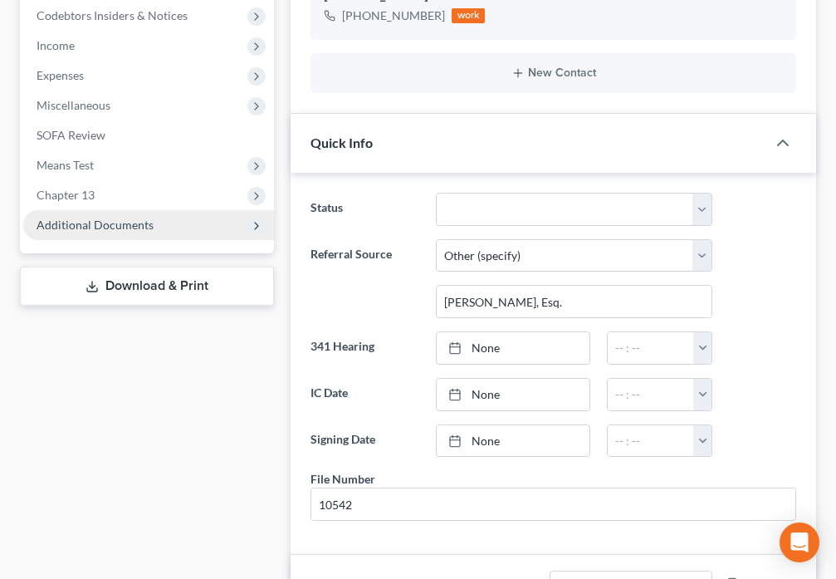
click at [183, 232] on span "Additional Documents" at bounding box center [148, 225] width 251 height 30
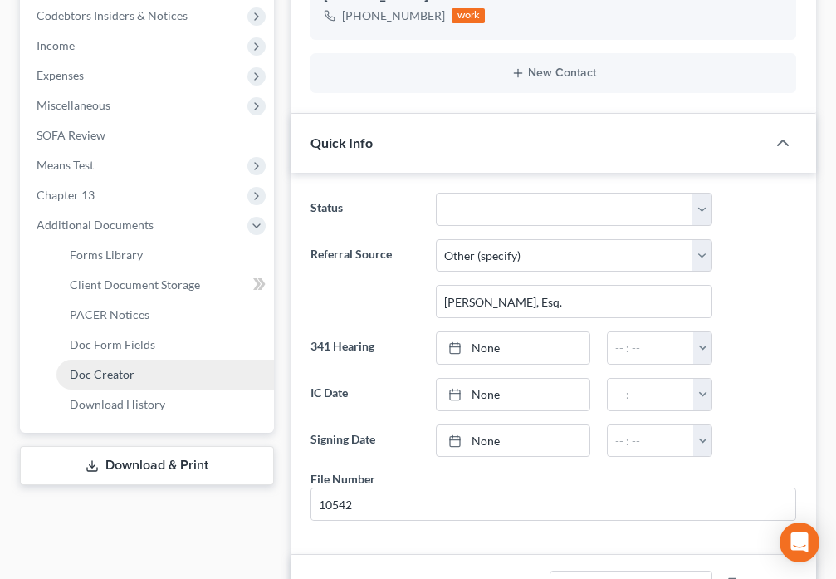
click at [140, 376] on link "Doc Creator" at bounding box center [165, 375] width 218 height 30
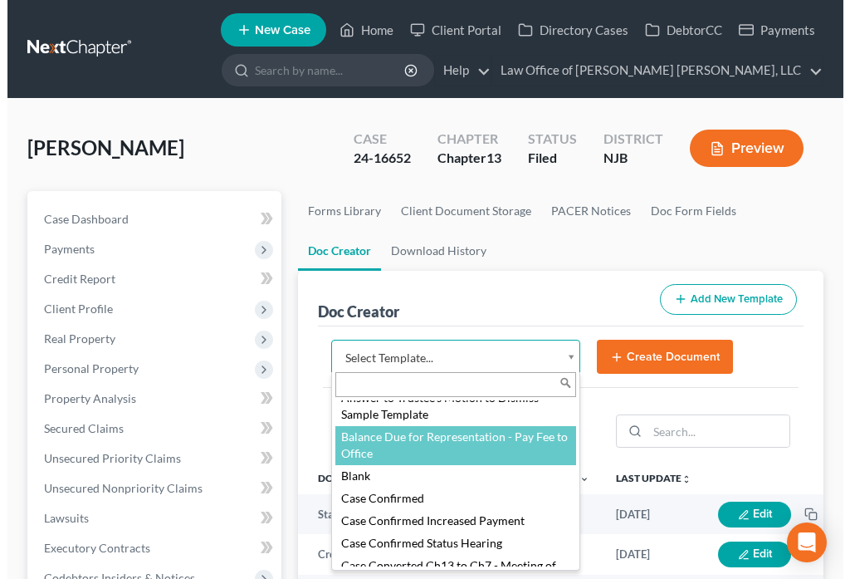
scroll to position [84, 0]
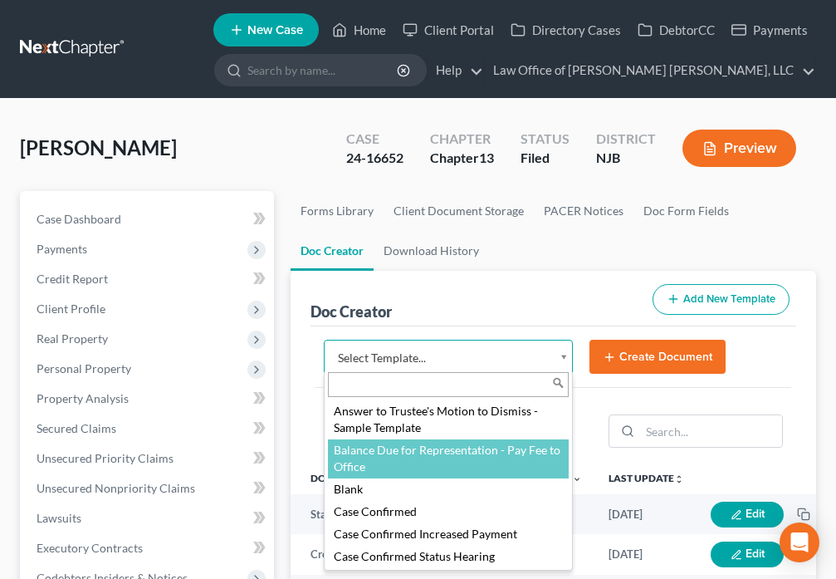
select select "89980"
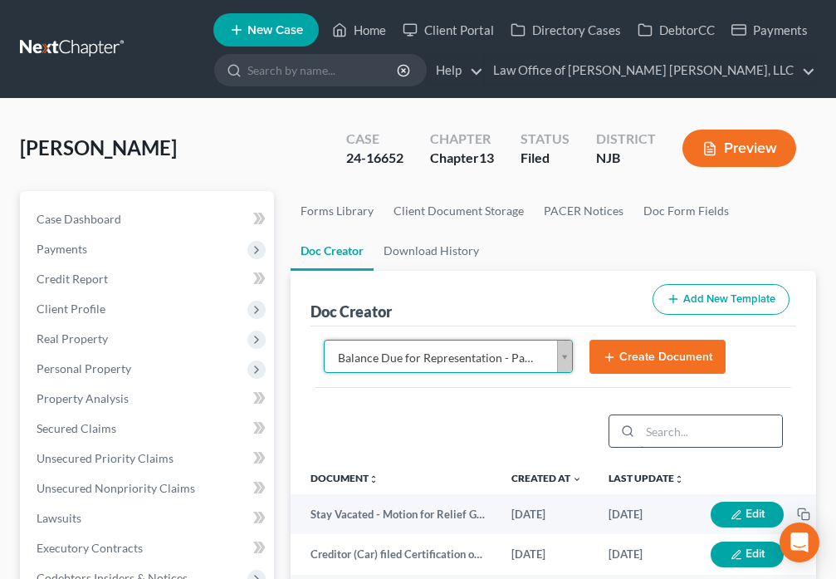
drag, startPoint x: 652, startPoint y: 363, endPoint x: 653, endPoint y: 354, distance: 9.2
click at [653, 354] on button "Create Document" at bounding box center [658, 357] width 136 height 35
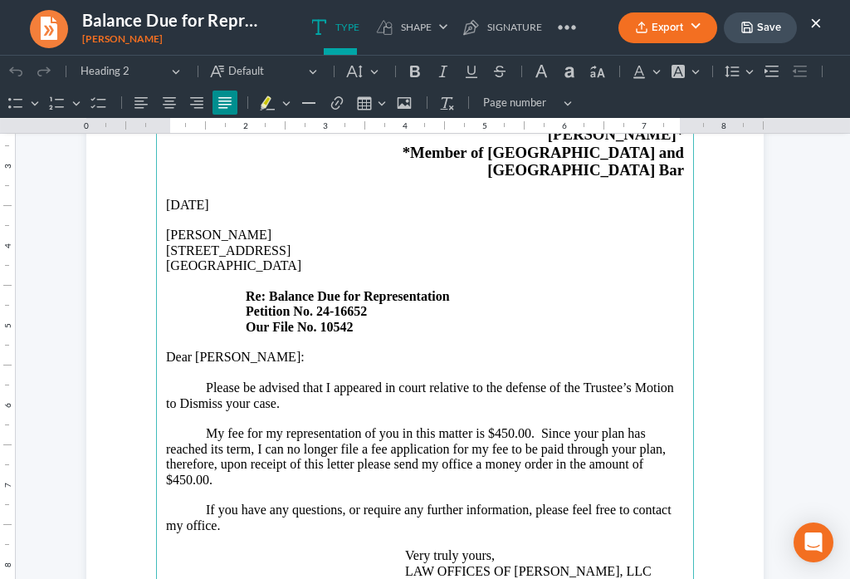
scroll to position [272, 0]
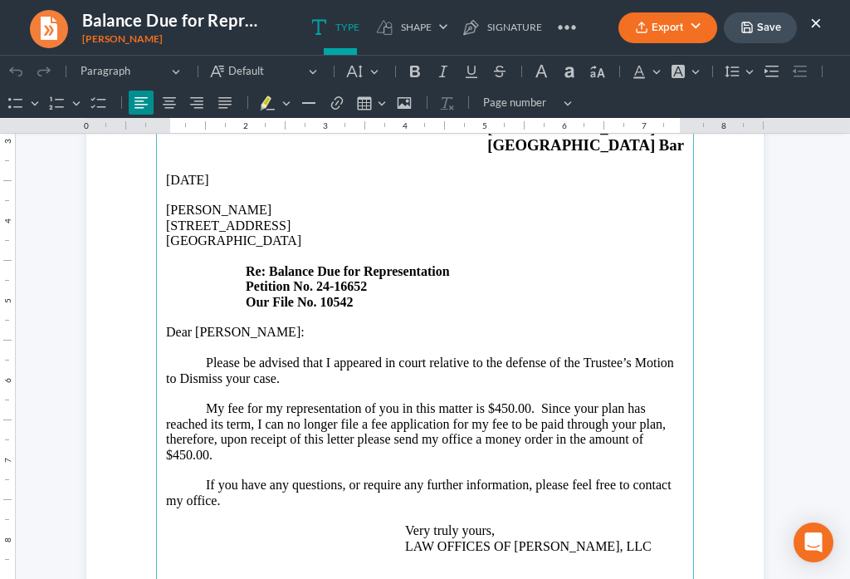
click at [499, 355] on p "Please be advised that I appeared in court relative to the defense of the Trust…" at bounding box center [425, 370] width 518 height 31
click at [567, 355] on p "Please be advised that I appeared in court relative to the confirmation hearing…" at bounding box center [425, 370] width 518 height 31
click at [580, 355] on p "Please be advised that I appeared in court relative to the hearing on the modif…" at bounding box center [425, 370] width 518 height 31
click at [287, 358] on p "Please be advised that I appeared in court relative to the hearing on the confi…" at bounding box center [425, 370] width 518 height 31
click at [499, 401] on p "My fee for my representation of you in this matter is $450.00. Since your plan …" at bounding box center [425, 431] width 518 height 61
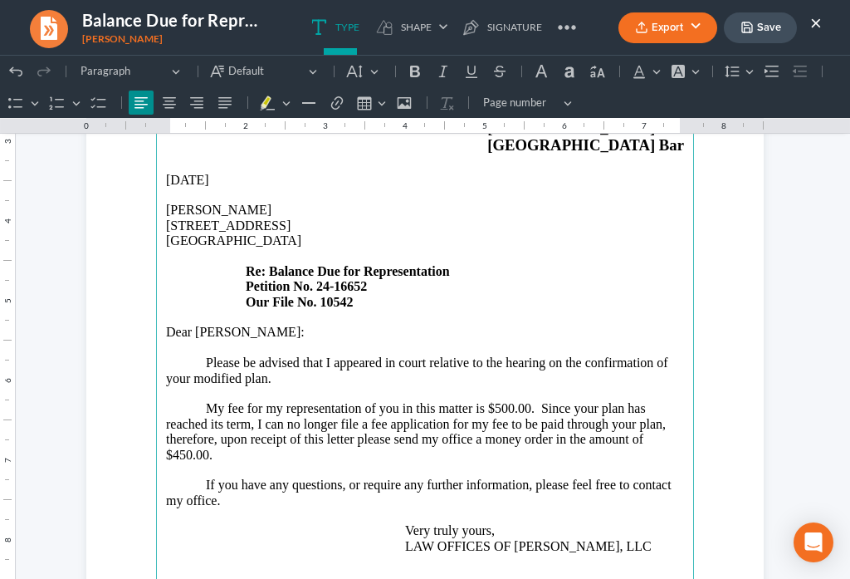
click at [653, 407] on p "My fee for my representation of you in this matter is $500.00. Since your plan …" at bounding box center [425, 431] width 518 height 61
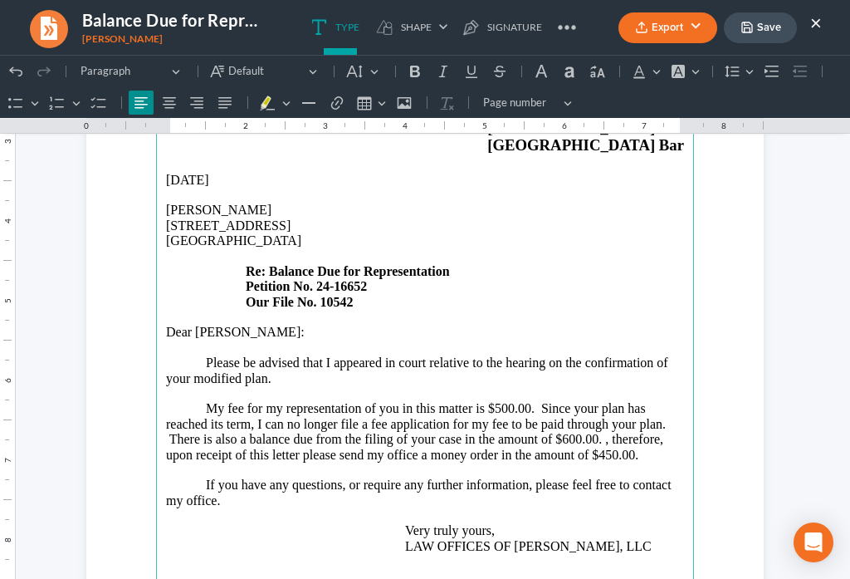
click at [308, 424] on p "My fee for my representation of you in this matter is $500.00. Since your plan …" at bounding box center [425, 431] width 518 height 61
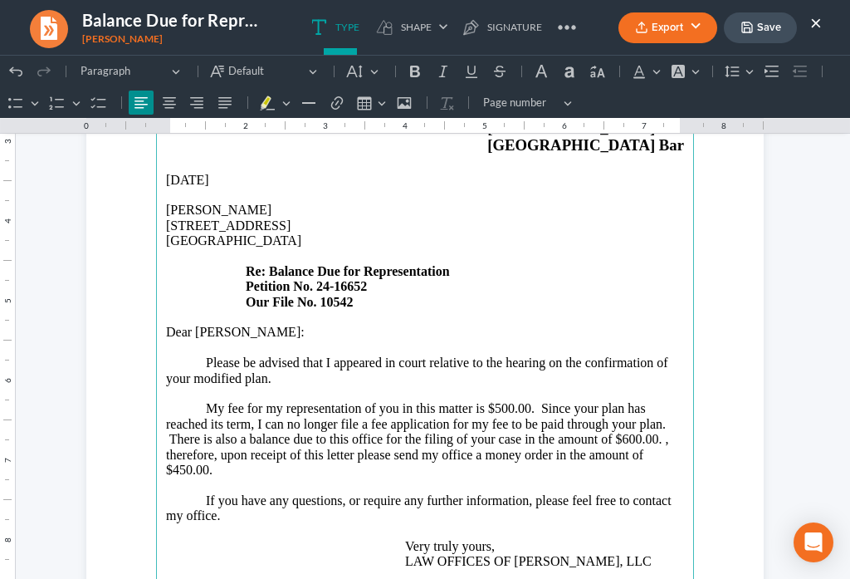
click at [417, 422] on p "My fee for my representation of you in this matter is $500.00. Since your plan …" at bounding box center [425, 439] width 518 height 76
click at [639, 428] on p "My fee for my representation of you in this matter is $500.00. Since your plan …" at bounding box center [425, 439] width 518 height 76
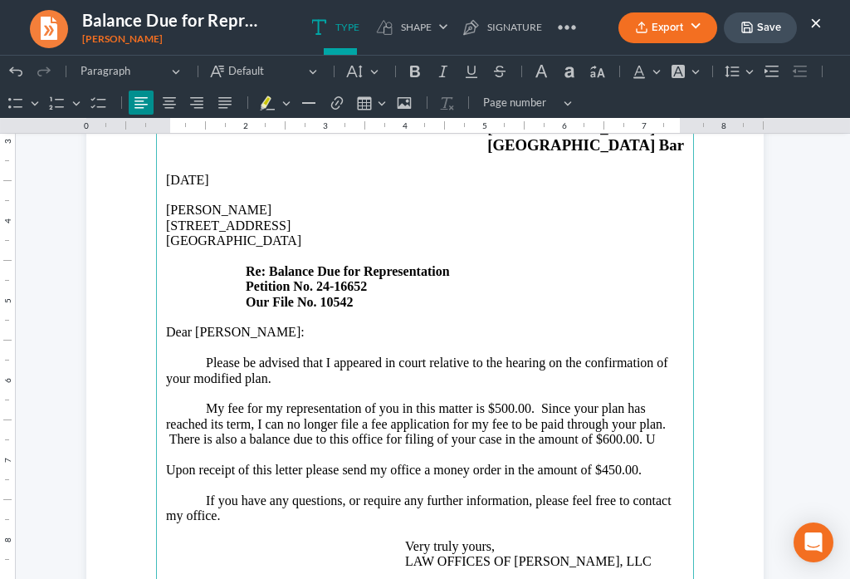
click at [655, 424] on p "My fee for my representation of you in this matter is $500.00. Since your plan …" at bounding box center [425, 424] width 518 height 46
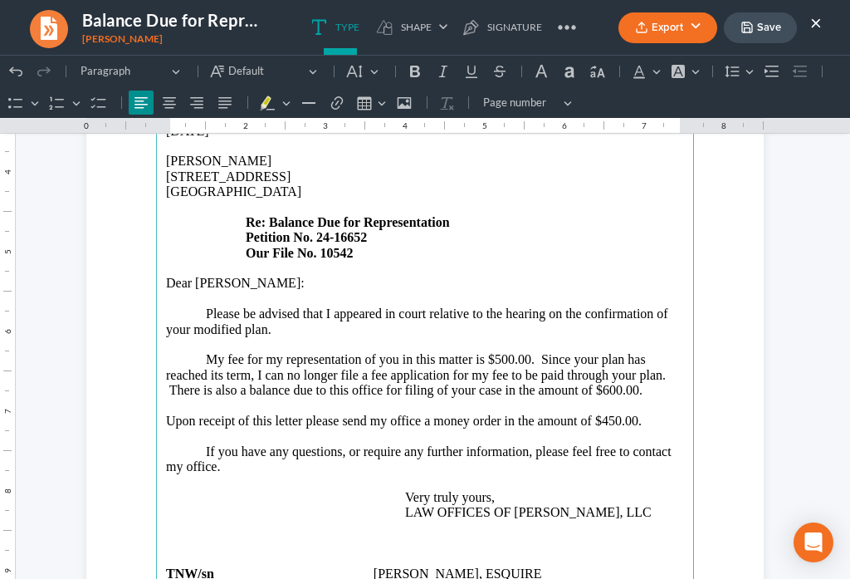
scroll to position [318, 0]
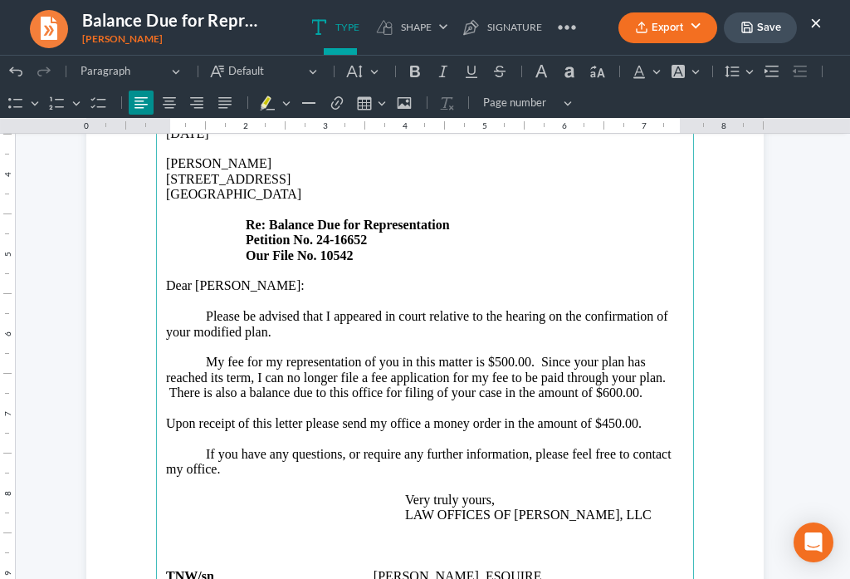
click at [651, 416] on p "U pon receipt of this letter please send my office a money order in the amount …" at bounding box center [425, 423] width 518 height 15
click at [375, 416] on p "U pon receipt of this letter please send my office a money order in the amount …" at bounding box center [425, 423] width 518 height 15
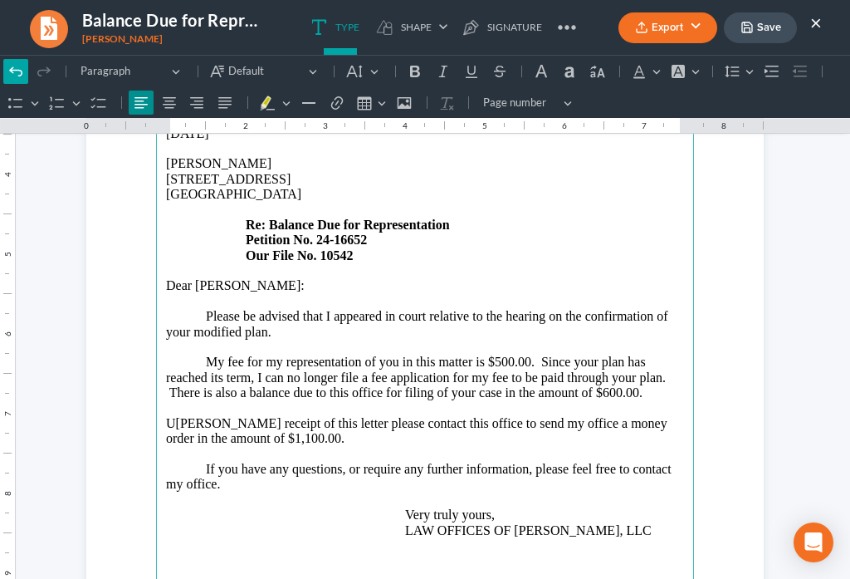
click at [12, 75] on icon "Editor toolbar" at bounding box center [15, 71] width 17 height 17
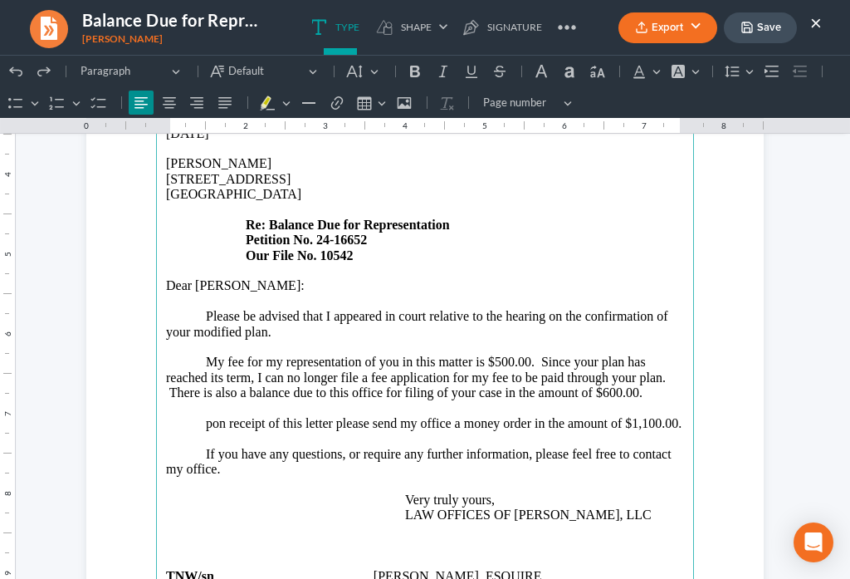
click at [199, 416] on p "pon receipt of this letter please send my office a money order in the amount of…" at bounding box center [425, 423] width 518 height 15
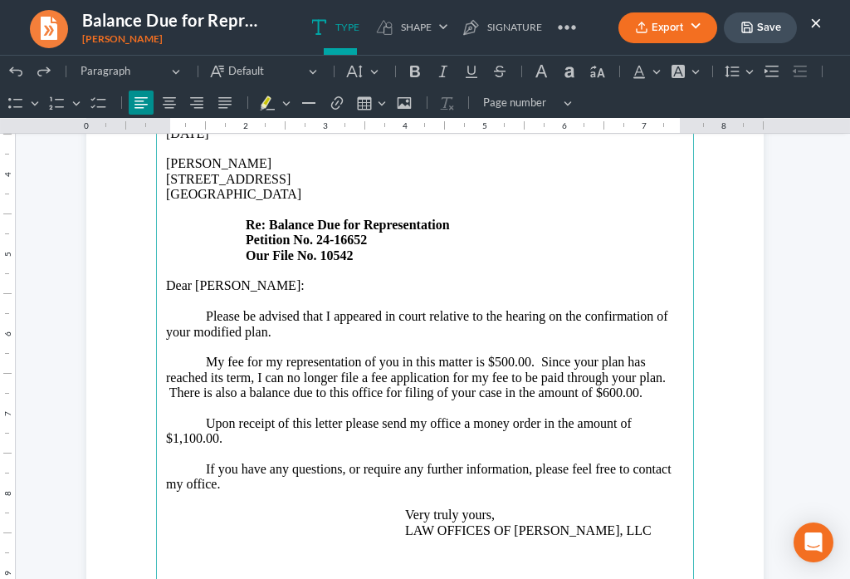
click at [536, 416] on p "Upon receipt of this letter please send my office a money order in the amount o…" at bounding box center [425, 431] width 518 height 31
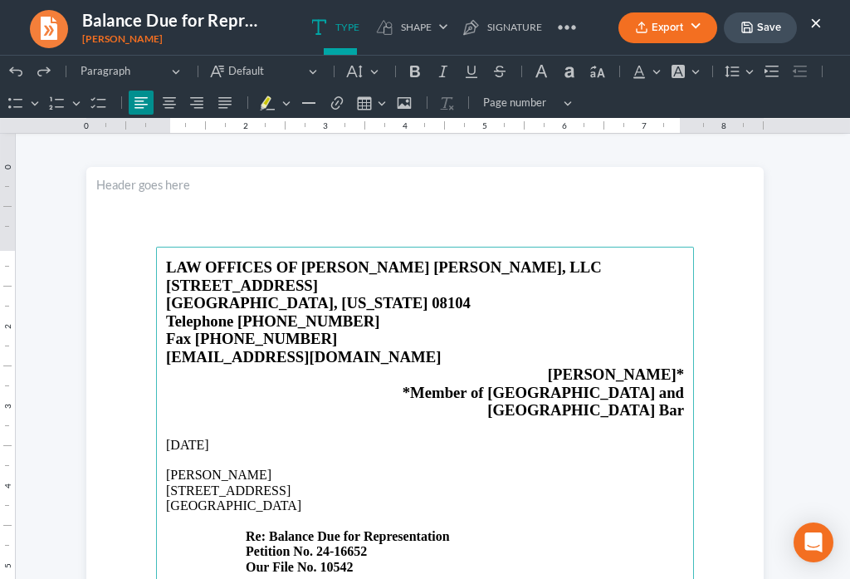
scroll to position [0, 0]
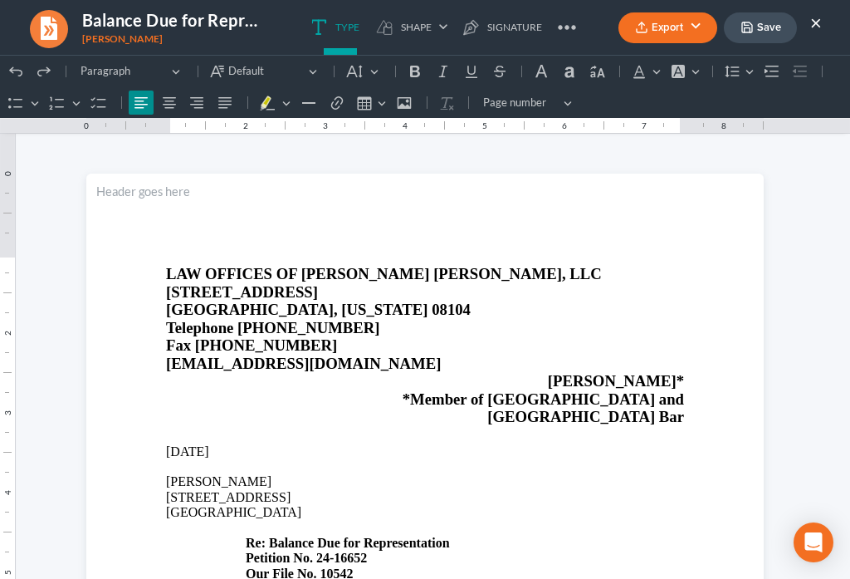
click at [766, 36] on button "Save" at bounding box center [760, 27] width 73 height 31
click at [657, 33] on button "Export" at bounding box center [668, 27] width 99 height 31
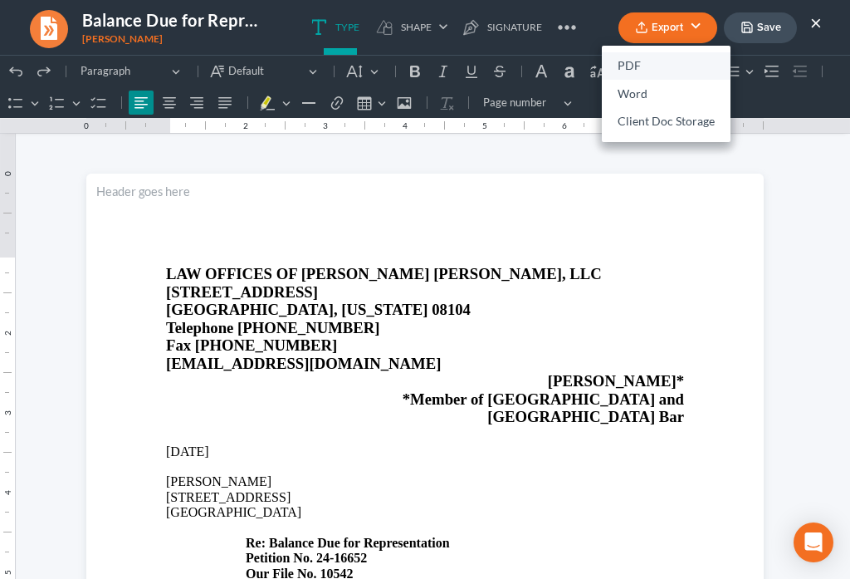
click at [633, 63] on link "PDF" at bounding box center [666, 66] width 129 height 28
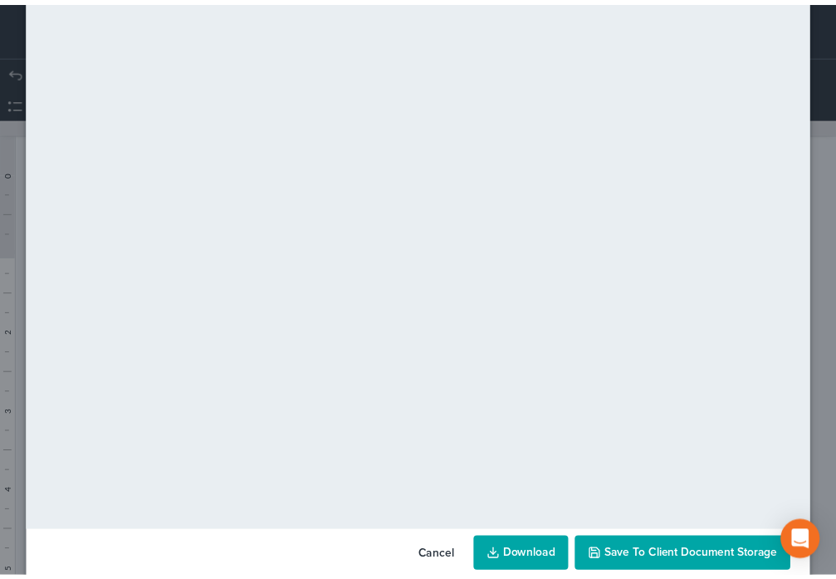
scroll to position [116, 0]
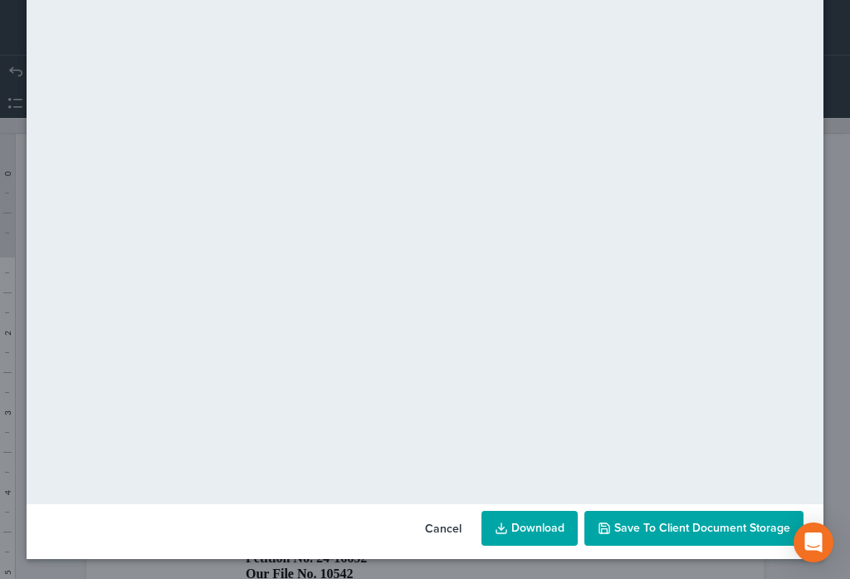
click at [693, 538] on button "Save to Client Document Storage" at bounding box center [694, 528] width 219 height 35
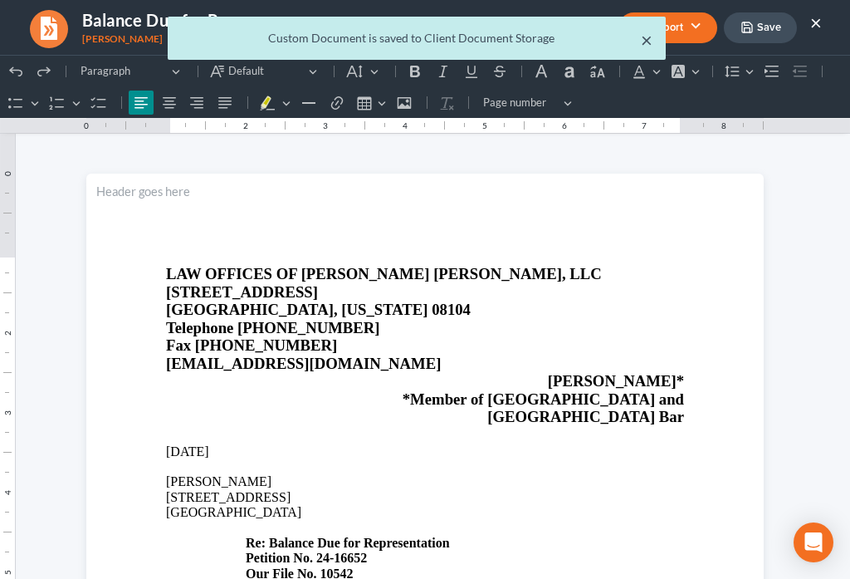
click at [643, 42] on button "×" at bounding box center [647, 40] width 12 height 20
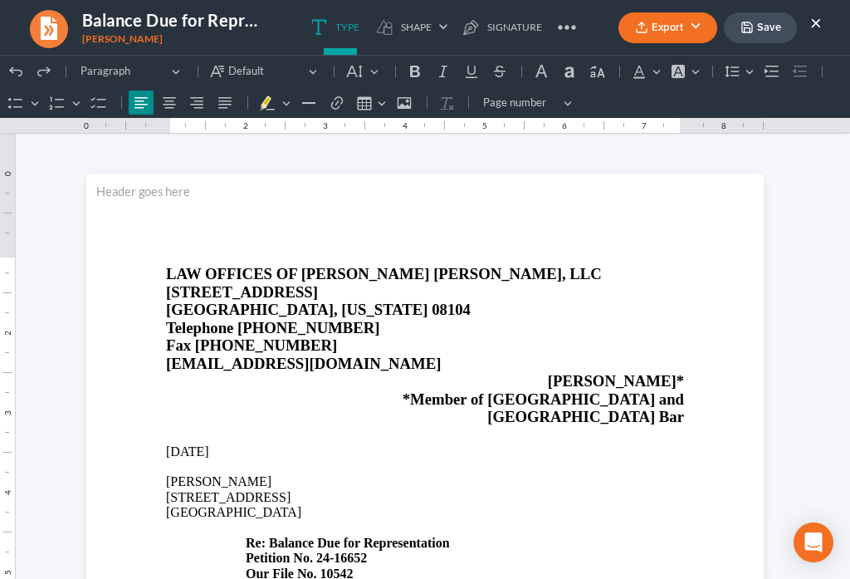
click at [818, 25] on button "×" at bounding box center [816, 22] width 12 height 20
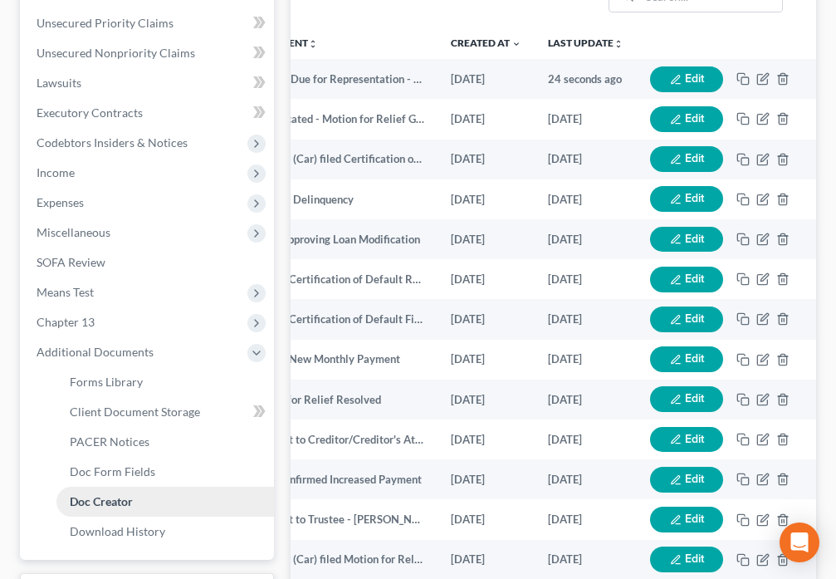
scroll to position [484, 0]
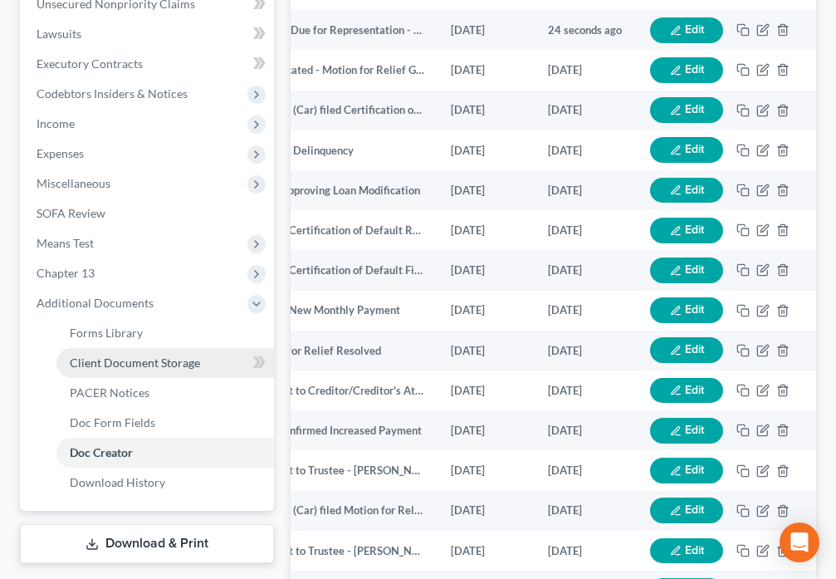
click at [158, 360] on span "Client Document Storage" at bounding box center [135, 362] width 130 height 14
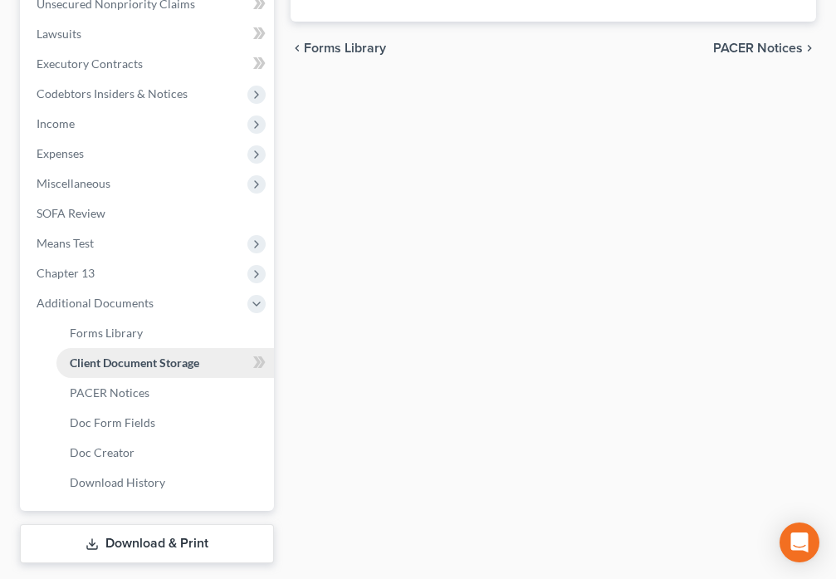
select select "26"
select select "9"
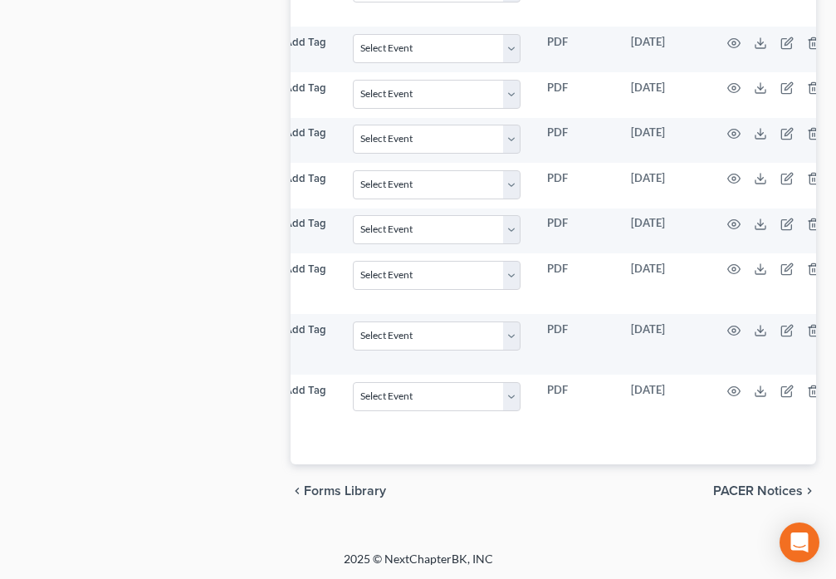
scroll to position [0, 216]
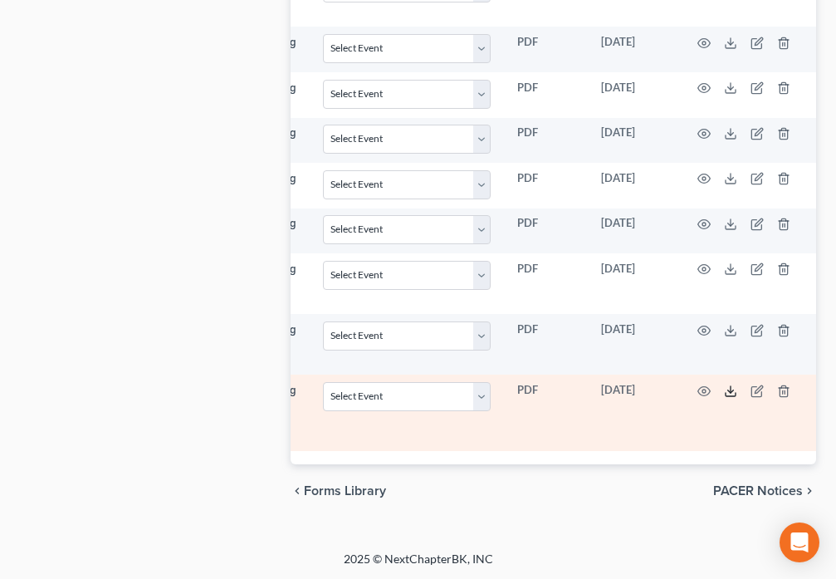
click at [736, 384] on icon at bounding box center [730, 390] width 13 height 13
click at [703, 389] on circle "button" at bounding box center [704, 390] width 3 height 3
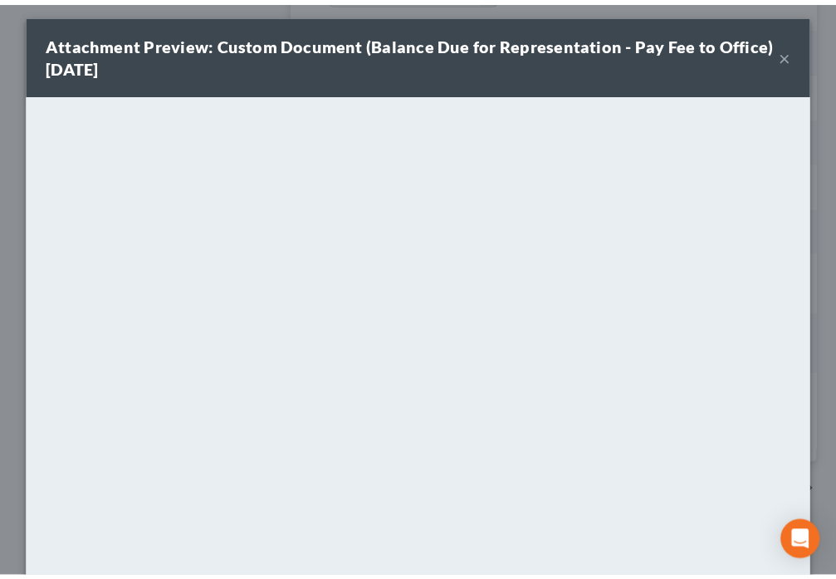
scroll to position [0, 0]
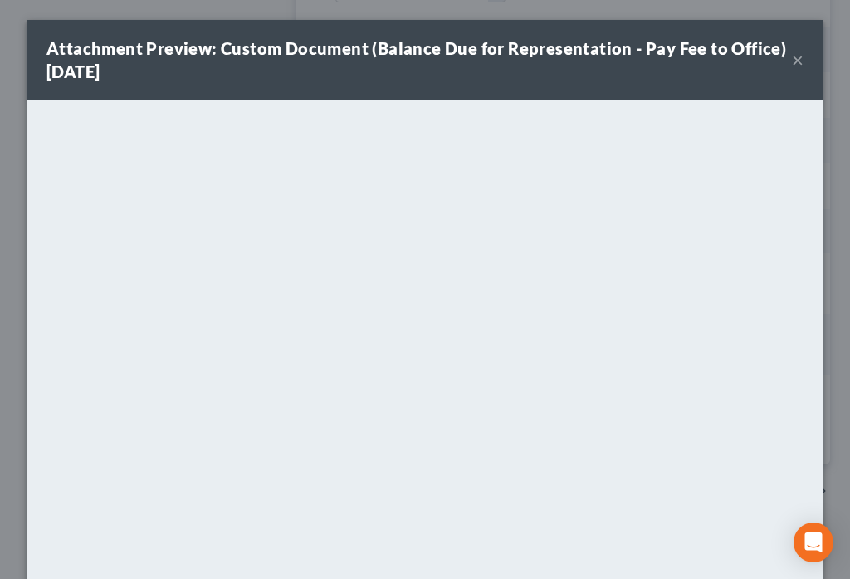
click at [792, 61] on button "×" at bounding box center [798, 60] width 12 height 20
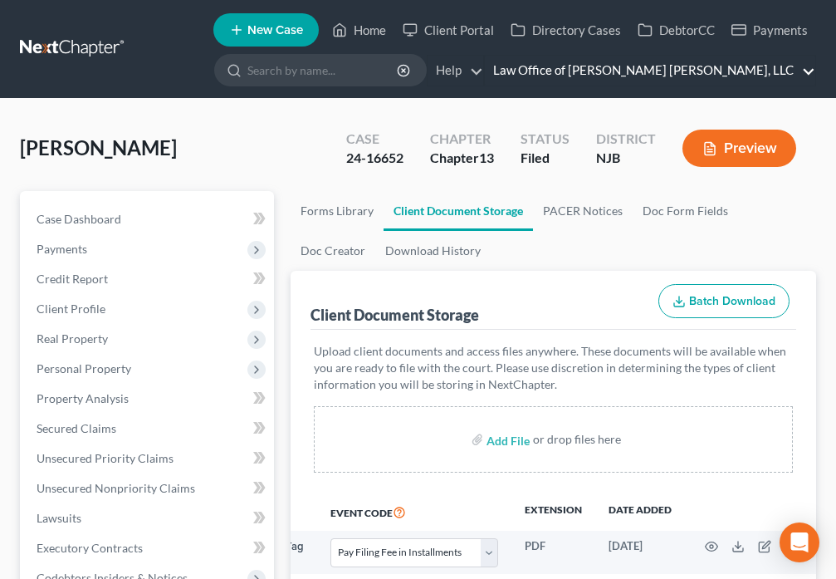
click at [792, 76] on link "Law Office of [PERSON_NAME] [PERSON_NAME], LLC" at bounding box center [650, 71] width 331 height 30
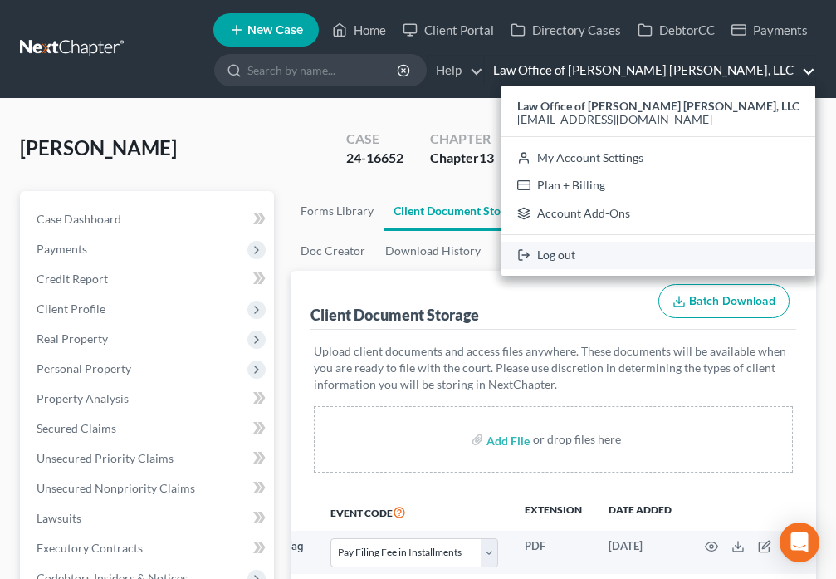
click at [646, 257] on link "Log out" at bounding box center [659, 256] width 314 height 28
